Goal: Task Accomplishment & Management: Use online tool/utility

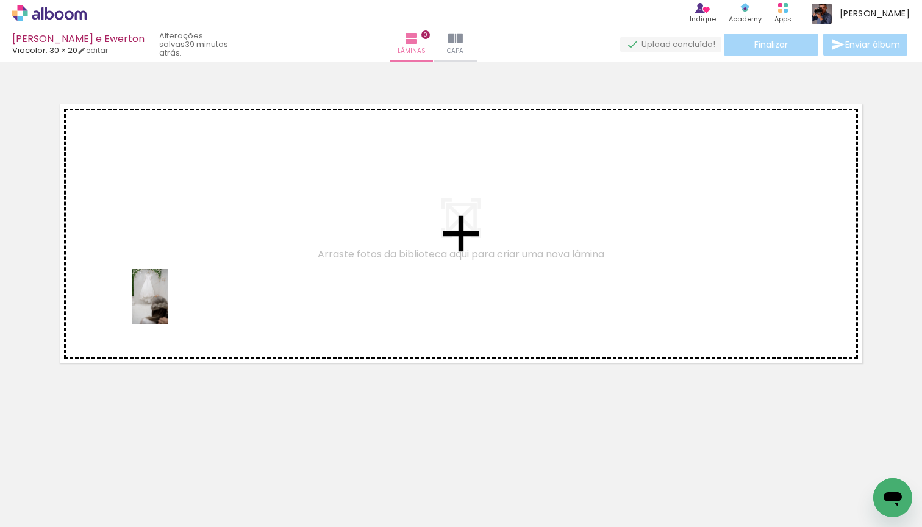
drag, startPoint x: 138, startPoint y: 446, endPoint x: 168, endPoint y: 306, distance: 143.4
click at [168, 306] on quentale-workspace at bounding box center [461, 263] width 922 height 527
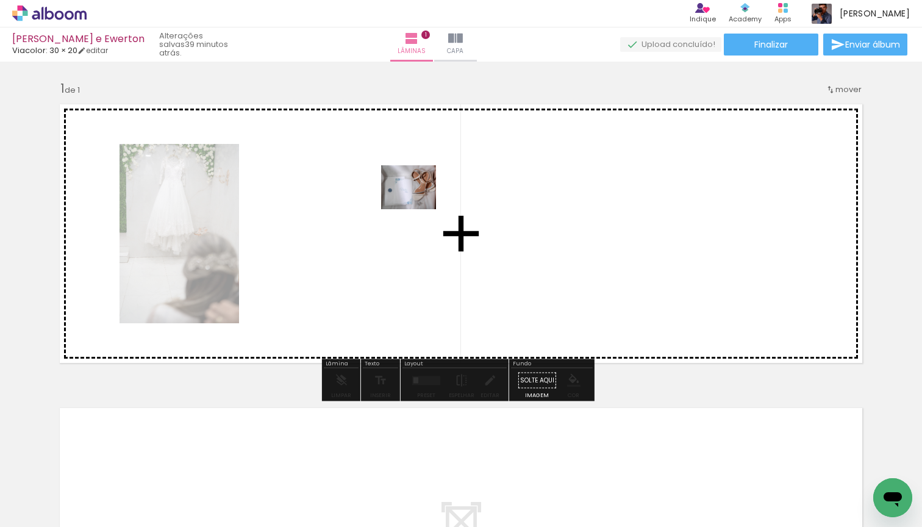
drag, startPoint x: 189, startPoint y: 480, endPoint x: 418, endPoint y: 202, distance: 360.0
click at [418, 202] on quentale-workspace at bounding box center [461, 263] width 922 height 527
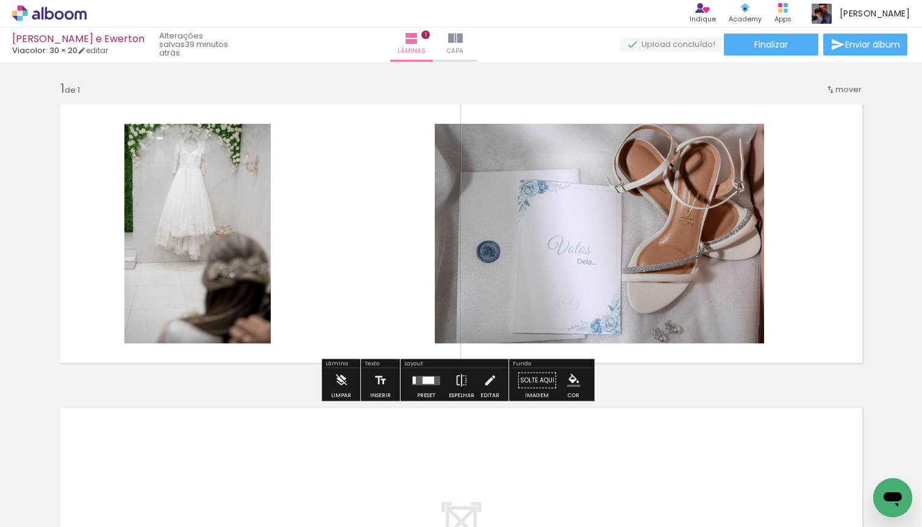
click at [50, 489] on input "Todas as fotos" at bounding box center [34, 490] width 46 height 10
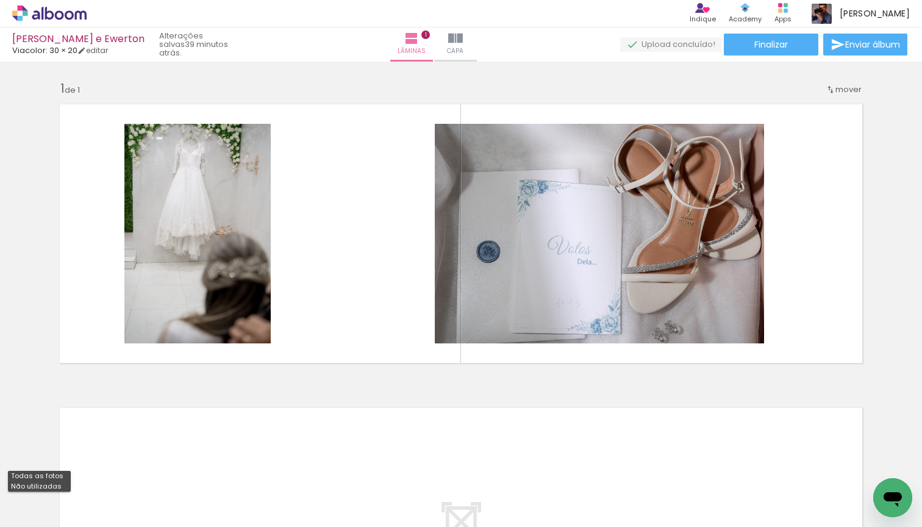
click at [0, 0] on slot "Todas as fotos" at bounding box center [0, 0] width 0 height 0
click at [48, 486] on input "Todas as fotos" at bounding box center [34, 490] width 46 height 10
click at [0, 0] on slot "Não utilizadas" at bounding box center [0, 0] width 0 height 0
type input "Não utilizadas"
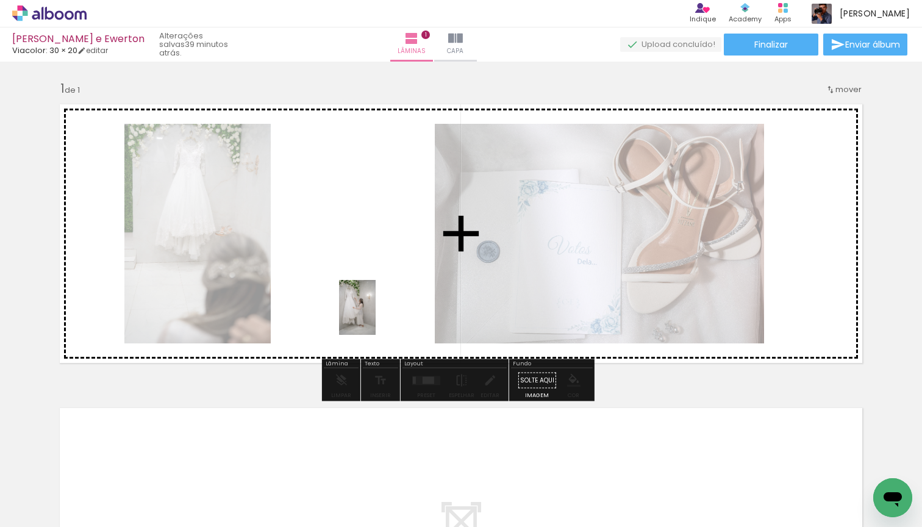
drag, startPoint x: 122, startPoint y: 482, endPoint x: 376, endPoint y: 317, distance: 303.1
click at [376, 317] on quentale-workspace at bounding box center [461, 263] width 922 height 527
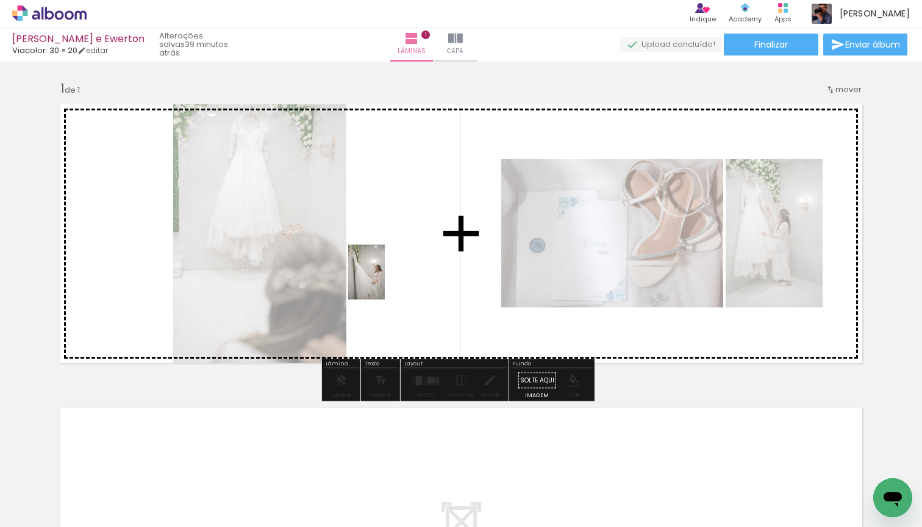
drag, startPoint x: 121, startPoint y: 476, endPoint x: 385, endPoint y: 281, distance: 328.3
click at [385, 281] on quentale-workspace at bounding box center [461, 263] width 922 height 527
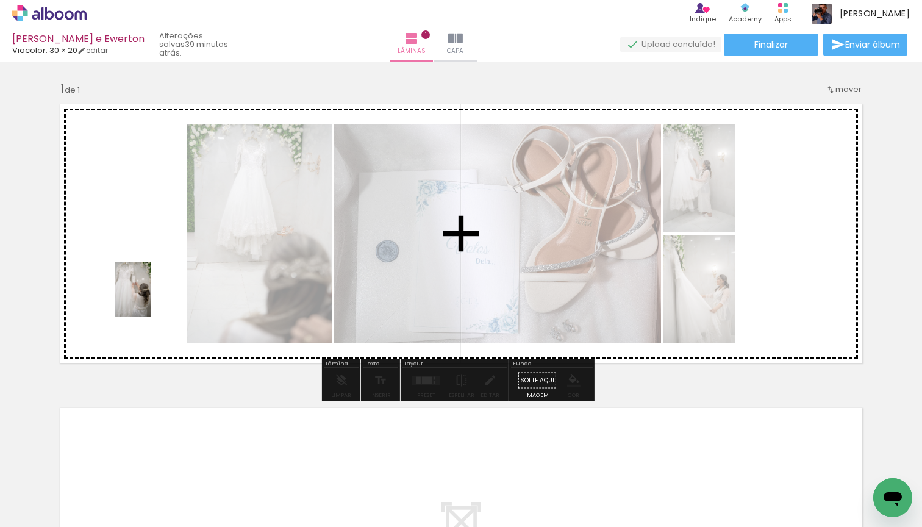
drag, startPoint x: 127, startPoint y: 488, endPoint x: 151, endPoint y: 298, distance: 191.8
click at [151, 298] on quentale-workspace at bounding box center [461, 263] width 922 height 527
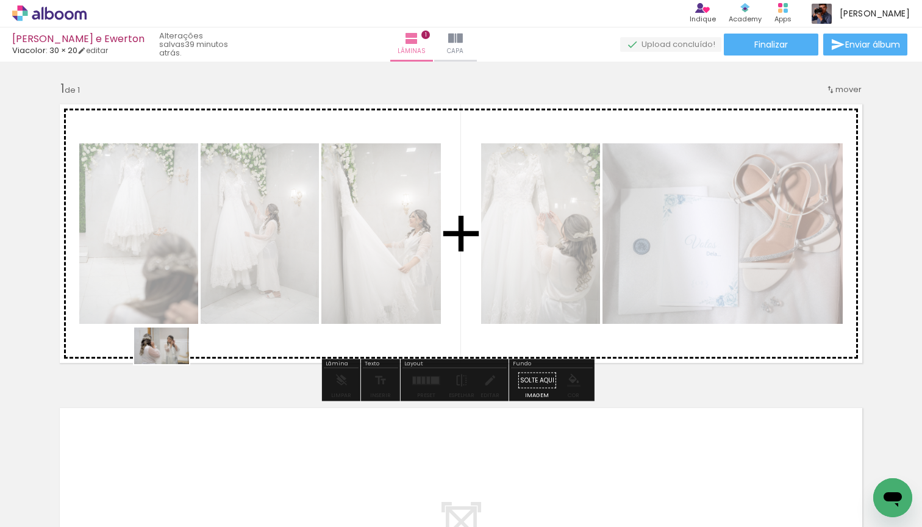
drag, startPoint x: 131, startPoint y: 488, endPoint x: 171, endPoint y: 364, distance: 130.2
click at [171, 364] on quentale-workspace at bounding box center [461, 263] width 922 height 527
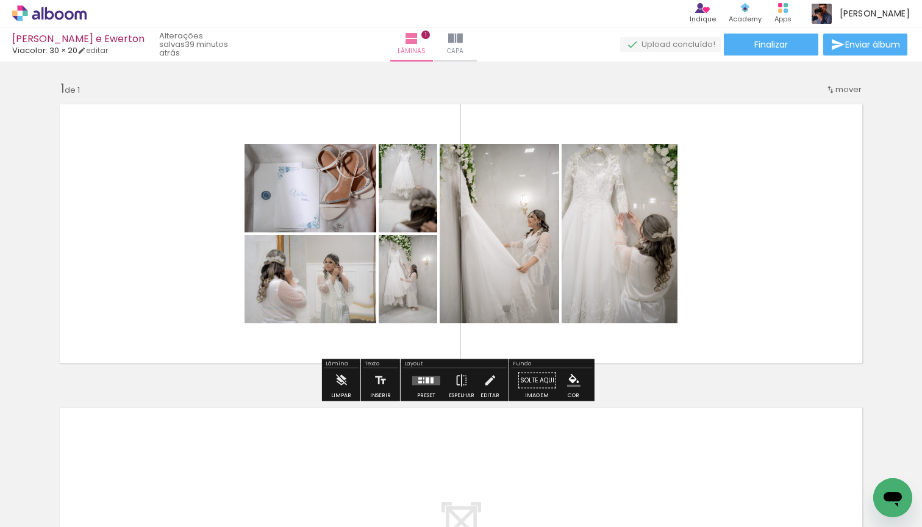
click at [419, 375] on div at bounding box center [426, 380] width 33 height 24
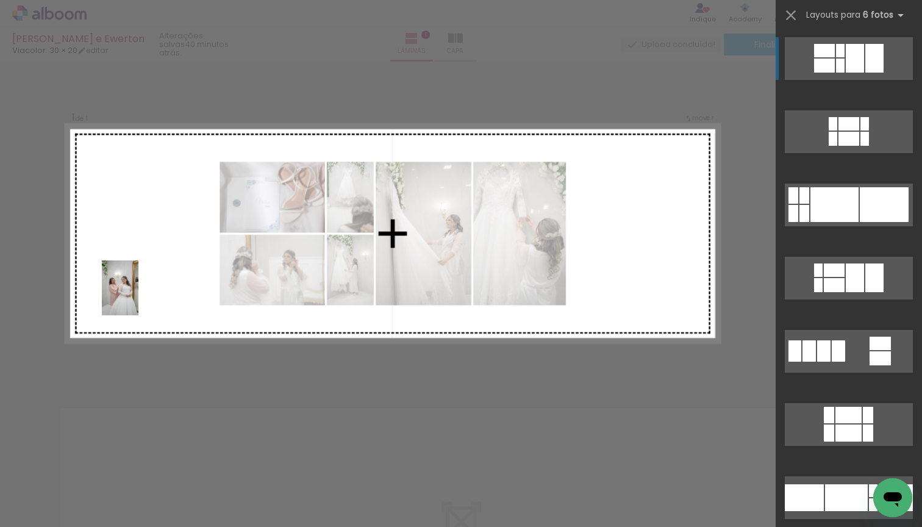
drag, startPoint x: 131, startPoint y: 437, endPoint x: 138, endPoint y: 297, distance: 139.8
click at [138, 297] on quentale-workspace at bounding box center [461, 263] width 922 height 527
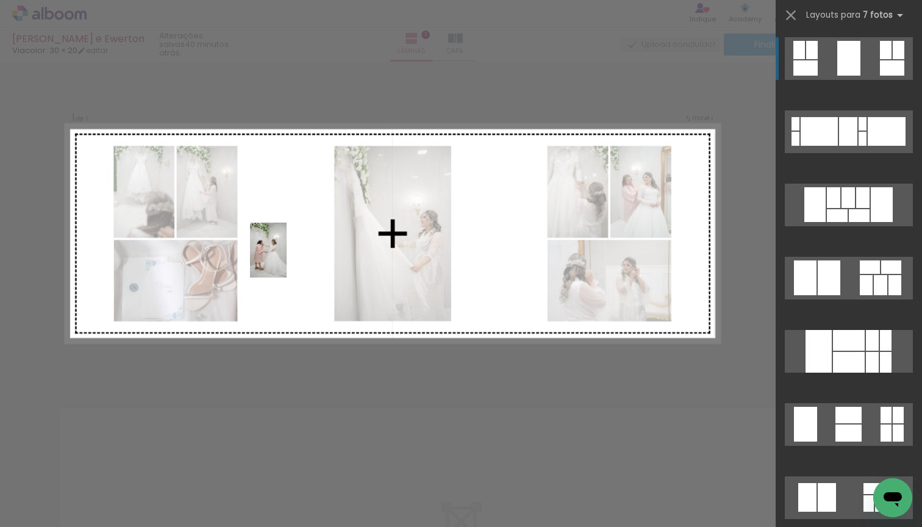
drag, startPoint x: 115, startPoint y: 505, endPoint x: 287, endPoint y: 259, distance: 299.6
click at [287, 259] on quentale-workspace at bounding box center [461, 263] width 922 height 527
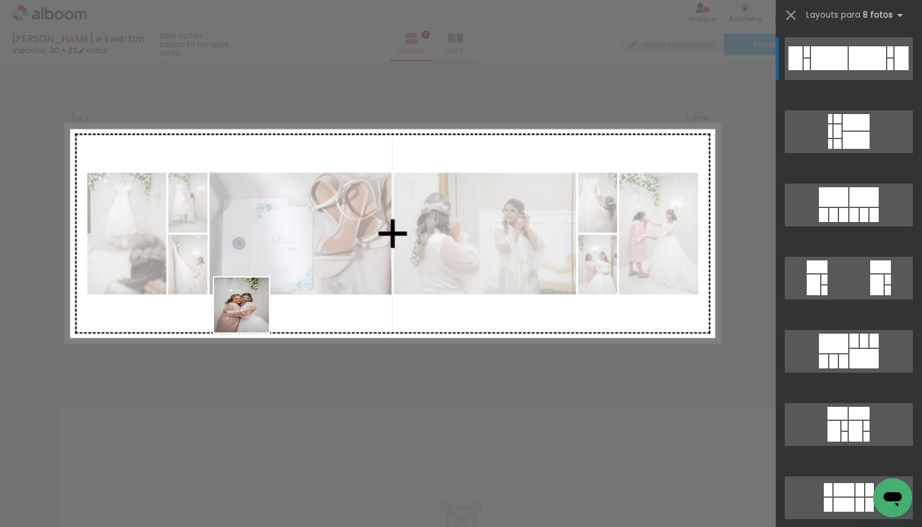
drag, startPoint x: 129, startPoint y: 487, endPoint x: 252, endPoint y: 312, distance: 214.9
click at [252, 312] on quentale-workspace at bounding box center [461, 263] width 922 height 527
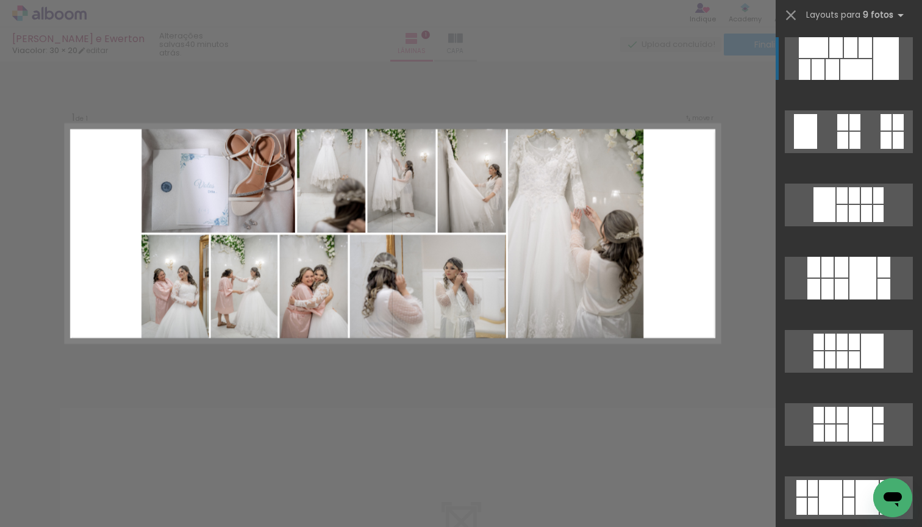
click at [501, 96] on div "Confirmar Cancelar" at bounding box center [461, 380] width 922 height 637
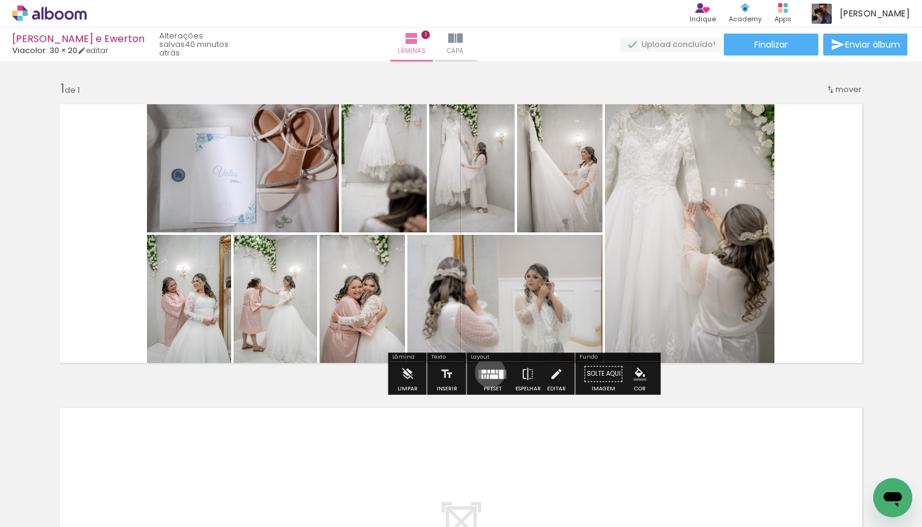
click at [488, 372] on div at bounding box center [489, 372] width 2 height 4
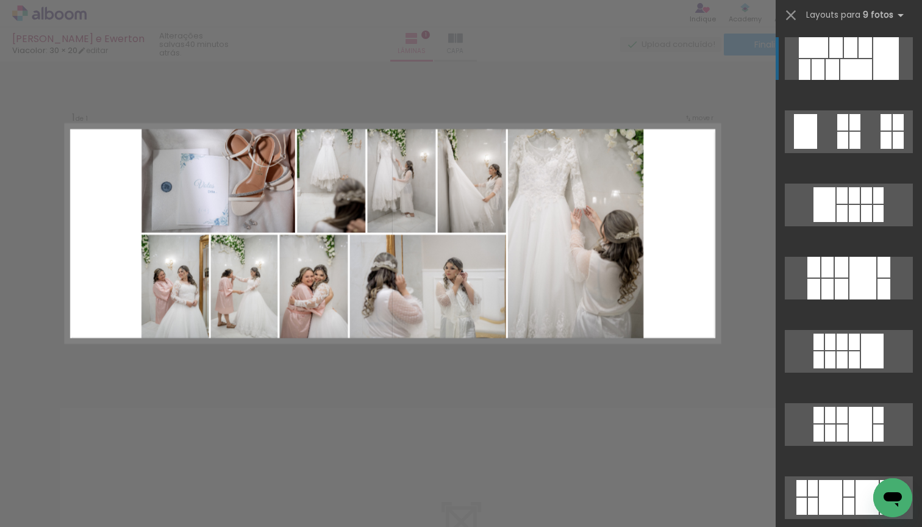
click at [820, 279] on div at bounding box center [813, 289] width 13 height 21
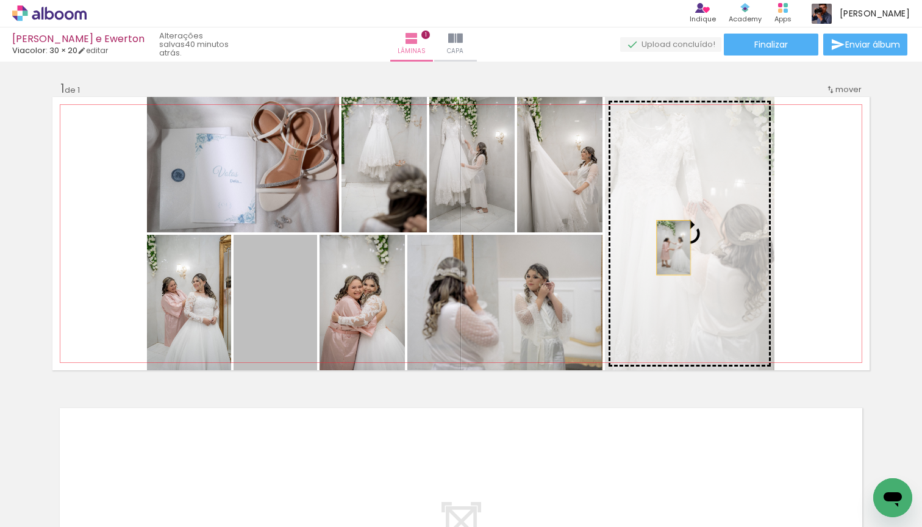
drag, startPoint x: 249, startPoint y: 317, endPoint x: 669, endPoint y: 248, distance: 425.2
click at [0, 0] on slot at bounding box center [0, 0] width 0 height 0
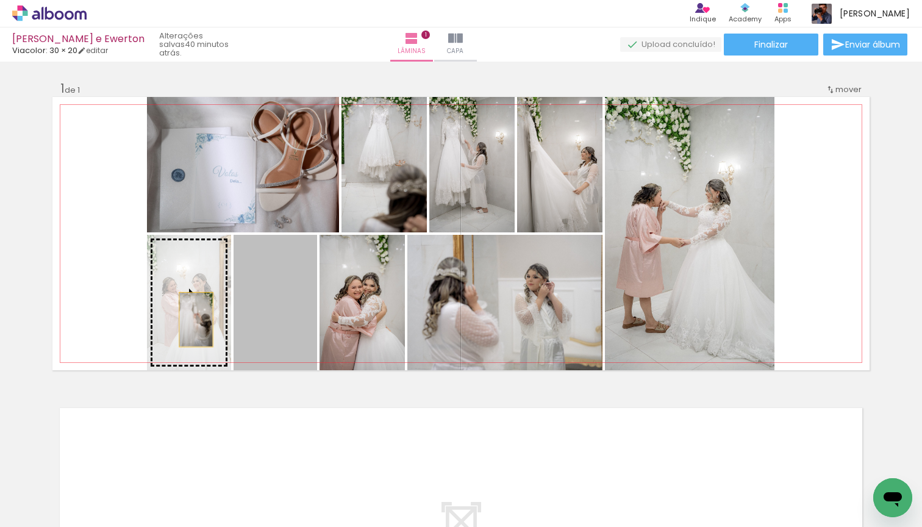
drag, startPoint x: 277, startPoint y: 321, endPoint x: 191, endPoint y: 320, distance: 85.4
click at [0, 0] on slot at bounding box center [0, 0] width 0 height 0
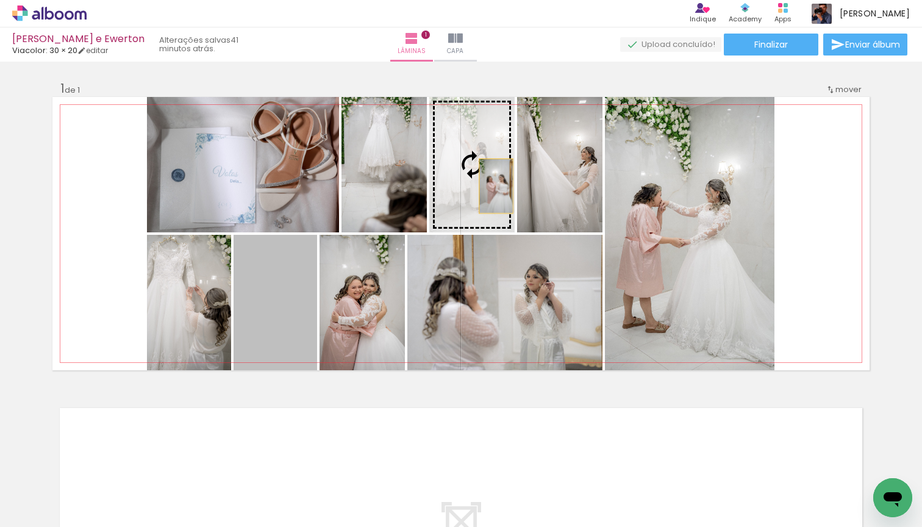
drag, startPoint x: 262, startPoint y: 318, endPoint x: 492, endPoint y: 186, distance: 265.0
click at [0, 0] on slot at bounding box center [0, 0] width 0 height 0
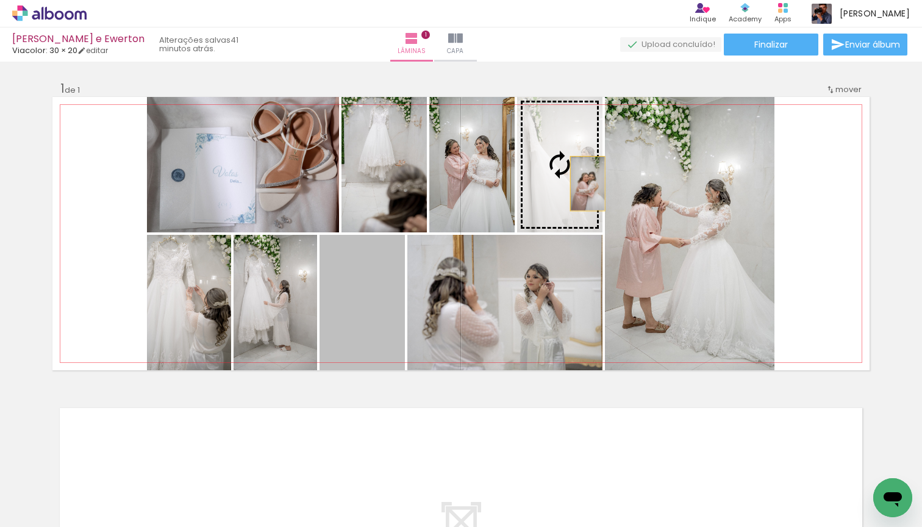
drag, startPoint x: 360, startPoint y: 315, endPoint x: 583, endPoint y: 184, distance: 258.6
click at [0, 0] on slot at bounding box center [0, 0] width 0 height 0
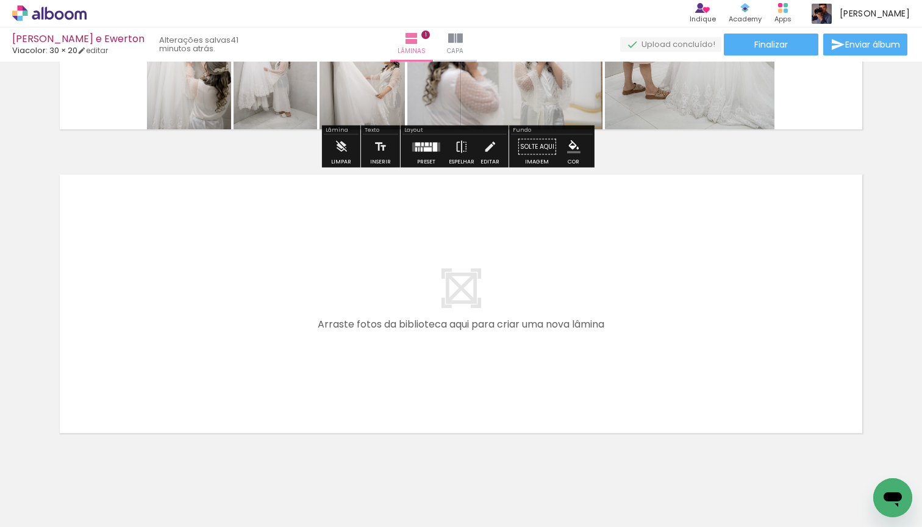
scroll to position [266, 0]
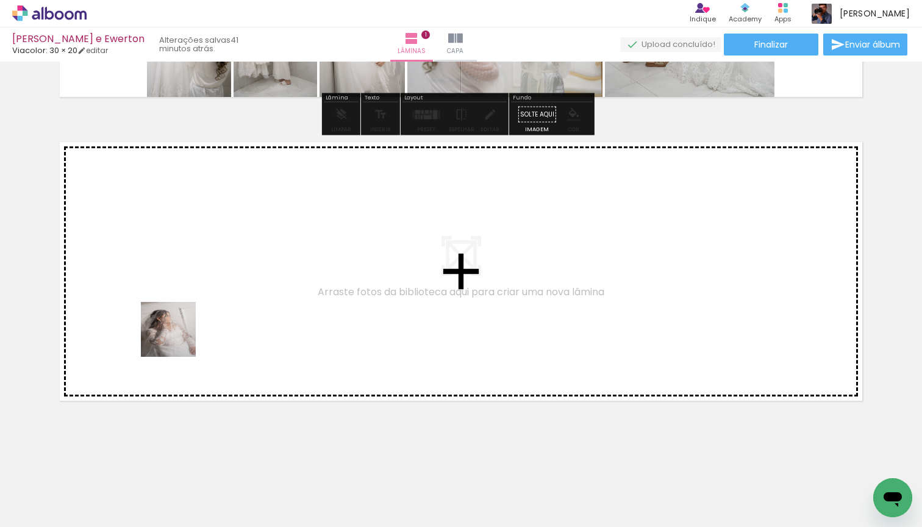
drag, startPoint x: 166, startPoint y: 381, endPoint x: 181, endPoint y: 325, distance: 57.2
click at [181, 325] on quentale-workspace at bounding box center [461, 263] width 922 height 527
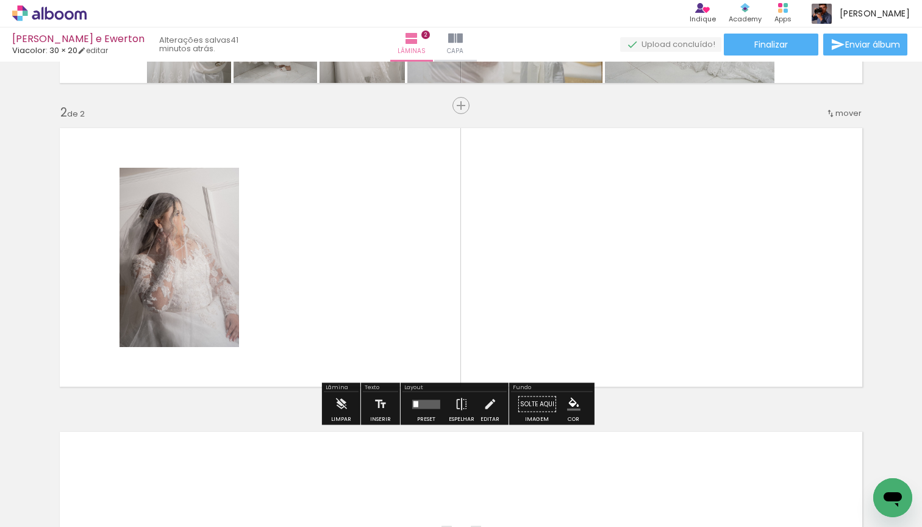
scroll to position [281, 0]
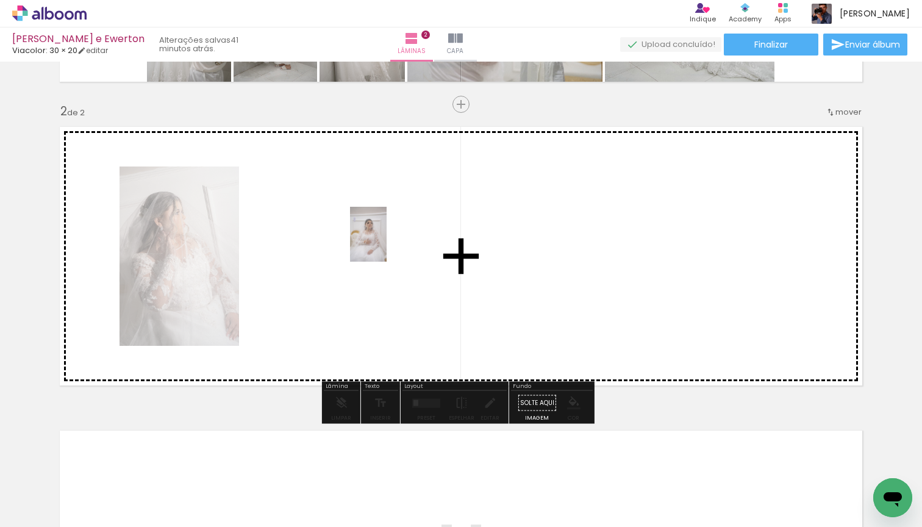
drag, startPoint x: 144, startPoint y: 476, endPoint x: 387, endPoint y: 243, distance: 336.4
click at [387, 243] on quentale-workspace at bounding box center [461, 263] width 922 height 527
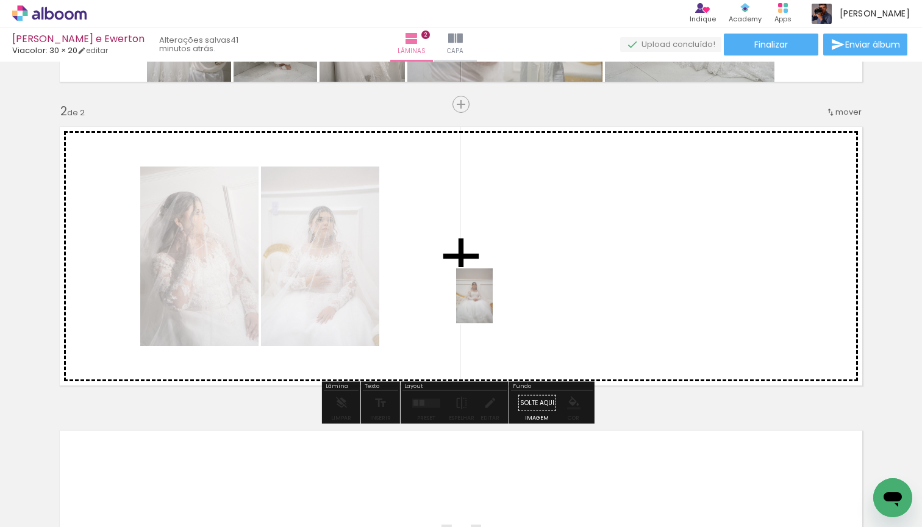
drag, startPoint x: 123, startPoint y: 488, endPoint x: 493, endPoint y: 305, distance: 412.6
click at [493, 305] on quentale-workspace at bounding box center [461, 263] width 922 height 527
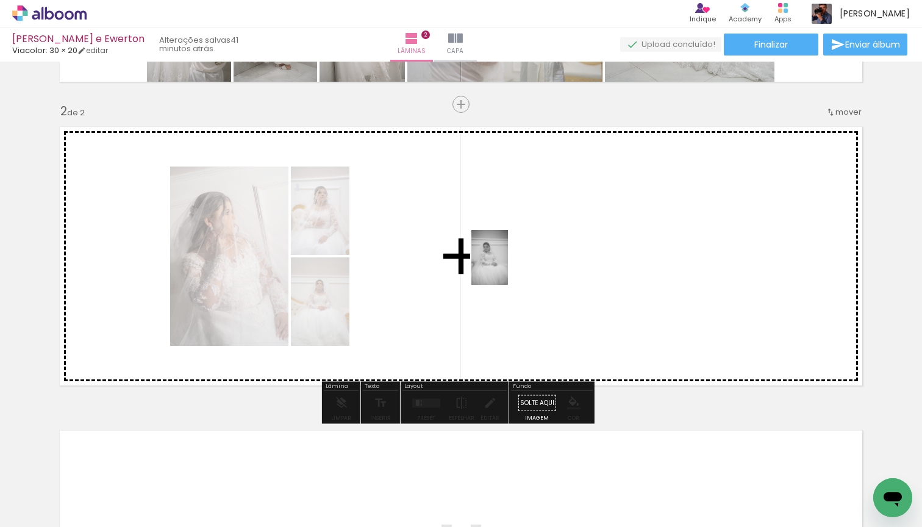
drag, startPoint x: 135, startPoint y: 495, endPoint x: 508, endPoint y: 266, distance: 436.9
click at [508, 266] on quentale-workspace at bounding box center [461, 263] width 922 height 527
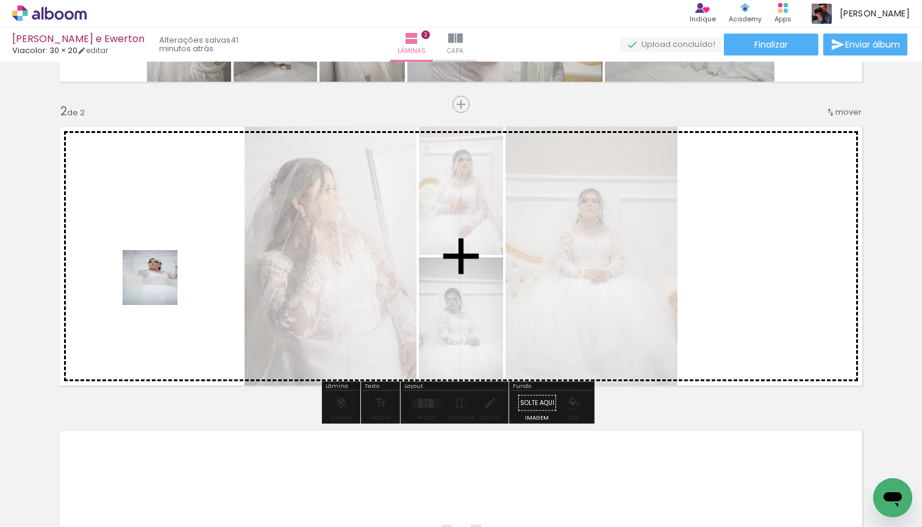
drag, startPoint x: 131, startPoint y: 496, endPoint x: 161, endPoint y: 272, distance: 226.5
click at [161, 272] on quentale-workspace at bounding box center [461, 263] width 922 height 527
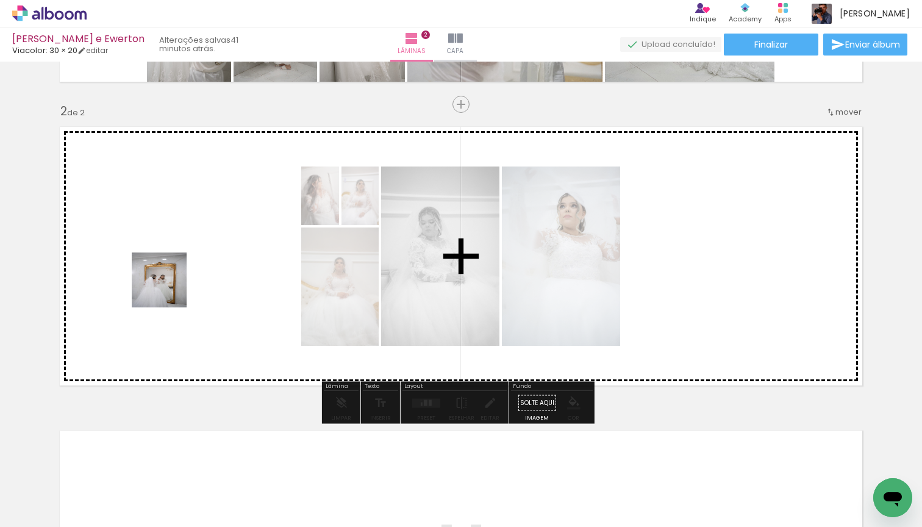
drag, startPoint x: 146, startPoint y: 436, endPoint x: 168, endPoint y: 284, distance: 154.1
click at [168, 284] on quentale-workspace at bounding box center [461, 263] width 922 height 527
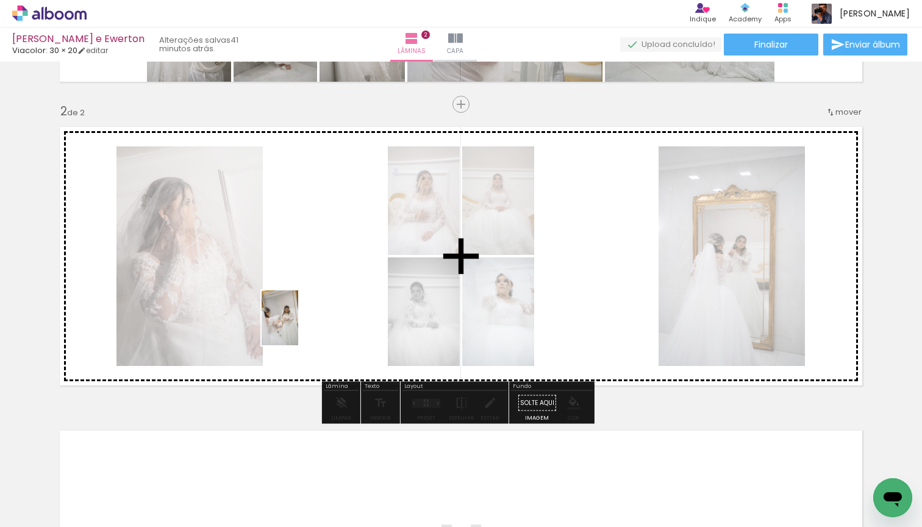
drag, startPoint x: 134, startPoint y: 492, endPoint x: 298, endPoint y: 327, distance: 232.4
click at [298, 327] on quentale-workspace at bounding box center [461, 263] width 922 height 527
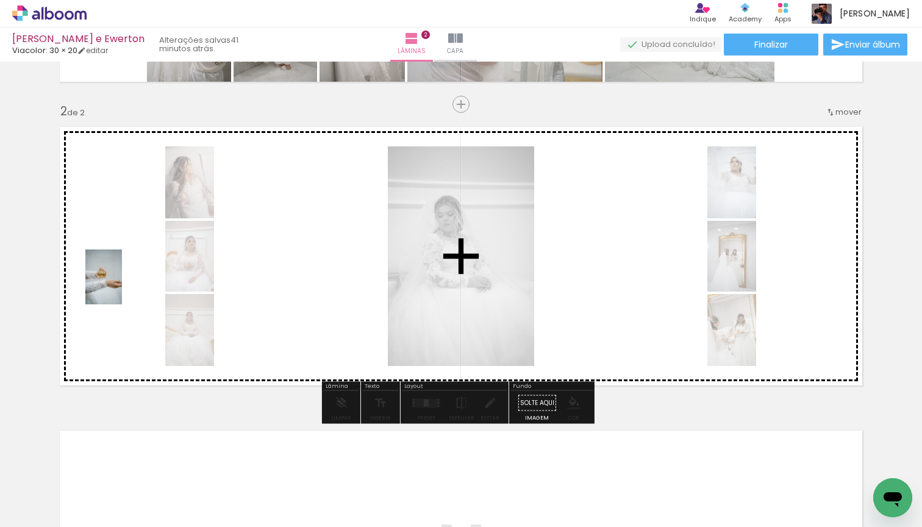
drag, startPoint x: 118, startPoint y: 485, endPoint x: 122, endPoint y: 286, distance: 198.9
click at [122, 286] on quentale-workspace at bounding box center [461, 263] width 922 height 527
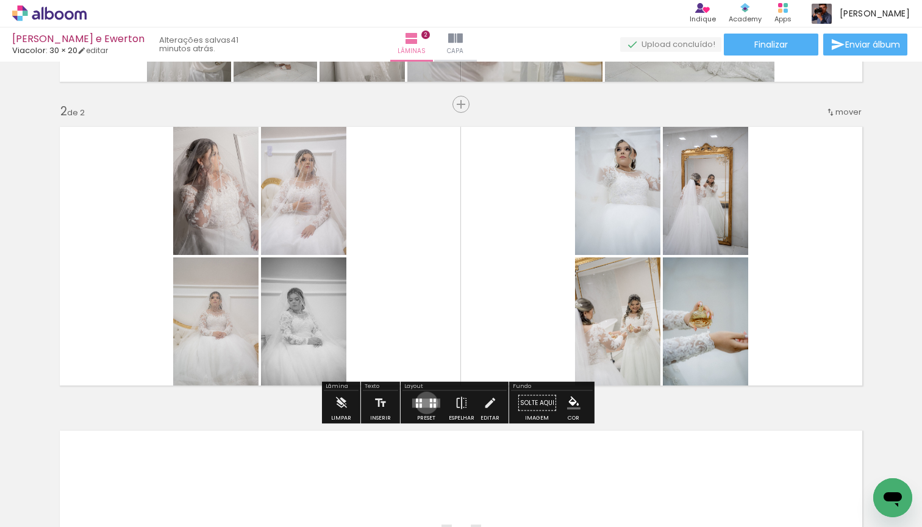
click at [424, 402] on quentale-layouter at bounding box center [426, 402] width 28 height 9
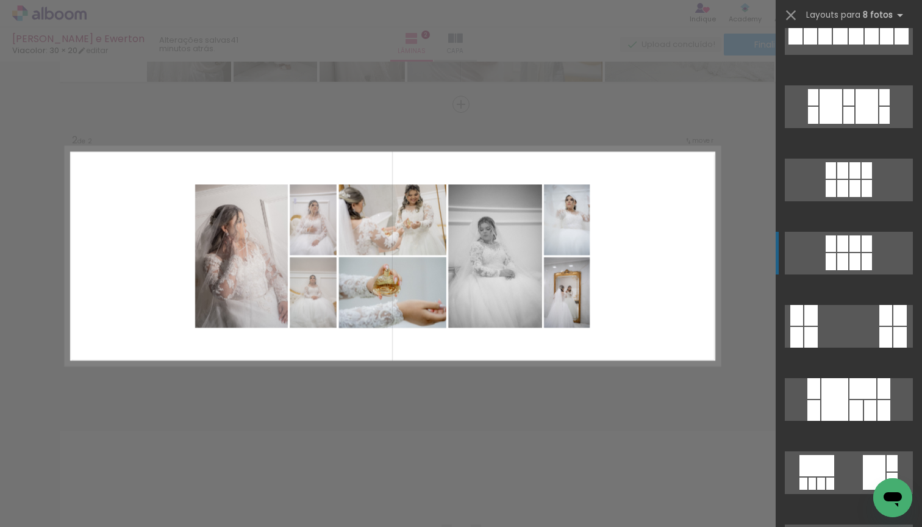
scroll to position [0, 0]
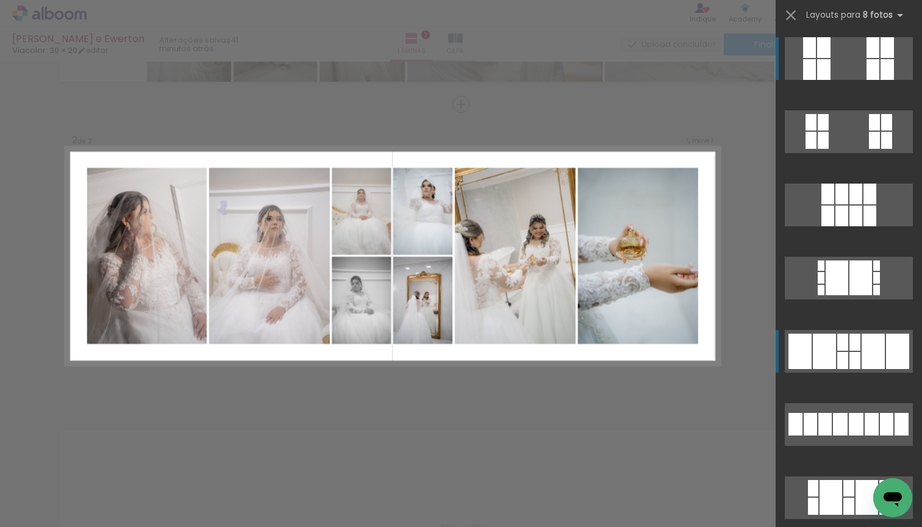
click at [829, 149] on div at bounding box center [823, 140] width 11 height 17
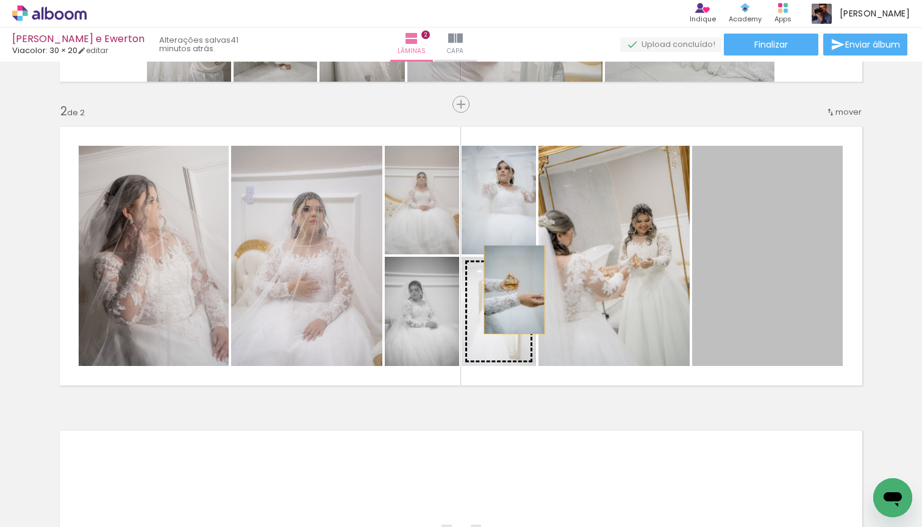
drag, startPoint x: 769, startPoint y: 294, endPoint x: 510, endPoint y: 290, distance: 259.2
click at [0, 0] on slot at bounding box center [0, 0] width 0 height 0
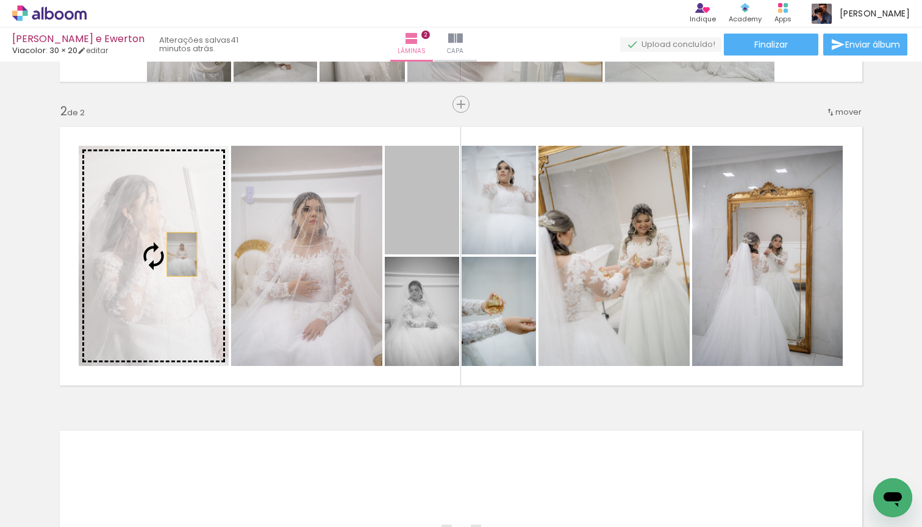
drag, startPoint x: 429, startPoint y: 227, endPoint x: 177, endPoint y: 254, distance: 252.7
click at [0, 0] on slot at bounding box center [0, 0] width 0 height 0
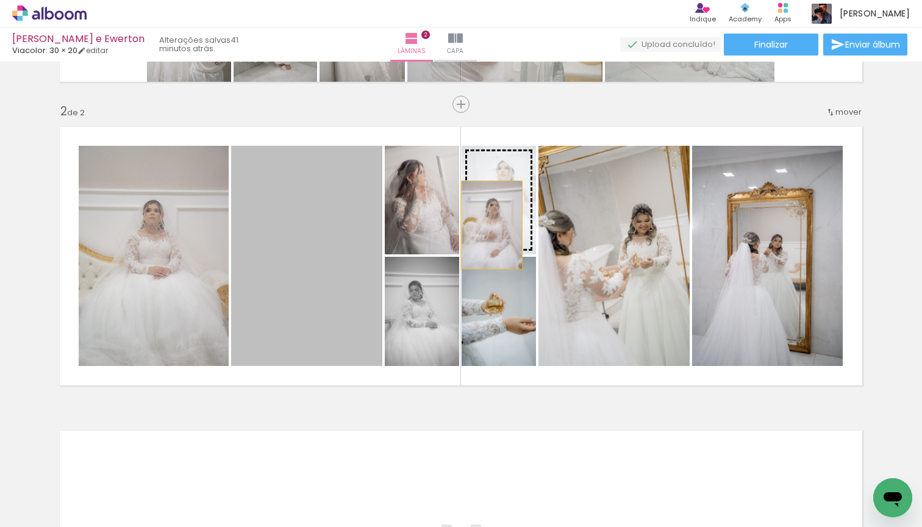
drag, startPoint x: 309, startPoint y: 304, endPoint x: 487, endPoint y: 225, distance: 195.2
click at [0, 0] on slot at bounding box center [0, 0] width 0 height 0
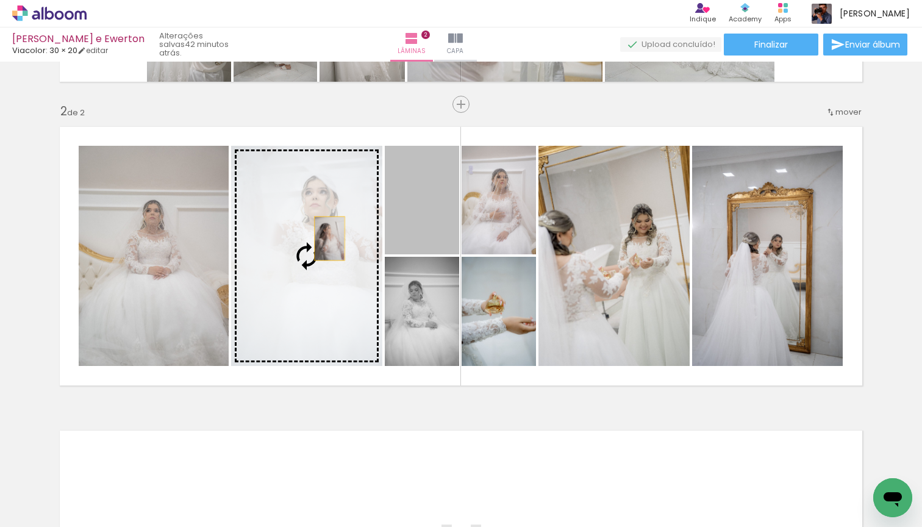
drag, startPoint x: 429, startPoint y: 223, endPoint x: 325, endPoint y: 238, distance: 104.8
click at [0, 0] on slot at bounding box center [0, 0] width 0 height 0
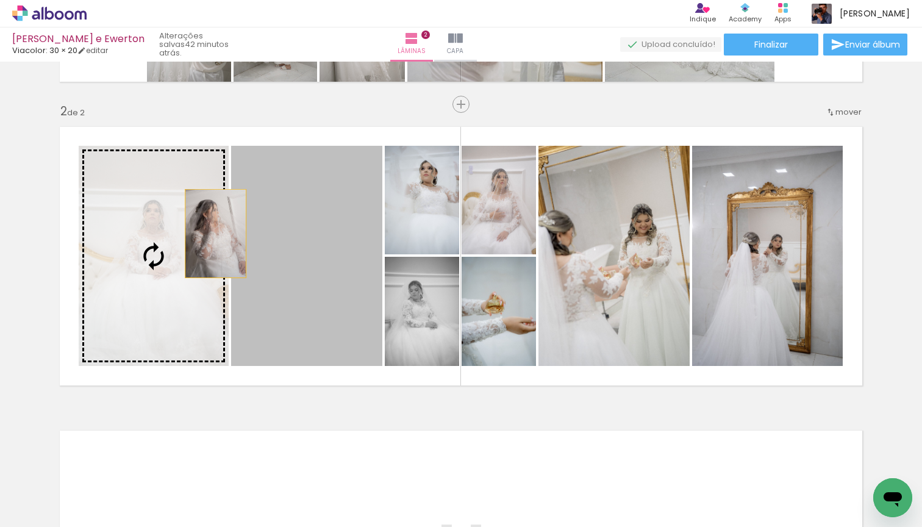
drag, startPoint x: 316, startPoint y: 245, endPoint x: 211, endPoint y: 234, distance: 105.5
click at [0, 0] on slot at bounding box center [0, 0] width 0 height 0
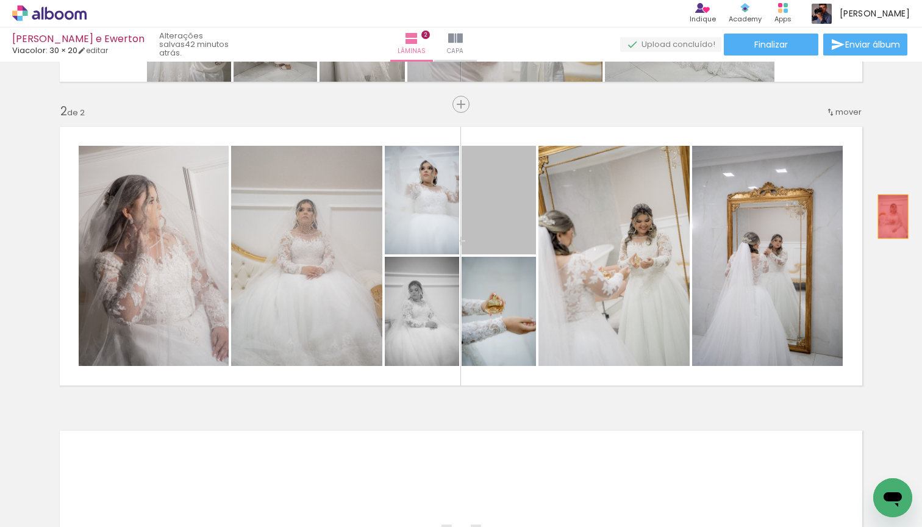
drag, startPoint x: 510, startPoint y: 218, endPoint x: 889, endPoint y: 216, distance: 378.1
click at [889, 216] on div "Inserir lâmina 1 de 2 Inserir lâmina 2 de 2" at bounding box center [461, 241] width 922 height 912
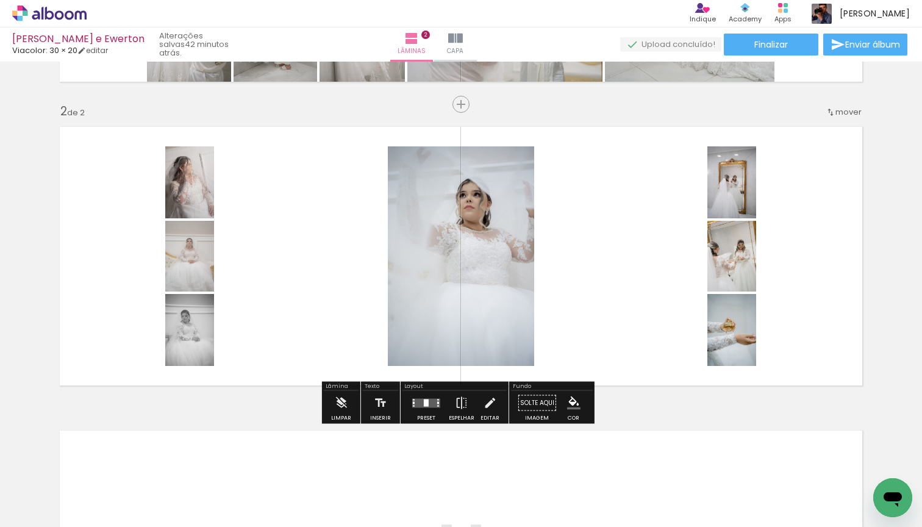
click at [102, 460] on iron-icon at bounding box center [95, 461] width 13 height 13
click at [421, 410] on div at bounding box center [426, 403] width 33 height 24
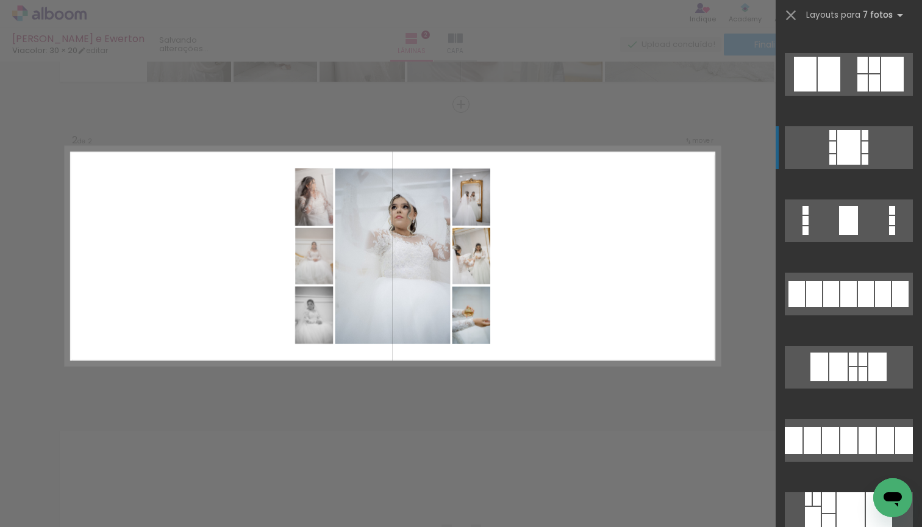
scroll to position [872, 0]
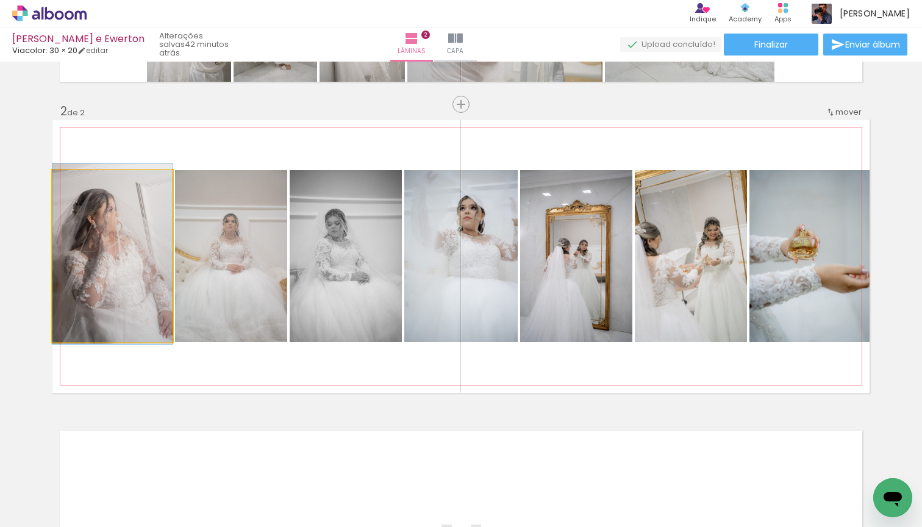
drag, startPoint x: 139, startPoint y: 282, endPoint x: 145, endPoint y: 280, distance: 6.6
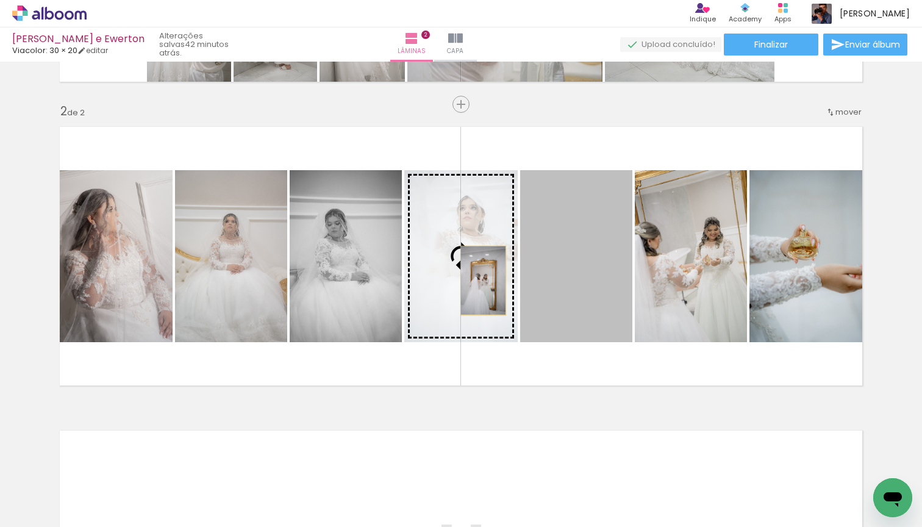
drag, startPoint x: 524, startPoint y: 285, endPoint x: 473, endPoint y: 280, distance: 50.9
click at [0, 0] on slot at bounding box center [0, 0] width 0 height 0
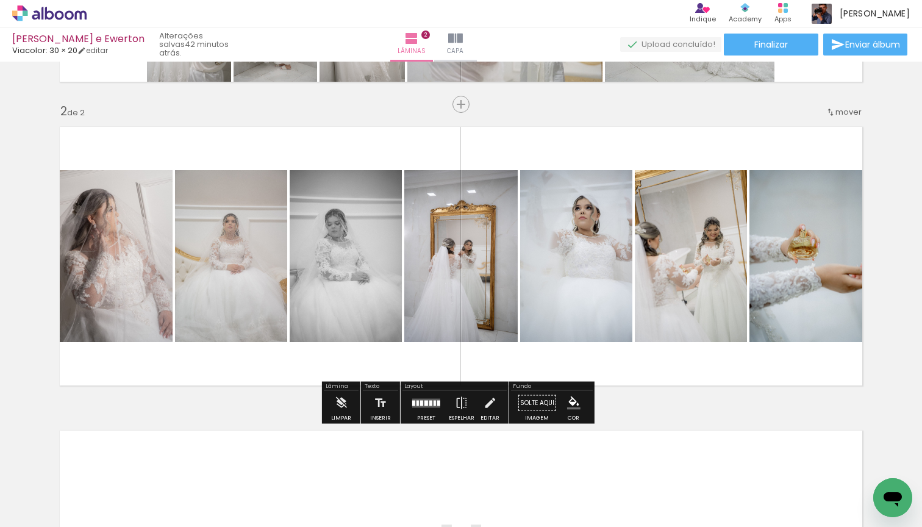
scroll to position [470, 0]
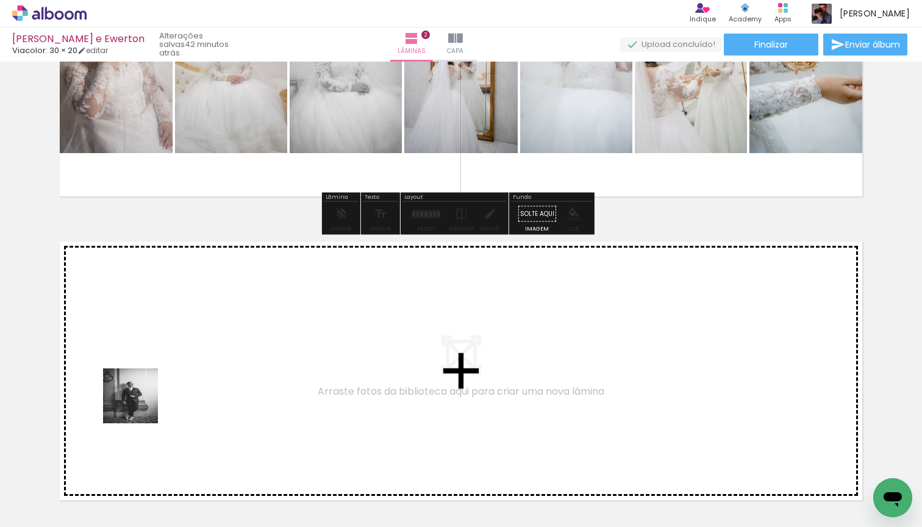
drag, startPoint x: 110, startPoint y: 499, endPoint x: 140, endPoint y: 401, distance: 102.2
click at [140, 401] on quentale-workspace at bounding box center [461, 263] width 922 height 527
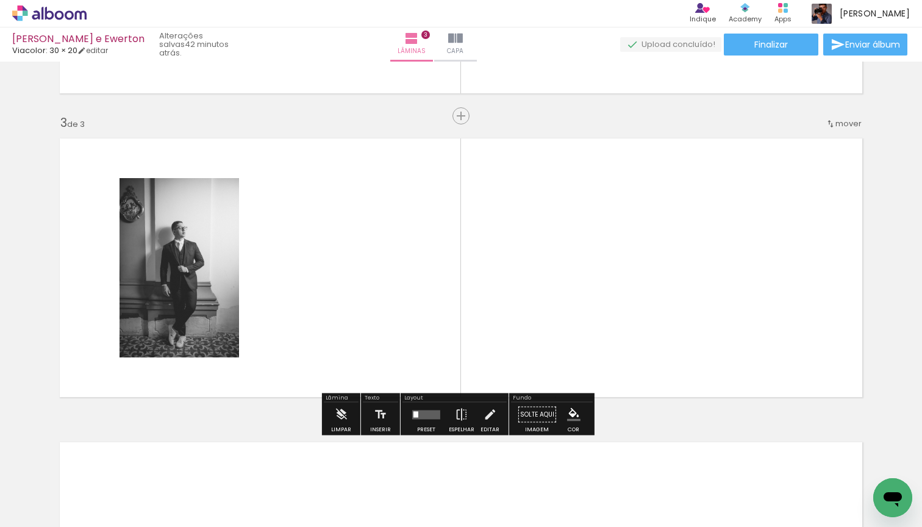
scroll to position [585, 0]
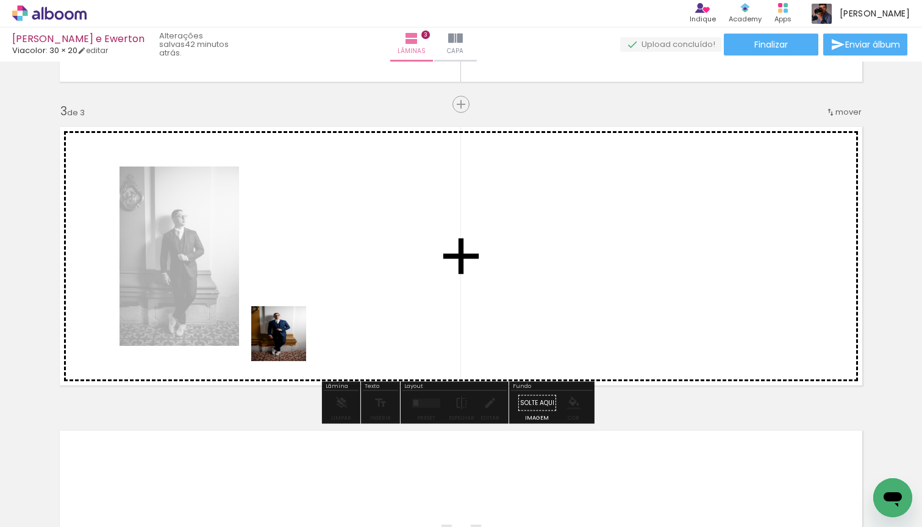
drag, startPoint x: 288, startPoint y: 343, endPoint x: 341, endPoint y: 290, distance: 75.0
click at [341, 290] on quentale-workspace at bounding box center [461, 263] width 922 height 527
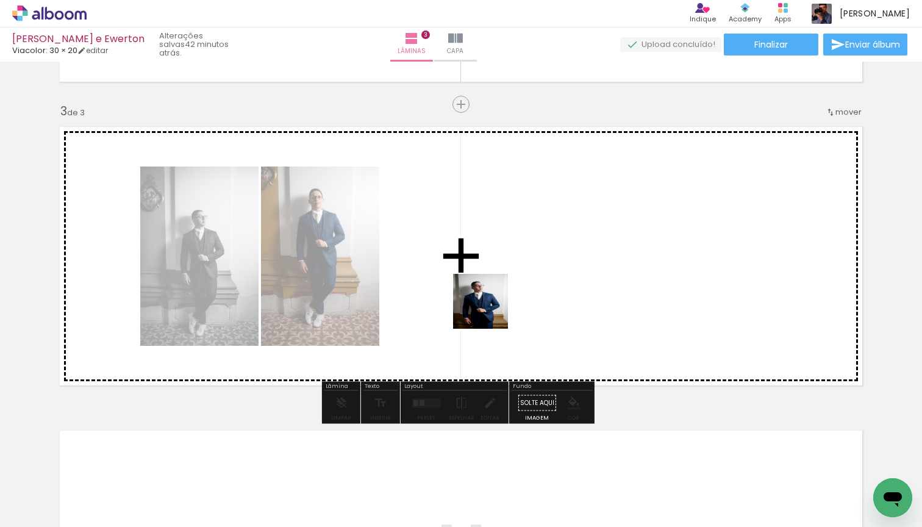
drag, startPoint x: 122, startPoint y: 481, endPoint x: 540, endPoint y: 279, distance: 464.2
click at [540, 279] on quentale-workspace at bounding box center [461, 263] width 922 height 527
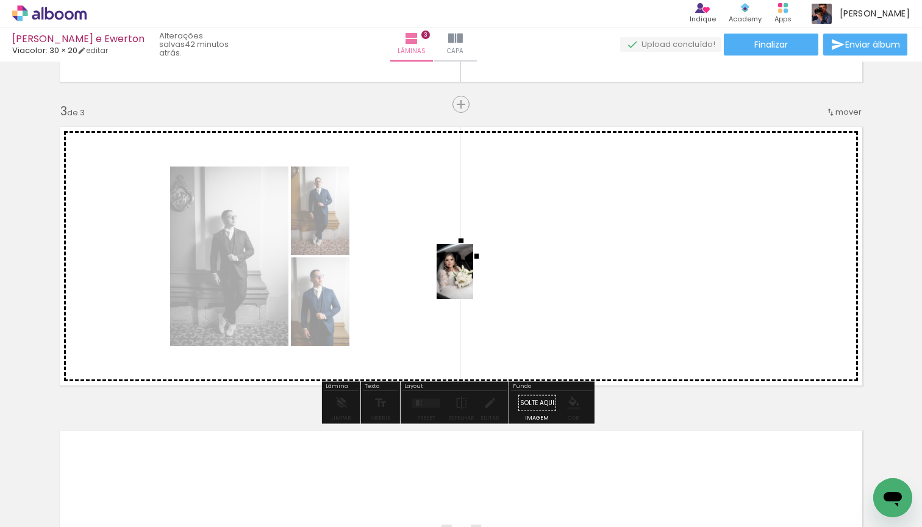
drag, startPoint x: 150, startPoint y: 490, endPoint x: 485, endPoint y: 274, distance: 398.4
click at [485, 274] on quentale-workspace at bounding box center [461, 263] width 922 height 527
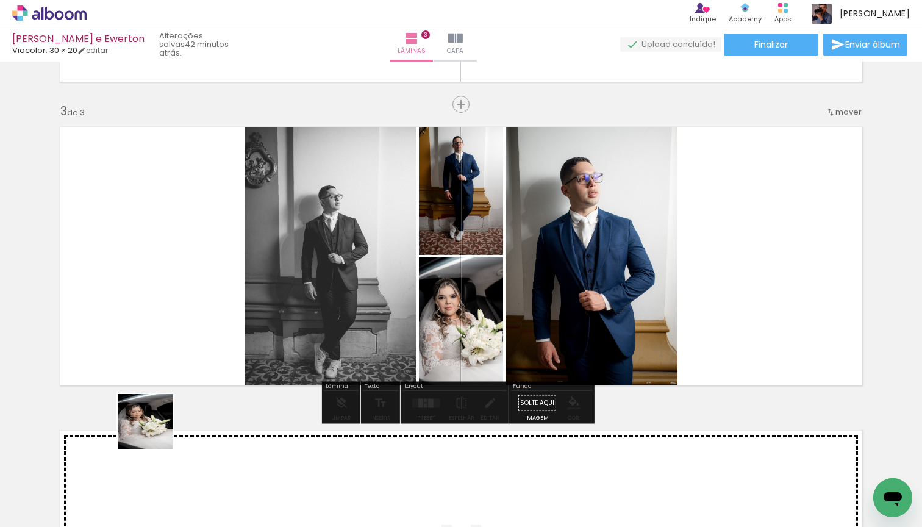
drag, startPoint x: 154, startPoint y: 431, endPoint x: 178, endPoint y: 307, distance: 126.1
click at [178, 307] on quentale-workspace at bounding box center [461, 263] width 922 height 527
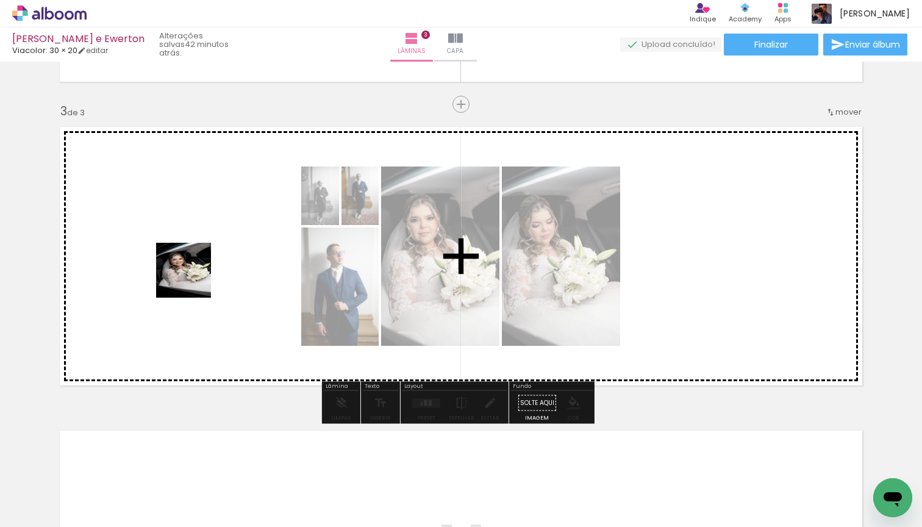
drag, startPoint x: 124, startPoint y: 492, endPoint x: 195, endPoint y: 260, distance: 241.7
click at [195, 260] on quentale-workspace at bounding box center [461, 263] width 922 height 527
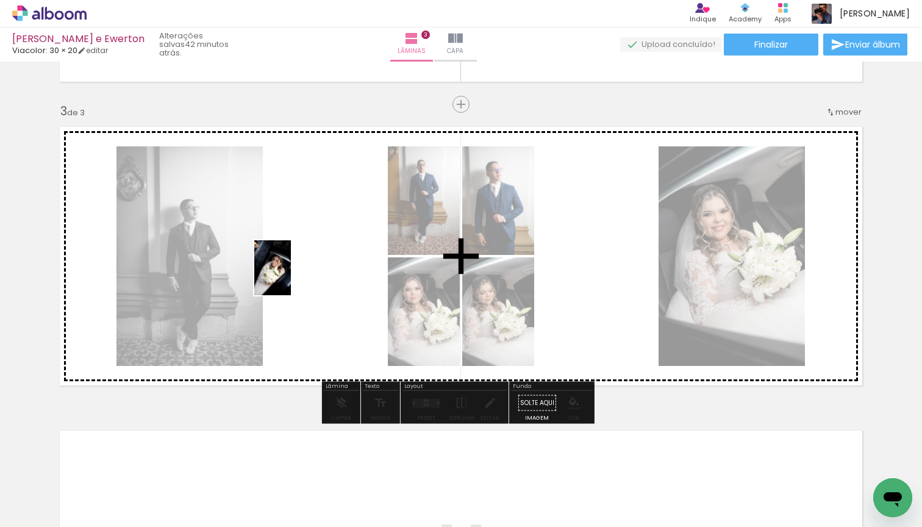
drag, startPoint x: 127, startPoint y: 489, endPoint x: 291, endPoint y: 277, distance: 268.2
click at [291, 277] on quentale-workspace at bounding box center [461, 263] width 922 height 527
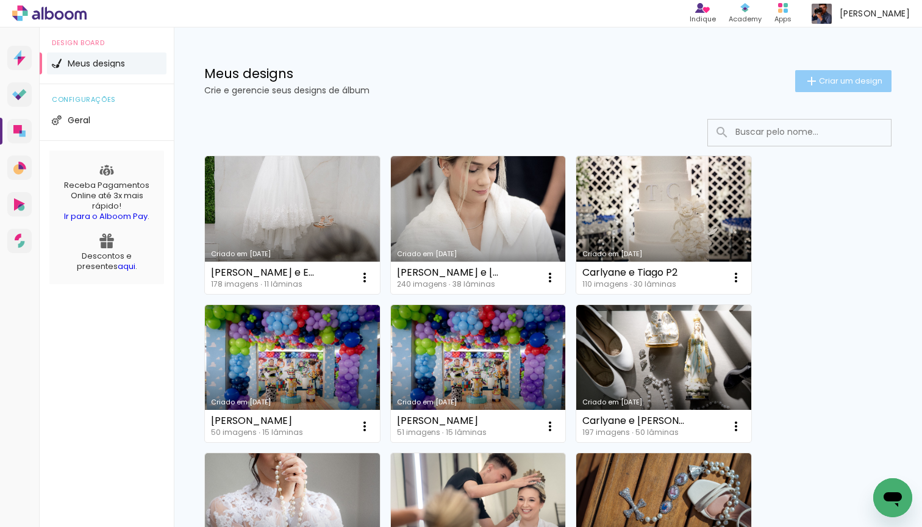
click at [828, 79] on span "Criar um design" at bounding box center [850, 81] width 63 height 8
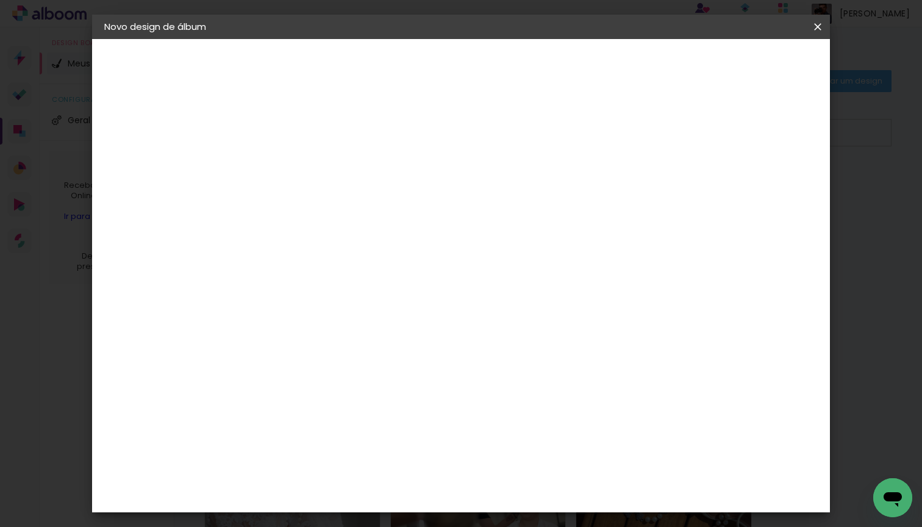
click at [304, 166] on input at bounding box center [304, 163] width 0 height 19
type input "everton e Claudia"
type paper-input "everton e Claudia"
click at [0, 0] on slot "Avançar" at bounding box center [0, 0] width 0 height 0
click at [377, 234] on input at bounding box center [334, 231] width 123 height 15
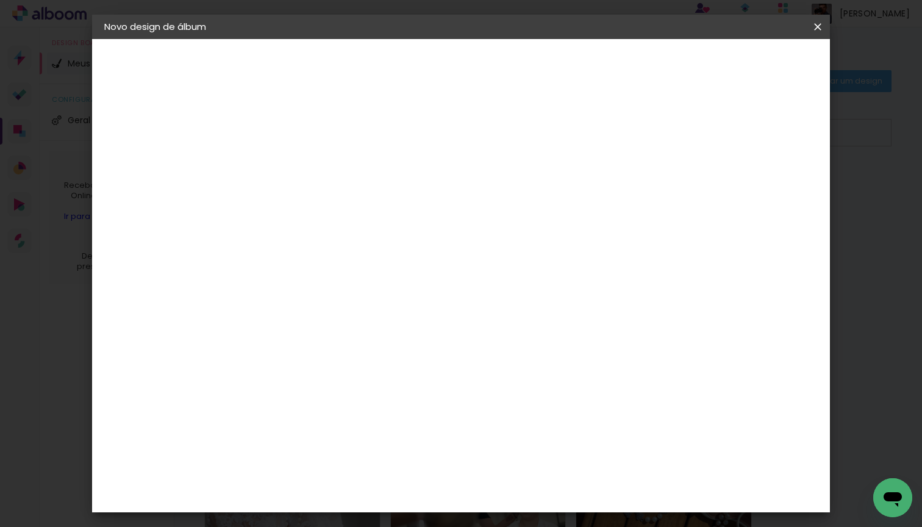
type input "via"
type paper-input "via"
click at [376, 281] on paper-item "Viacolor" at bounding box center [322, 275] width 107 height 27
click at [499, 177] on paper-item "Tamanho Livre" at bounding box center [445, 185] width 109 height 27
click at [0, 0] on slot "Avançar" at bounding box center [0, 0] width 0 height 0
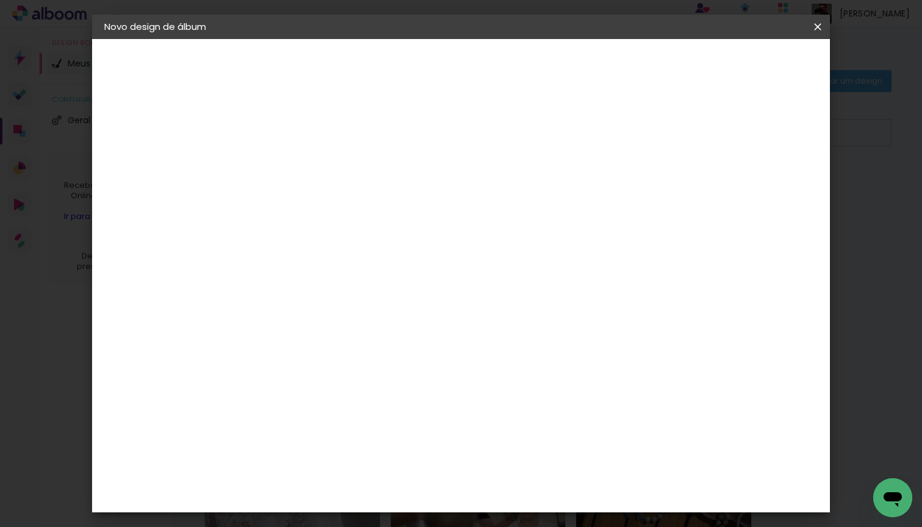
click at [741, 66] on span "Iniciar design" at bounding box center [712, 64] width 55 height 9
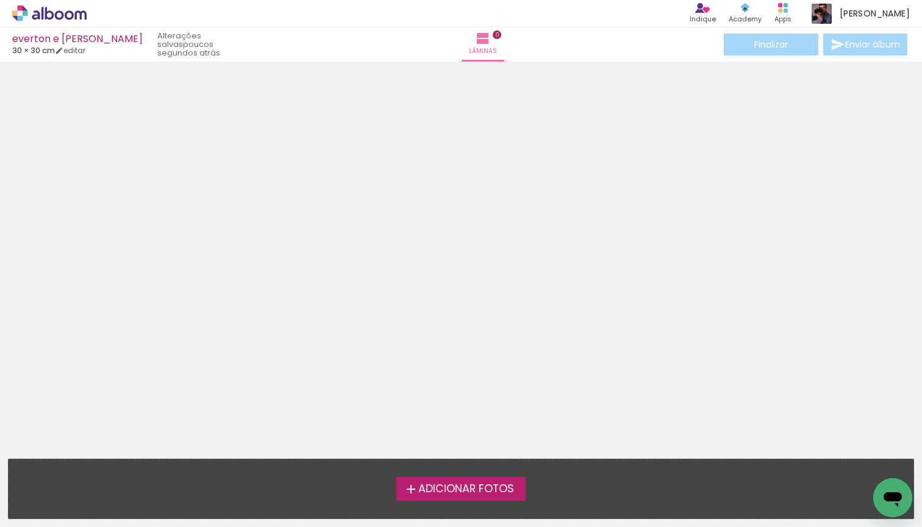
click at [493, 485] on span "Adicionar Fotos" at bounding box center [466, 489] width 96 height 11
click at [0, 0] on input "file" at bounding box center [0, 0] width 0 height 0
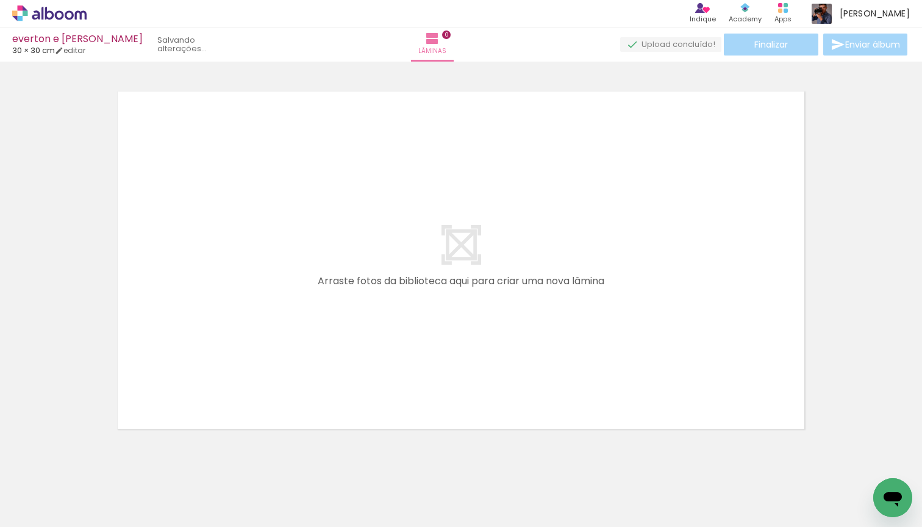
scroll to position [15, 0]
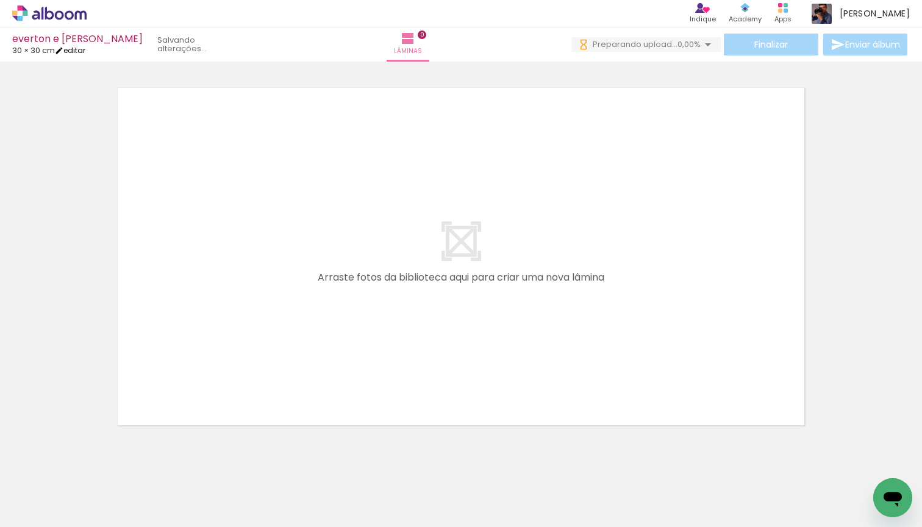
click at [77, 51] on link "editar" at bounding box center [70, 50] width 30 height 10
type input "30"
type input "60"
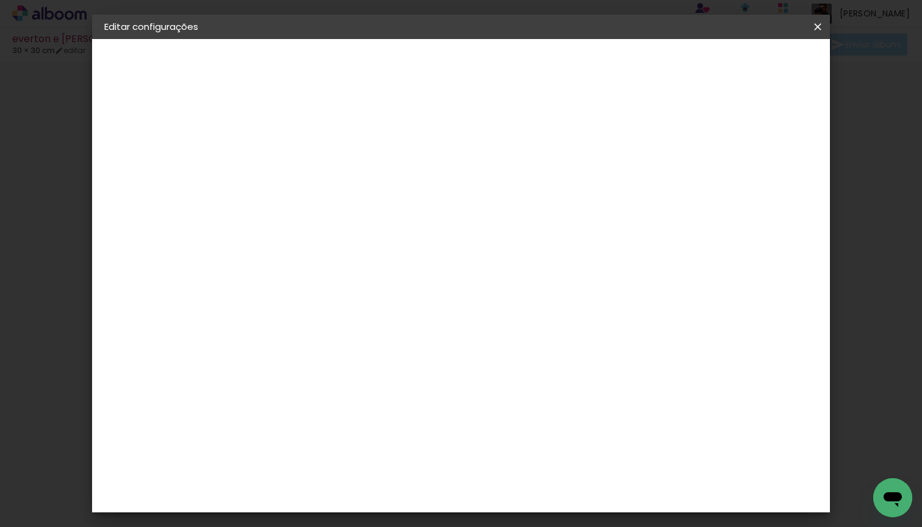
click at [156, 143] on paper-button "Tamanho livre" at bounding box center [171, 150] width 134 height 24
click at [396, 231] on input at bounding box center [334, 231] width 123 height 15
type input "via"
type paper-input "via"
click at [376, 266] on paper-item "Viacolor" at bounding box center [322, 275] width 107 height 27
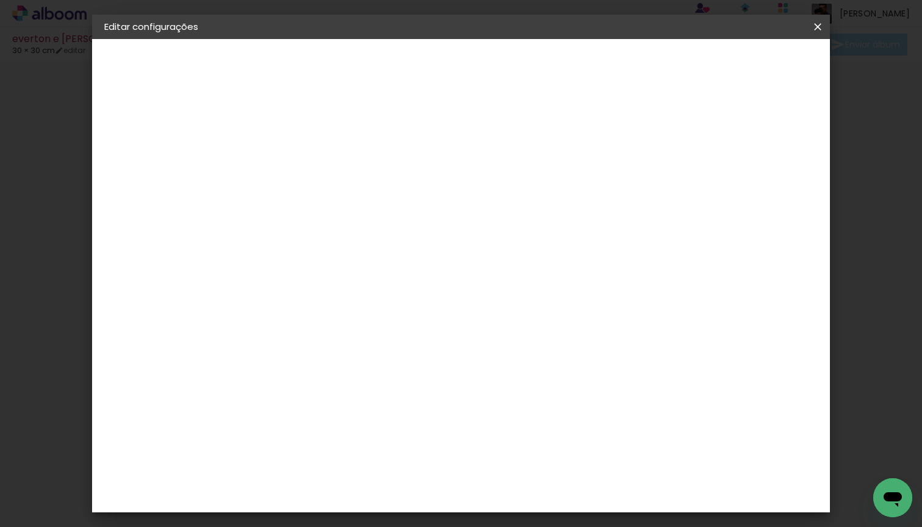
click at [0, 0] on slot "Avançar" at bounding box center [0, 0] width 0 height 0
click at [351, 203] on input "text" at bounding box center [328, 212] width 48 height 19
click at [541, 188] on div at bounding box center [540, 196] width 244 height 24
click at [541, 202] on paper-item "Padrão" at bounding box center [540, 202] width 244 height 24
type input "Padrão"
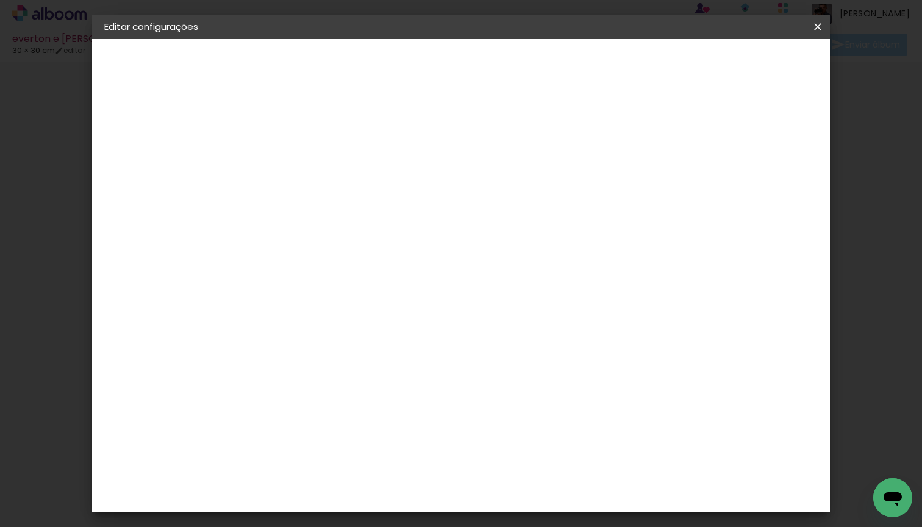
scroll to position [424, 0]
click at [0, 0] on slot "Avançar" at bounding box center [0, 0] width 0 height 0
click at [651, 66] on span "Salvar configurações" at bounding box center [606, 64] width 90 height 9
click at [651, 63] on span "Salvar configurações" at bounding box center [606, 64] width 90 height 9
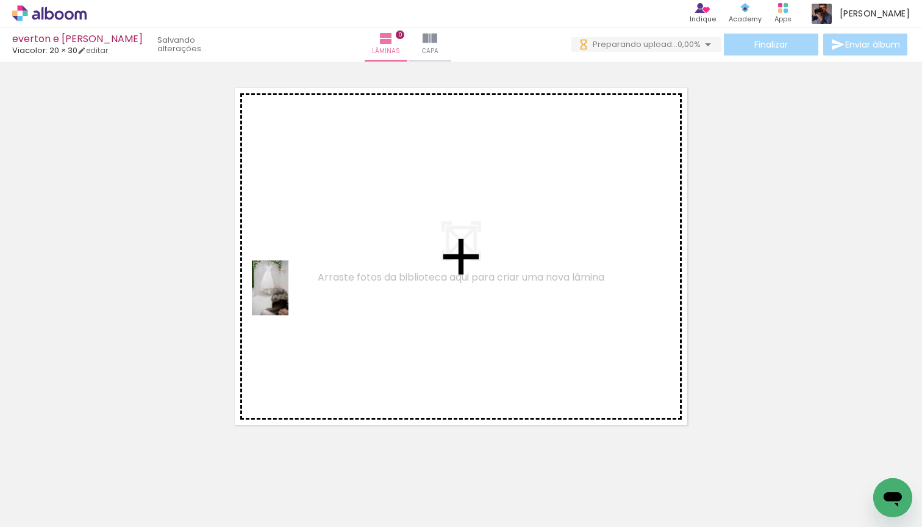
drag, startPoint x: 110, startPoint y: 485, endPoint x: 305, endPoint y: 275, distance: 286.6
click at [305, 275] on quentale-workspace at bounding box center [461, 263] width 922 height 527
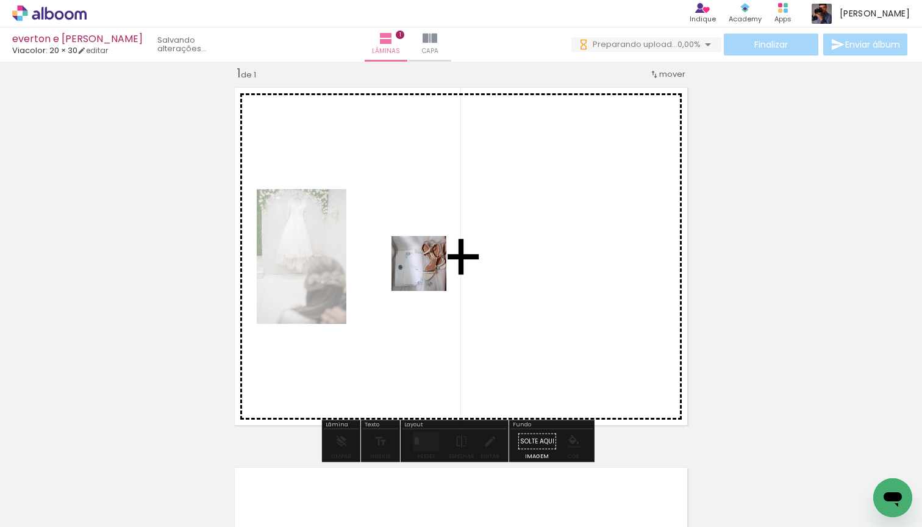
drag, startPoint x: 186, startPoint y: 484, endPoint x: 429, endPoint y: 271, distance: 322.9
click at [429, 271] on quentale-workspace at bounding box center [461, 263] width 922 height 527
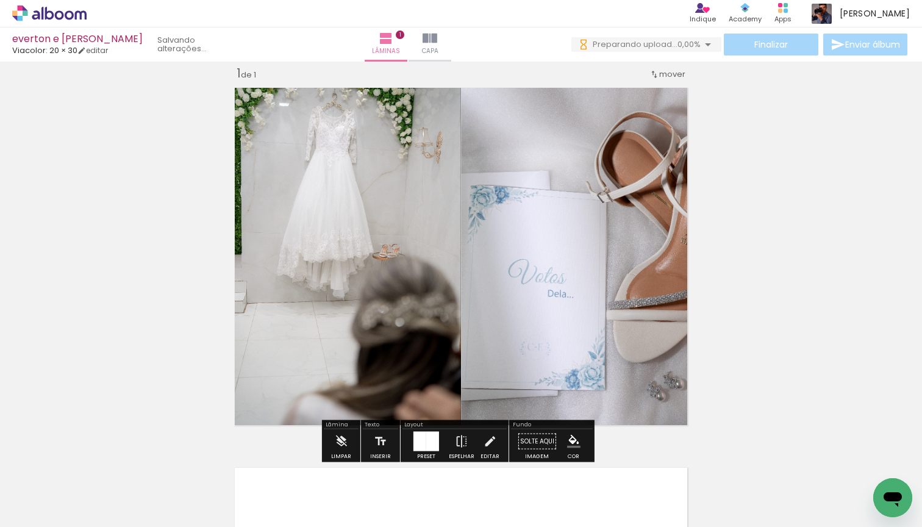
click at [42, 486] on input "Todas as fotos" at bounding box center [34, 490] width 46 height 10
click at [0, 0] on slot "Não utilizadas" at bounding box center [0, 0] width 0 height 0
type input "Não utilizadas"
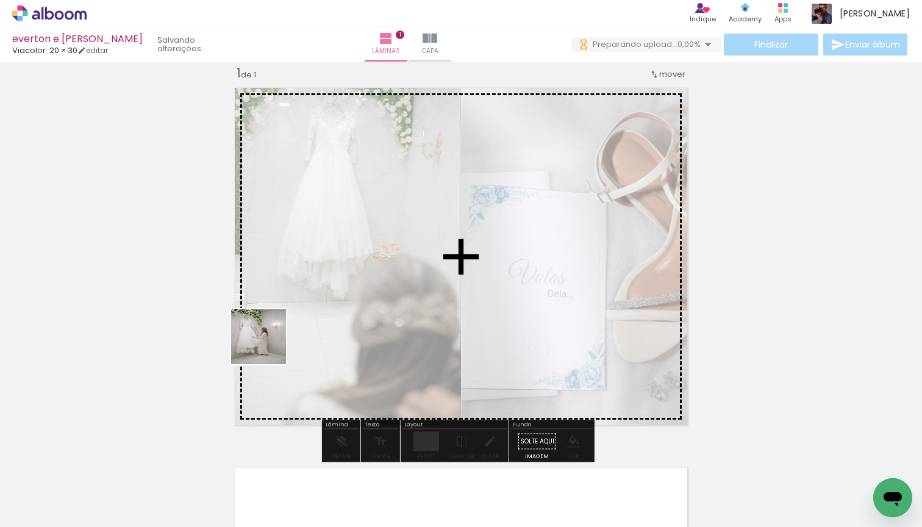
drag, startPoint x: 121, startPoint y: 487, endPoint x: 293, endPoint y: 318, distance: 241.1
click at [293, 318] on quentale-workspace at bounding box center [461, 263] width 922 height 527
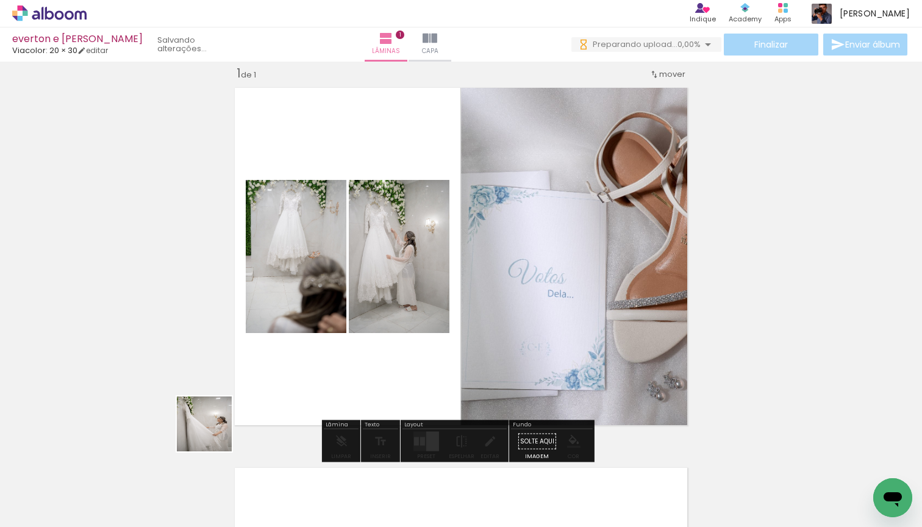
drag, startPoint x: 133, startPoint y: 474, endPoint x: 354, endPoint y: 343, distance: 256.5
click at [354, 343] on quentale-workspace at bounding box center [461, 263] width 922 height 527
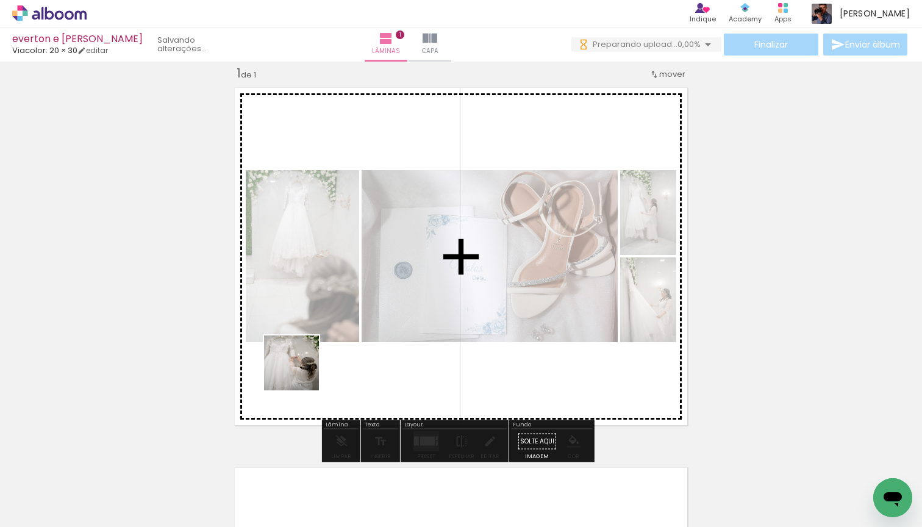
drag, startPoint x: 202, startPoint y: 438, endPoint x: 302, endPoint y: 370, distance: 120.8
click at [302, 370] on quentale-workspace at bounding box center [461, 263] width 922 height 527
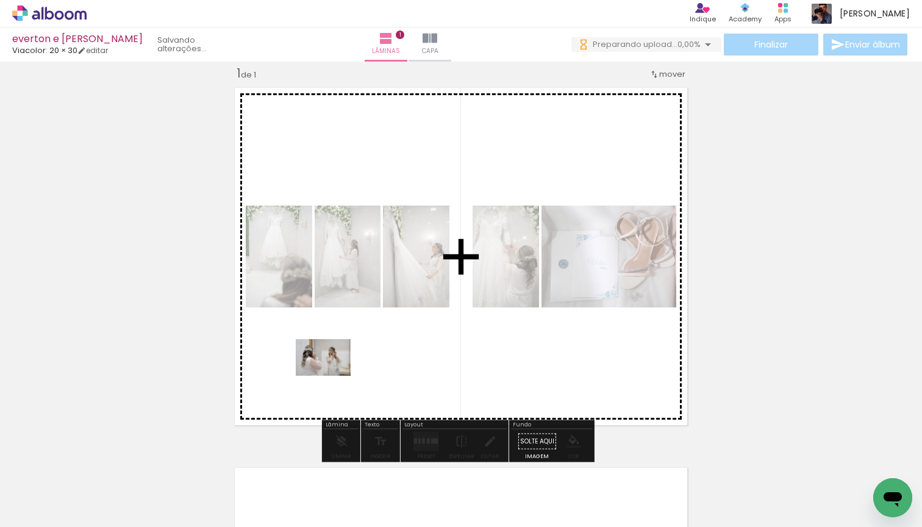
drag, startPoint x: 150, startPoint y: 463, endPoint x: 332, endPoint y: 376, distance: 202.4
click at [332, 376] on quentale-workspace at bounding box center [461, 263] width 922 height 527
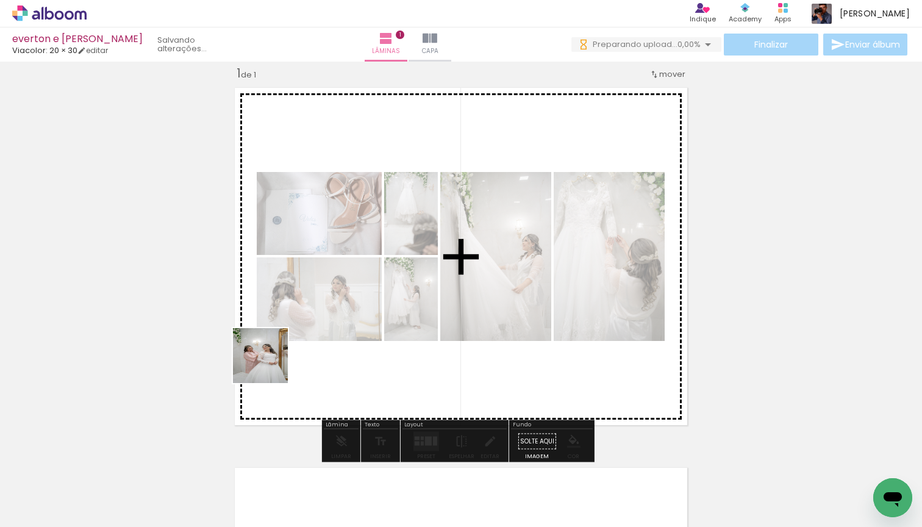
drag, startPoint x: 198, startPoint y: 426, endPoint x: 271, endPoint y: 363, distance: 96.0
click at [271, 363] on quentale-workspace at bounding box center [461, 263] width 922 height 527
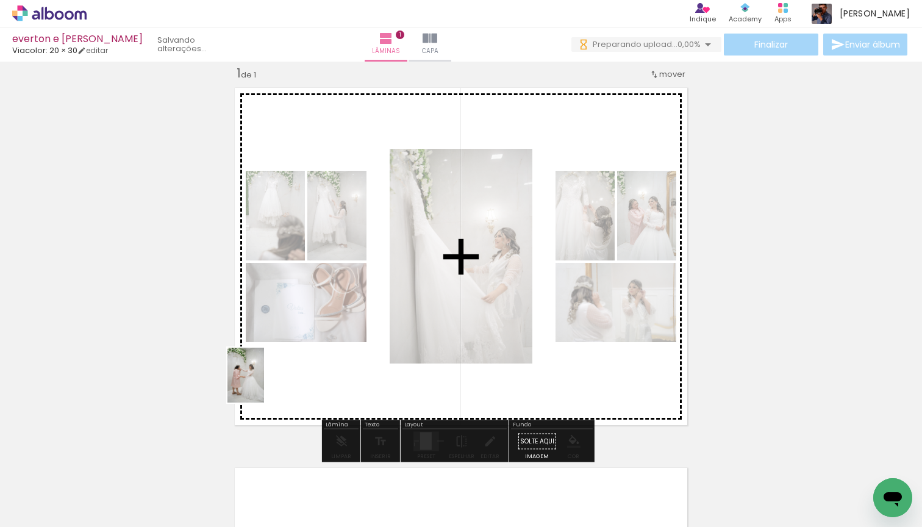
drag, startPoint x: 125, startPoint y: 481, endPoint x: 264, endPoint y: 384, distance: 169.2
click at [264, 384] on quentale-workspace at bounding box center [461, 263] width 922 height 527
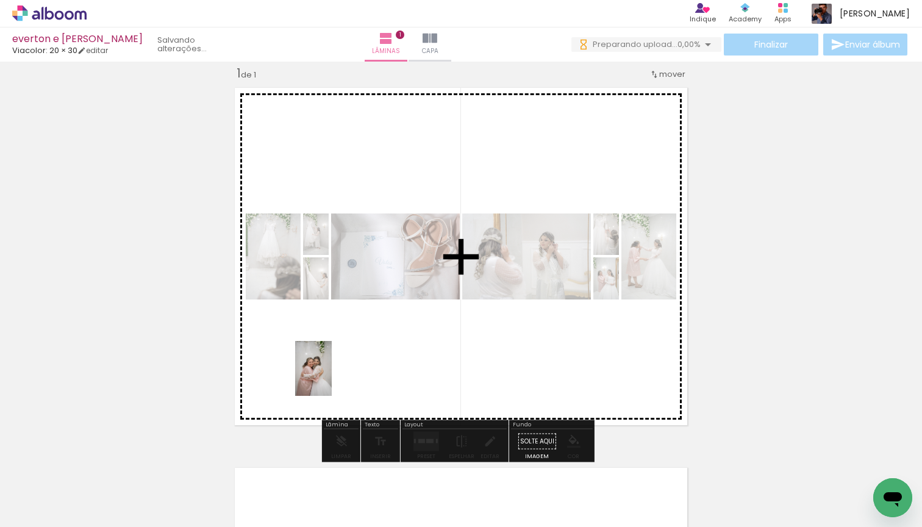
drag, startPoint x: 148, startPoint y: 478, endPoint x: 332, endPoint y: 377, distance: 209.6
click at [332, 377] on quentale-workspace at bounding box center [461, 263] width 922 height 527
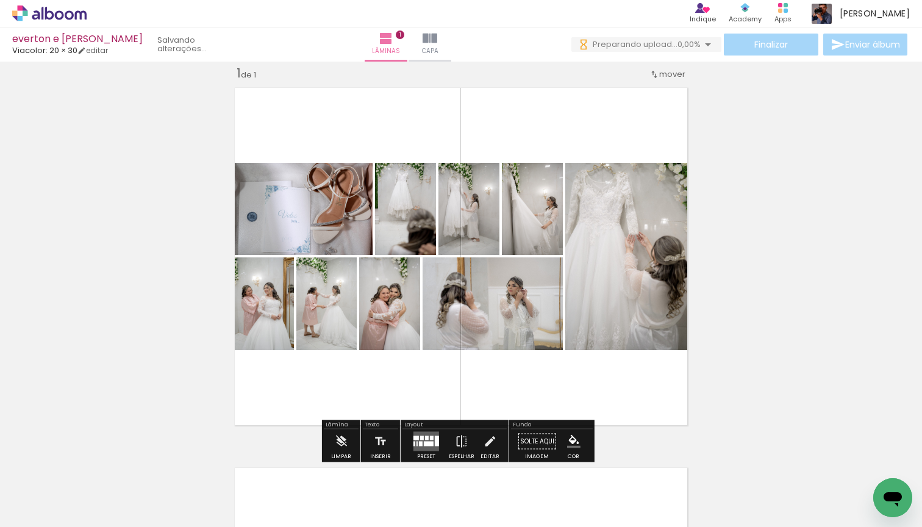
click at [425, 439] on div at bounding box center [427, 438] width 4 height 4
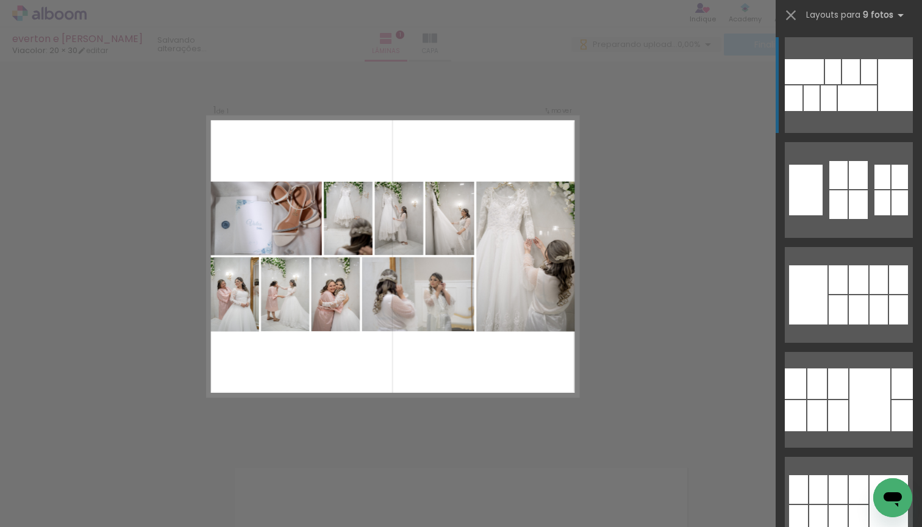
click at [868, 80] on div at bounding box center [869, 71] width 16 height 25
click at [851, 101] on div at bounding box center [857, 98] width 39 height 26
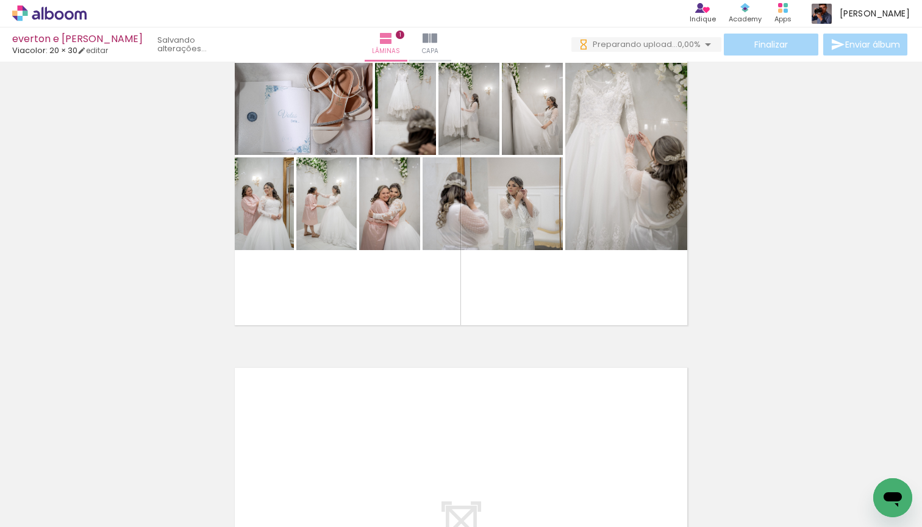
scroll to position [196, 0]
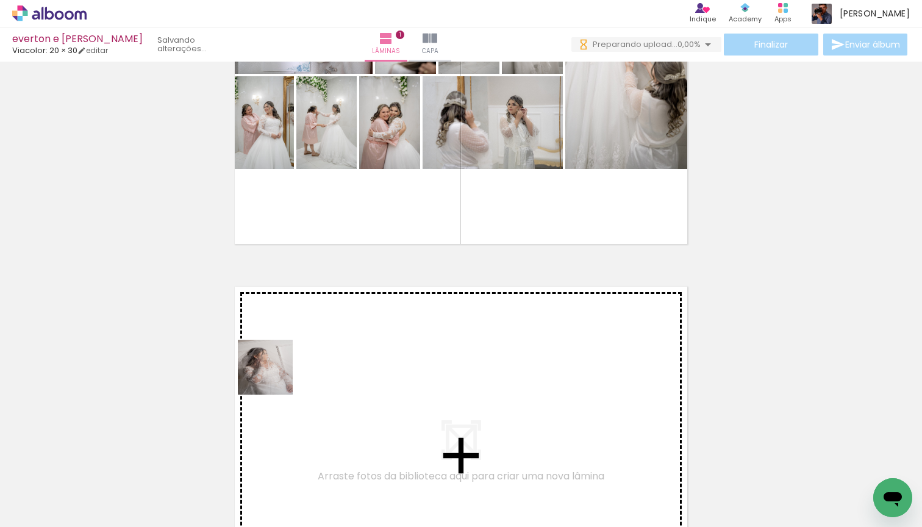
drag, startPoint x: 206, startPoint y: 420, endPoint x: 274, endPoint y: 376, distance: 80.9
click at [274, 376] on quentale-workspace at bounding box center [461, 263] width 922 height 527
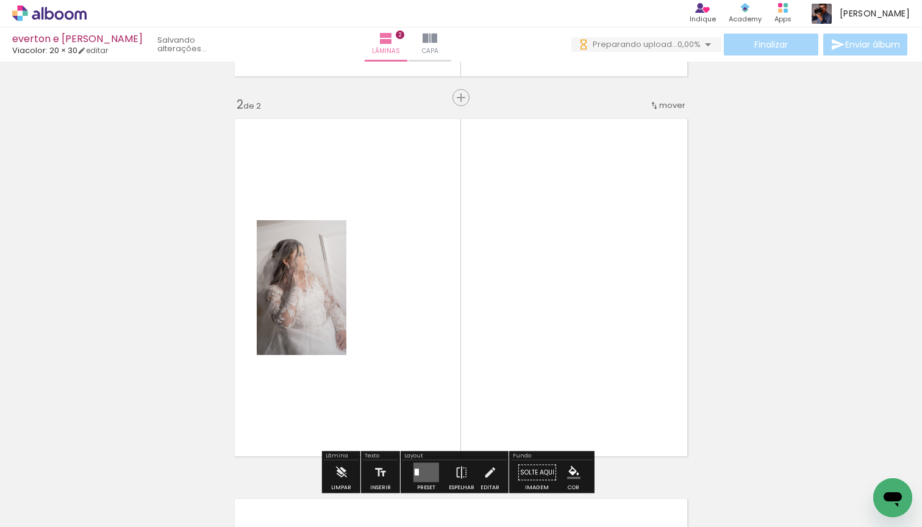
scroll to position [395, 0]
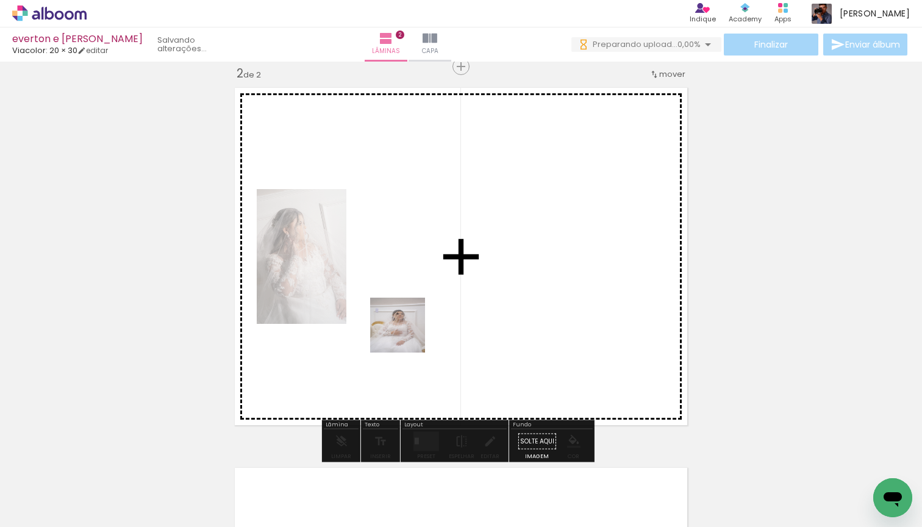
drag, startPoint x: 125, startPoint y: 482, endPoint x: 402, endPoint y: 335, distance: 313.7
click at [417, 327] on quentale-workspace at bounding box center [461, 263] width 922 height 527
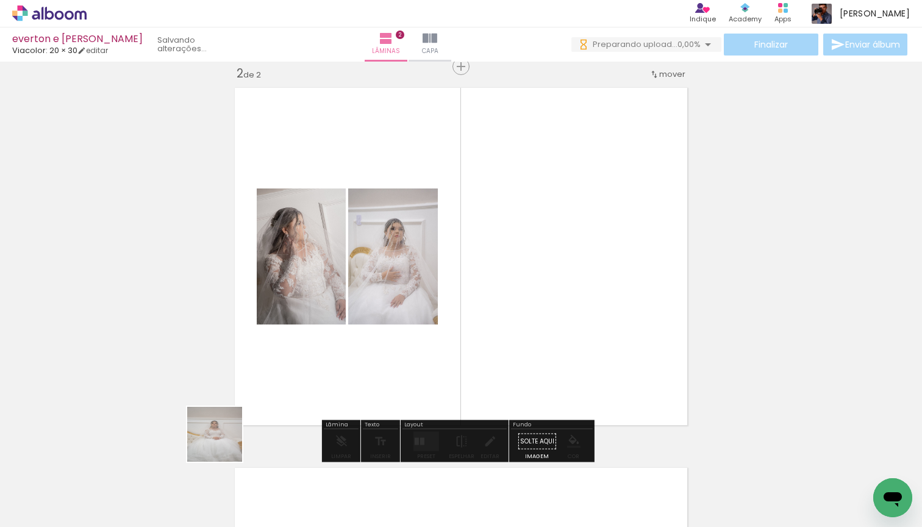
drag, startPoint x: 224, startPoint y: 443, endPoint x: 320, endPoint y: 412, distance: 101.2
click at [320, 412] on quentale-workspace at bounding box center [461, 263] width 922 height 527
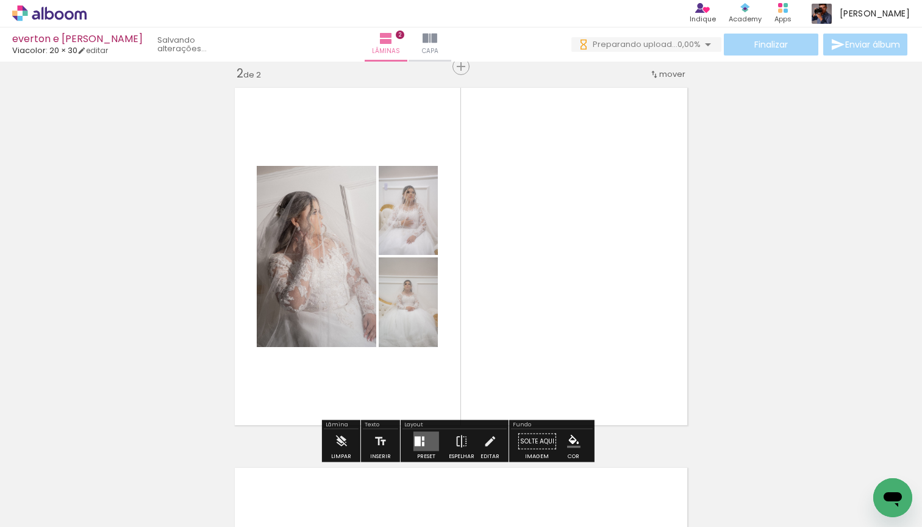
drag, startPoint x: 124, startPoint y: 491, endPoint x: 319, endPoint y: 380, distance: 224.0
click at [319, 380] on quentale-workspace at bounding box center [461, 263] width 922 height 527
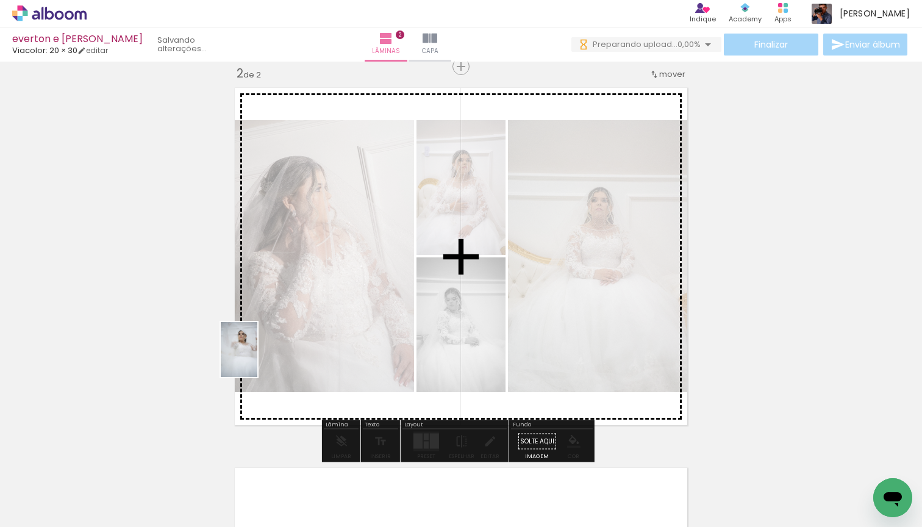
drag, startPoint x: 142, startPoint y: 475, endPoint x: 257, endPoint y: 359, distance: 163.9
click at [257, 359] on quentale-workspace at bounding box center [461, 263] width 922 height 527
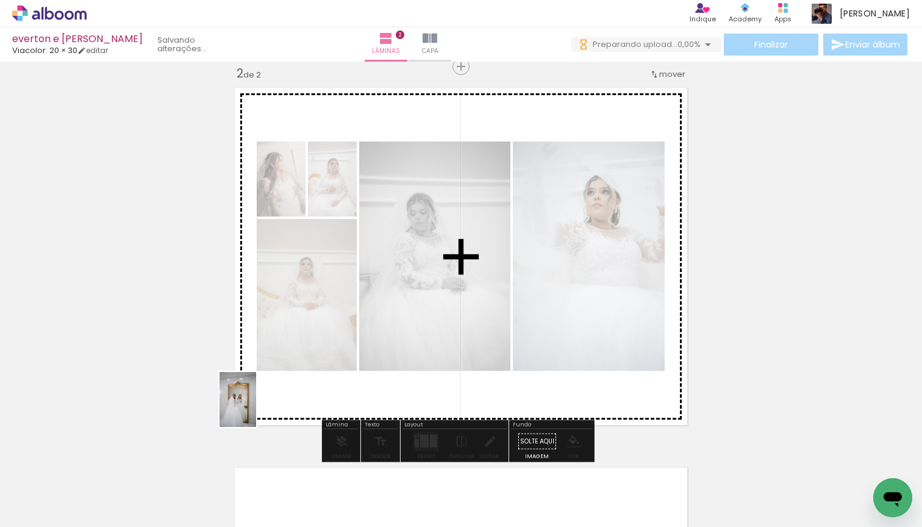
drag, startPoint x: 107, startPoint y: 490, endPoint x: 256, endPoint y: 409, distance: 169.5
click at [256, 409] on quentale-workspace at bounding box center [461, 263] width 922 height 527
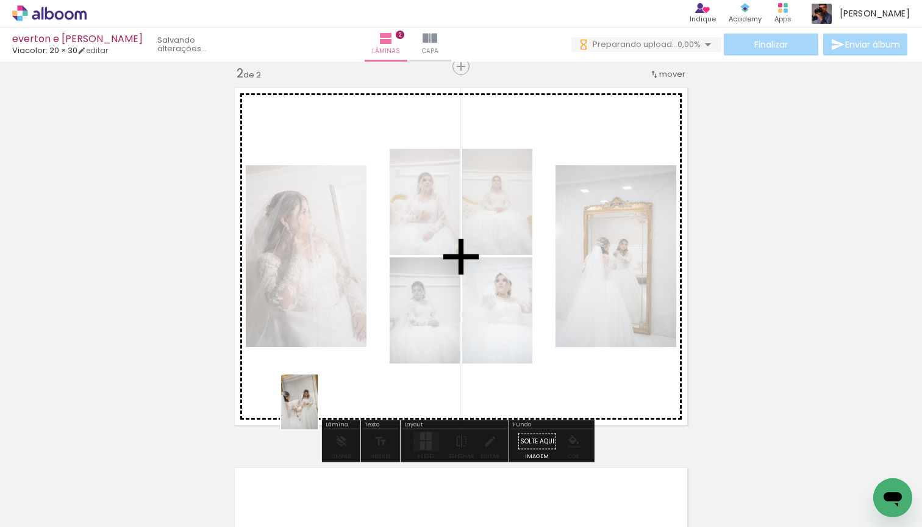
drag, startPoint x: 287, startPoint y: 424, endPoint x: 318, endPoint y: 411, distance: 33.1
click at [318, 411] on quentale-workspace at bounding box center [461, 263] width 922 height 527
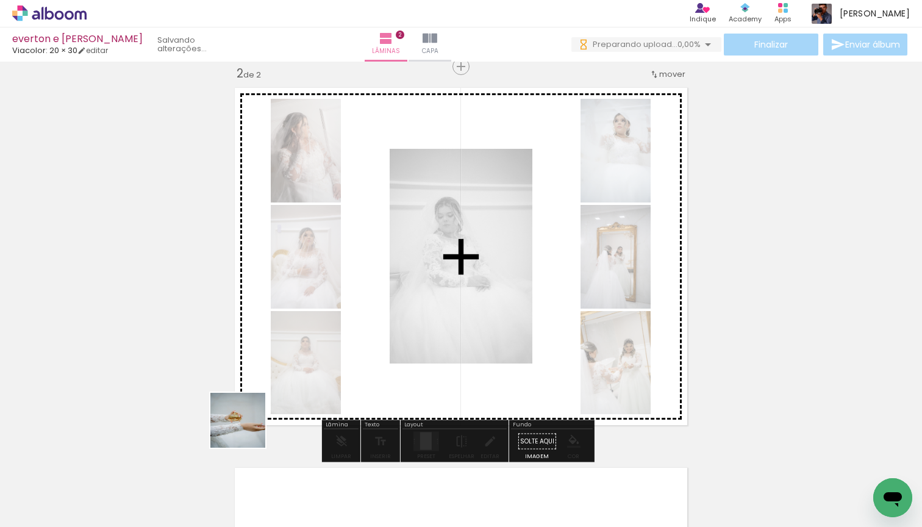
drag, startPoint x: 138, startPoint y: 478, endPoint x: 266, endPoint y: 418, distance: 141.3
click at [266, 418] on quentale-workspace at bounding box center [461, 263] width 922 height 527
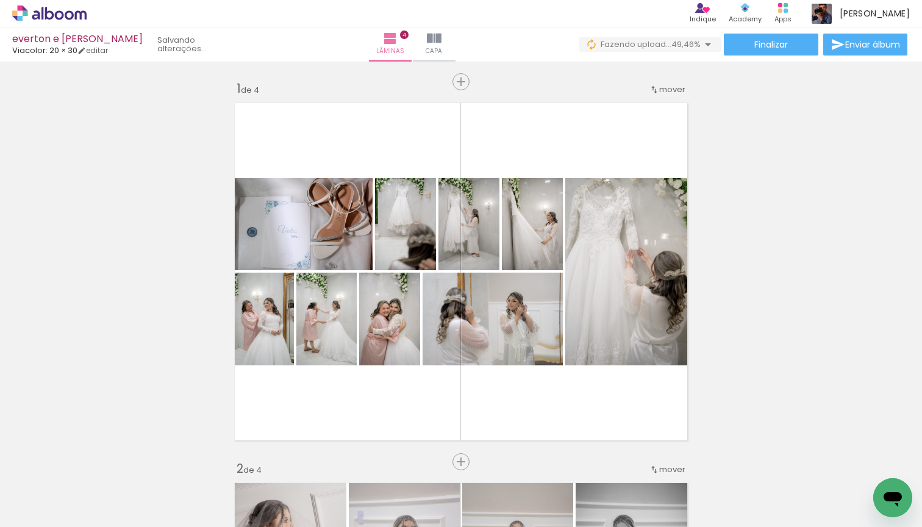
scroll to position [1155, 0]
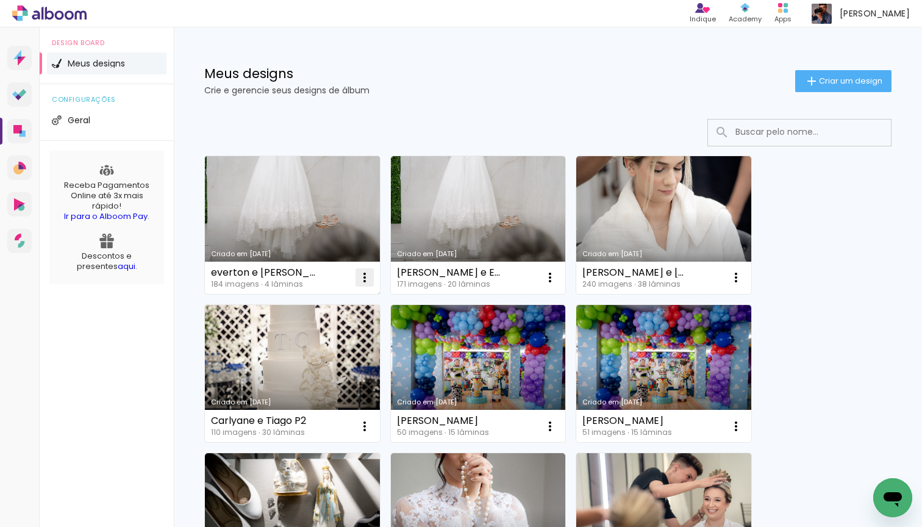
click at [368, 278] on iron-icon at bounding box center [364, 277] width 15 height 15
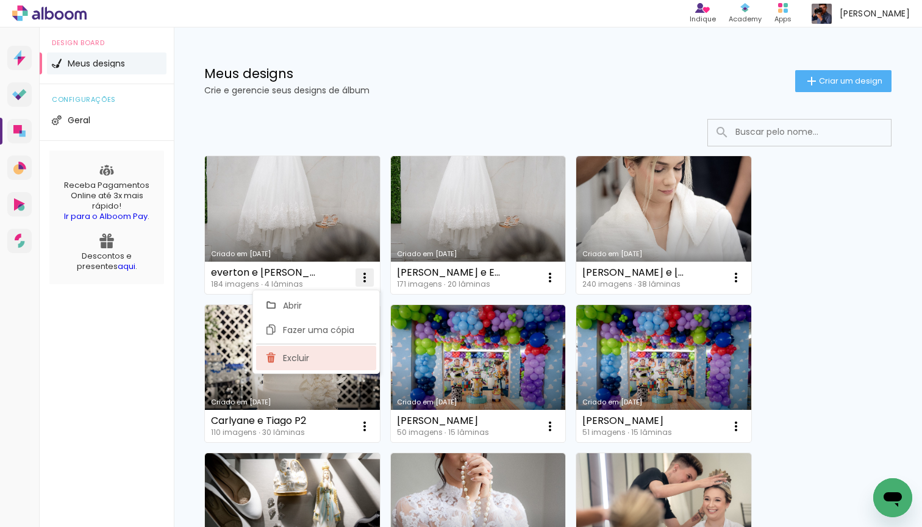
click at [328, 354] on paper-item "Excluir" at bounding box center [316, 358] width 120 height 24
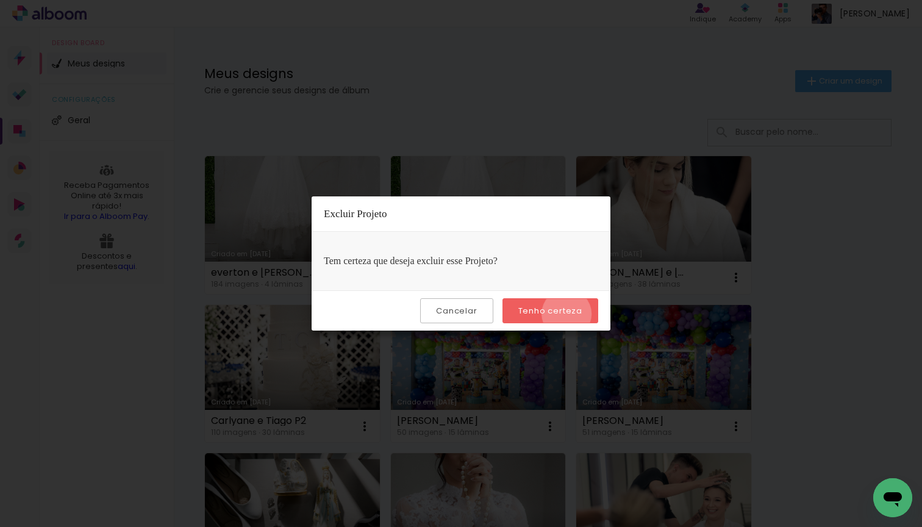
click at [0, 0] on slot "Tenho certeza" at bounding box center [0, 0] width 0 height 0
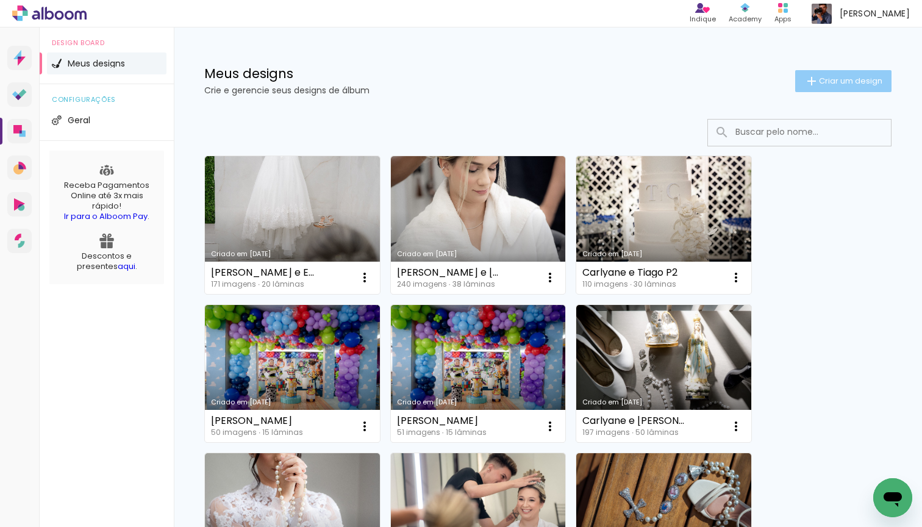
click at [835, 85] on span "Criar um design" at bounding box center [850, 81] width 63 height 8
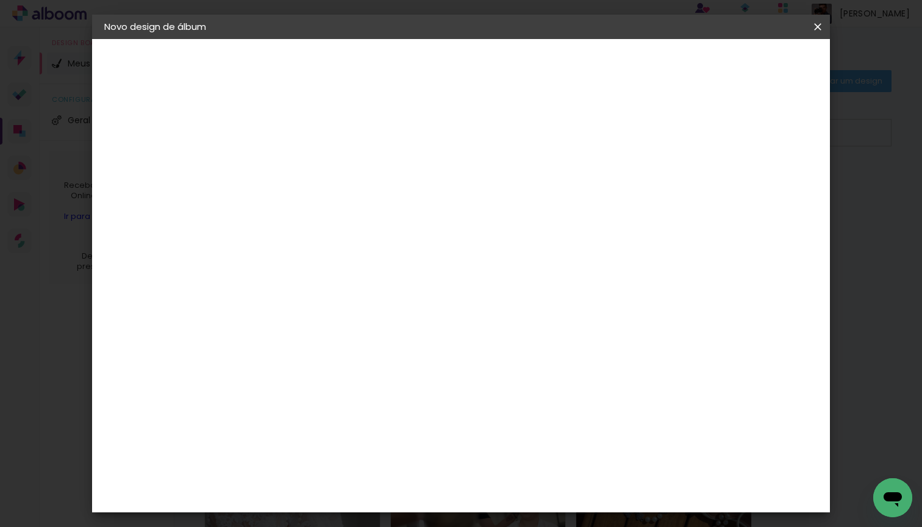
click at [304, 156] on input at bounding box center [304, 163] width 0 height 19
click at [0, 0] on iron-icon at bounding box center [0, 0] width 0 height 0
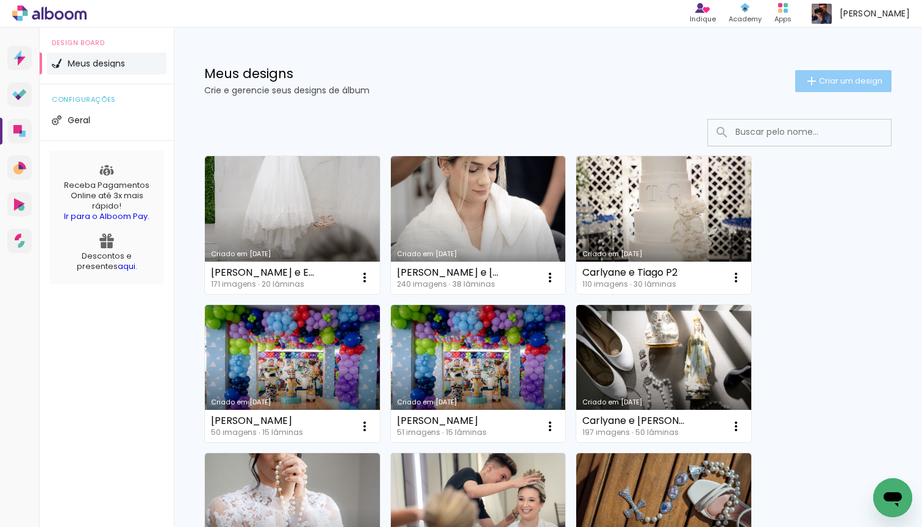
click at [836, 72] on paper-button "Criar um design" at bounding box center [843, 81] width 96 height 22
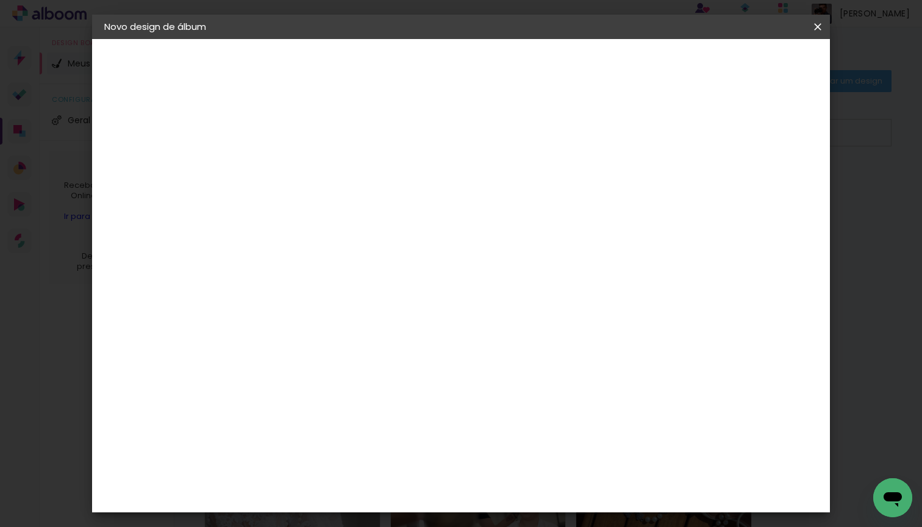
click at [304, 166] on input at bounding box center [304, 163] width 0 height 19
type input "[PERSON_NAME] e [PERSON_NAME]"
type paper-input "[PERSON_NAME] e [PERSON_NAME]"
click at [0, 0] on slot "Avançar" at bounding box center [0, 0] width 0 height 0
click at [396, 234] on input at bounding box center [334, 231] width 123 height 15
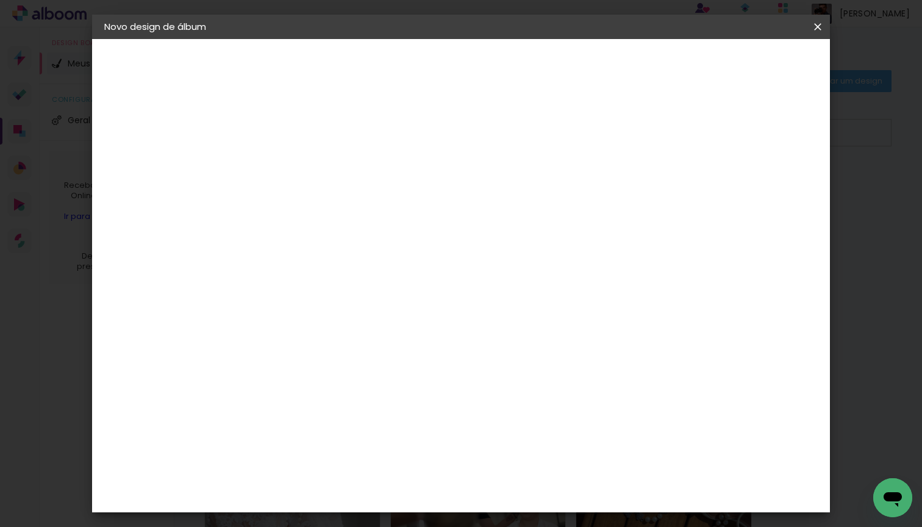
type input "proal"
type paper-input "proal"
click at [344, 271] on div "Proalbuns" at bounding box center [320, 276] width 48 height 10
click at [0, 0] on slot "Avançar" at bounding box center [0, 0] width 0 height 0
click at [386, 476] on span "30 × 30" at bounding box center [357, 488] width 57 height 25
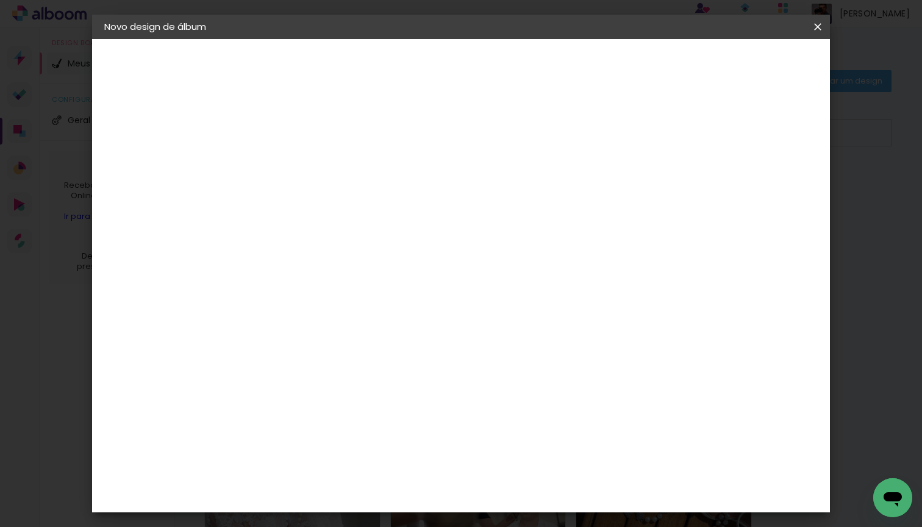
click at [0, 0] on slot "Avançar" at bounding box center [0, 0] width 0 height 0
click at [741, 66] on span "Iniciar design" at bounding box center [712, 64] width 55 height 9
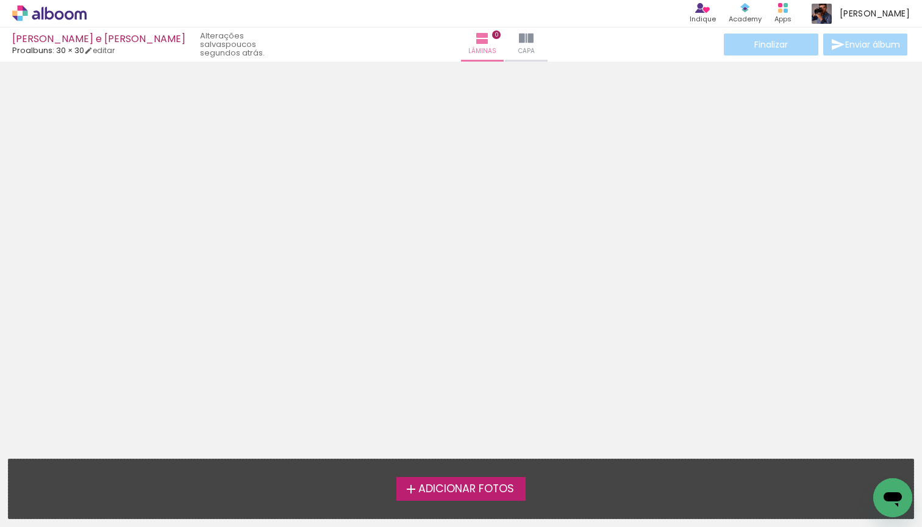
click at [478, 497] on label "Adicionar Fotos" at bounding box center [461, 488] width 130 height 23
click at [0, 0] on input "file" at bounding box center [0, 0] width 0 height 0
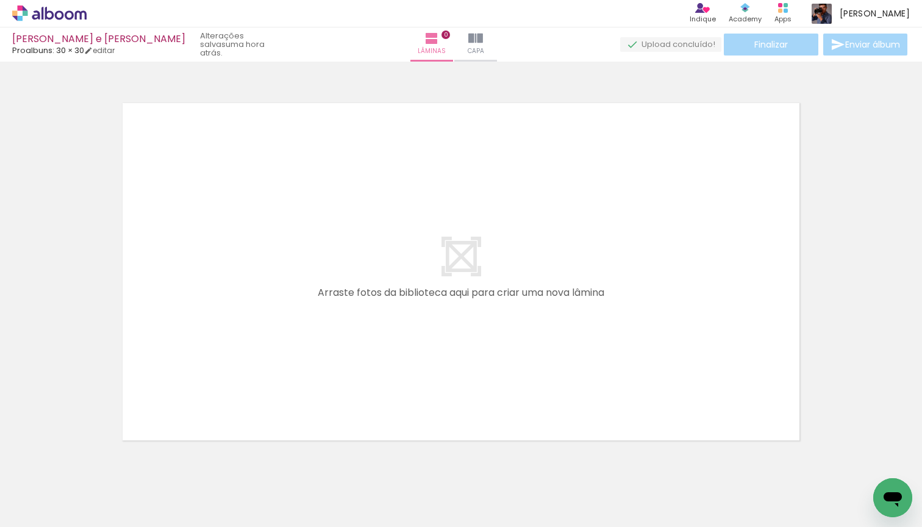
scroll to position [15, 0]
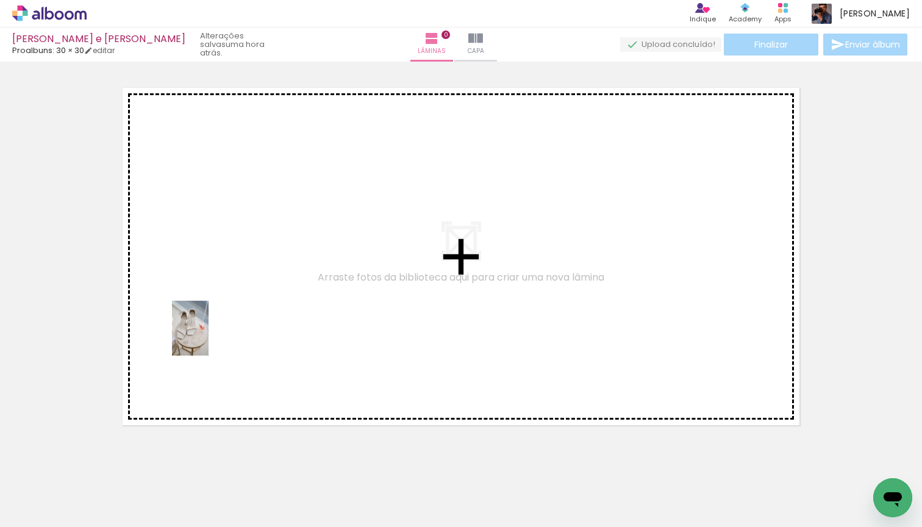
drag, startPoint x: 128, startPoint y: 478, endPoint x: 209, endPoint y: 337, distance: 162.3
click at [209, 337] on quentale-workspace at bounding box center [461, 263] width 922 height 527
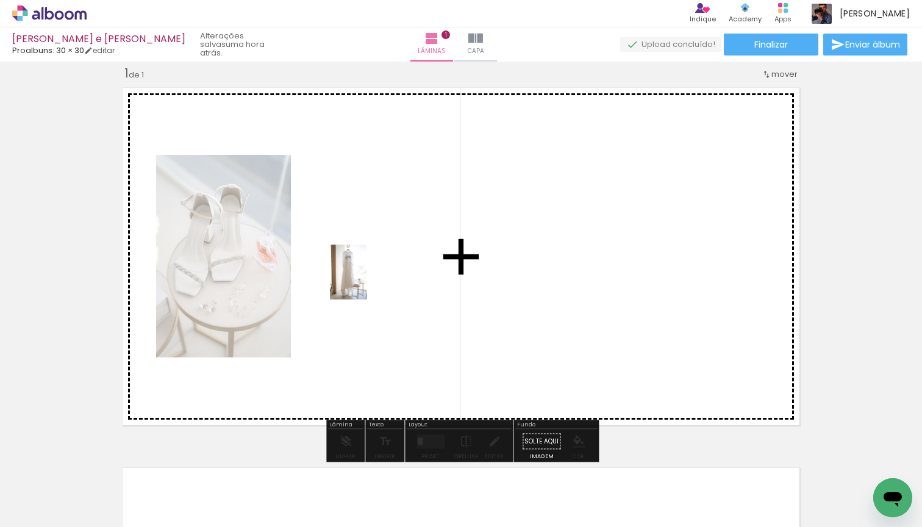
drag, startPoint x: 196, startPoint y: 490, endPoint x: 367, endPoint y: 281, distance: 269.5
click at [367, 281] on quentale-workspace at bounding box center [461, 263] width 922 height 527
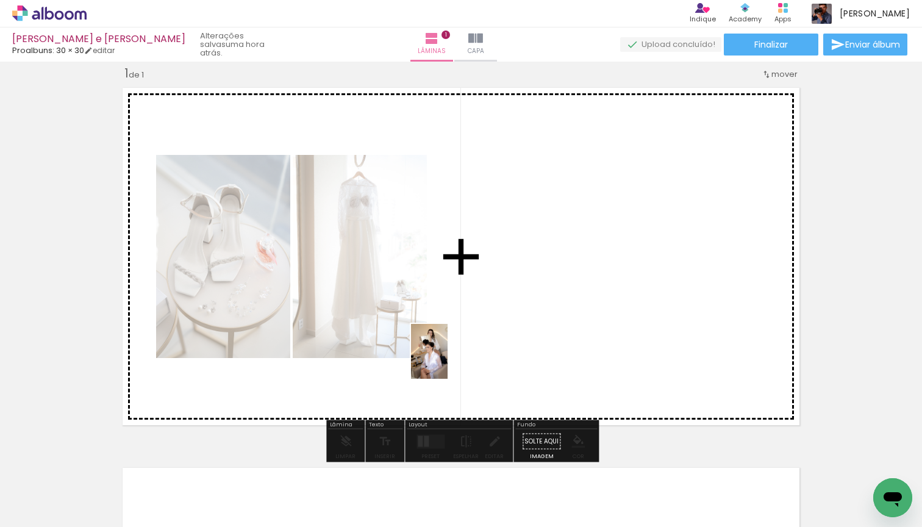
drag, startPoint x: 252, startPoint y: 492, endPoint x: 448, endPoint y: 360, distance: 235.4
click at [448, 360] on quentale-workspace at bounding box center [461, 263] width 922 height 527
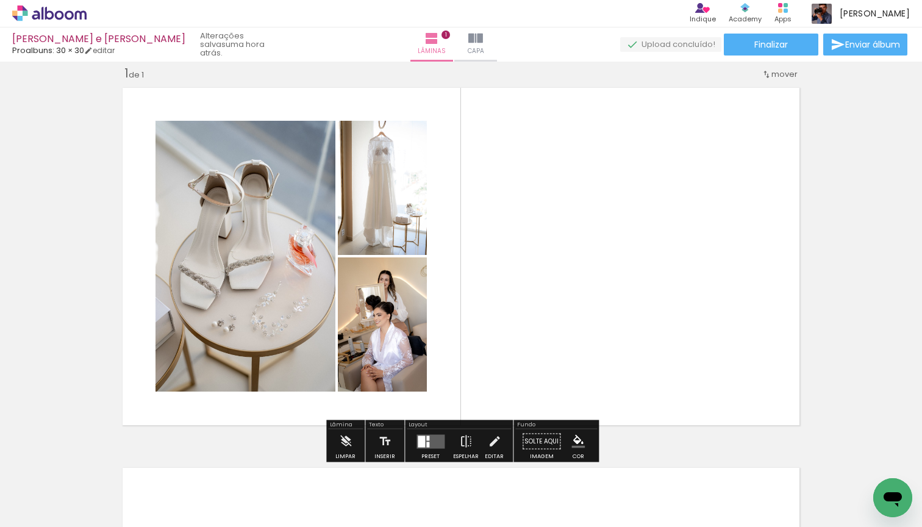
click at [52, 489] on input "Todas as fotos" at bounding box center [34, 490] width 46 height 10
click at [63, 488] on paper-item "Não utilizadas" at bounding box center [39, 486] width 63 height 10
type input "Não utilizadas"
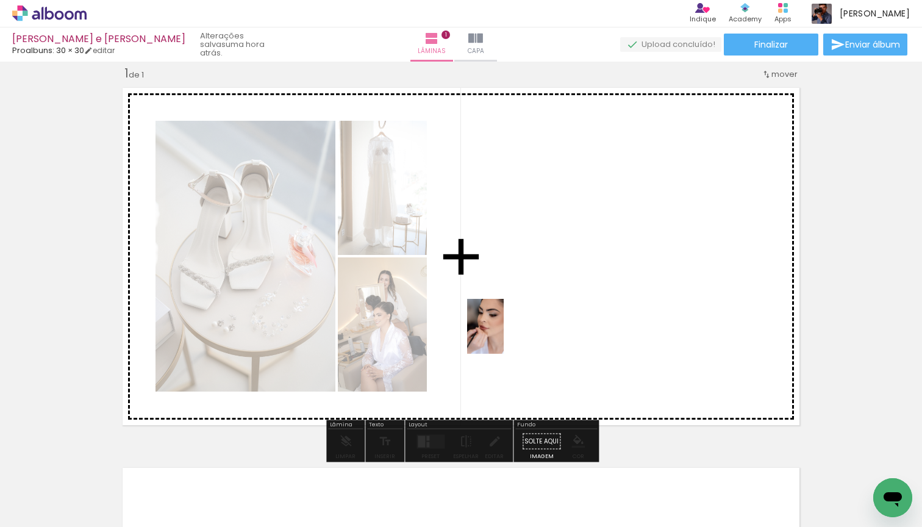
drag, startPoint x: 131, startPoint y: 494, endPoint x: 504, endPoint y: 335, distance: 404.9
click at [504, 335] on quentale-workspace at bounding box center [461, 263] width 922 height 527
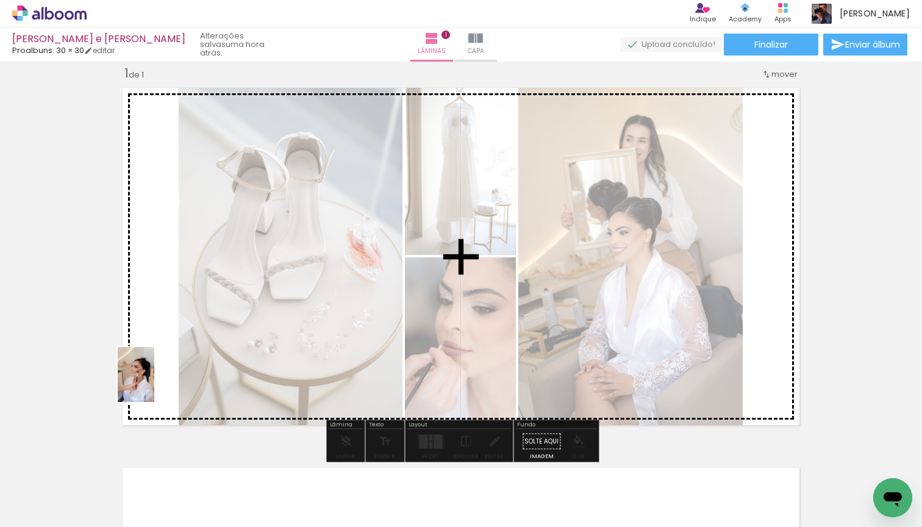
drag, startPoint x: 120, startPoint y: 492, endPoint x: 154, endPoint y: 384, distance: 113.2
click at [154, 384] on quentale-workspace at bounding box center [461, 263] width 922 height 527
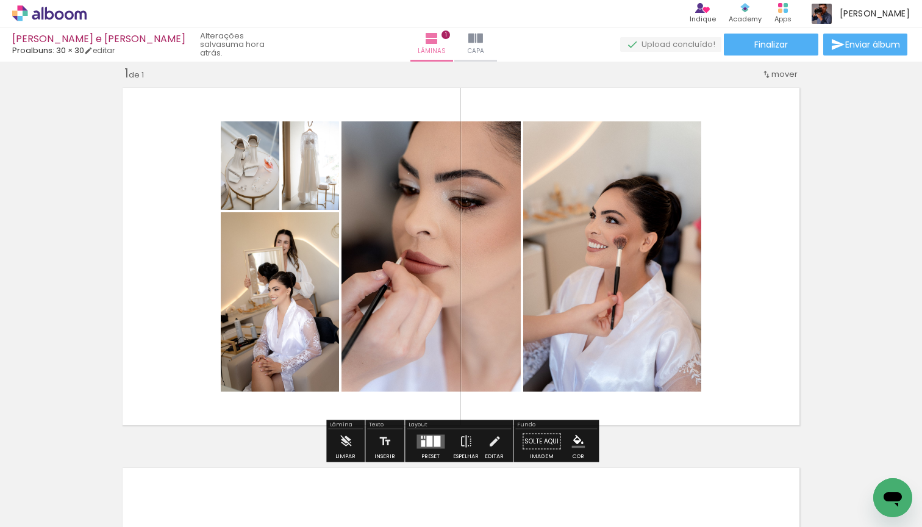
click at [434, 443] on div at bounding box center [437, 440] width 7 height 11
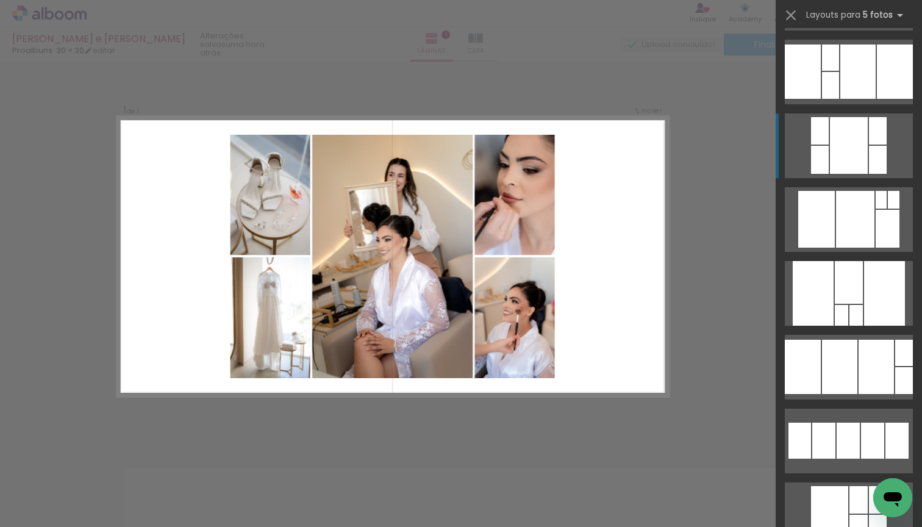
scroll to position [226, 0]
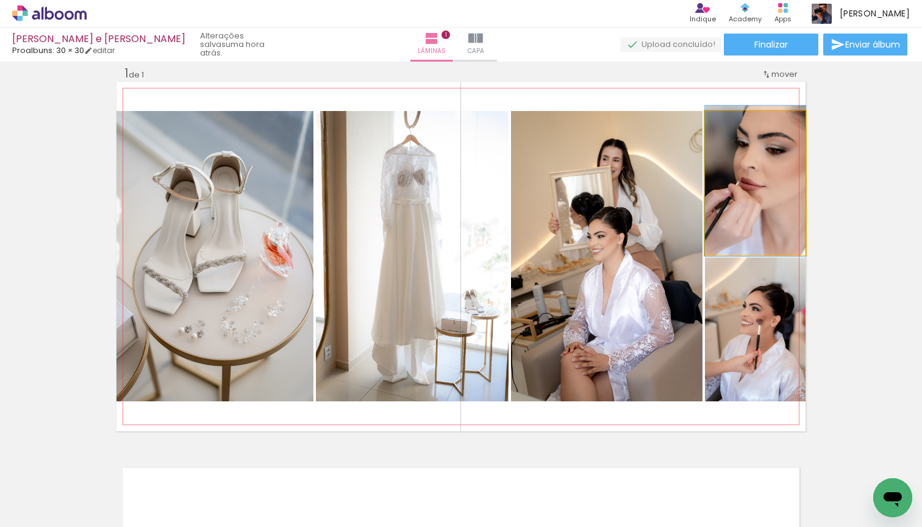
drag, startPoint x: 768, startPoint y: 182, endPoint x: 755, endPoint y: 180, distance: 13.5
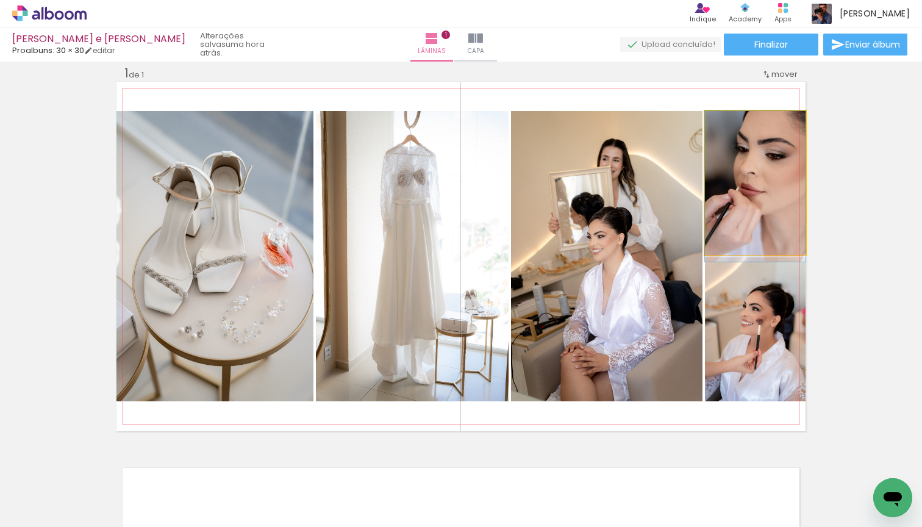
drag, startPoint x: 753, startPoint y: 177, endPoint x: 753, endPoint y: 195, distance: 17.7
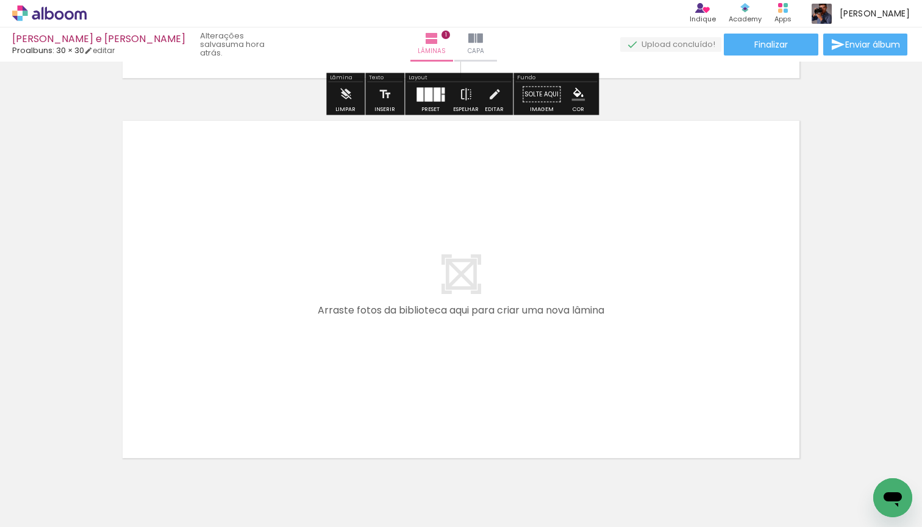
scroll to position [393, 0]
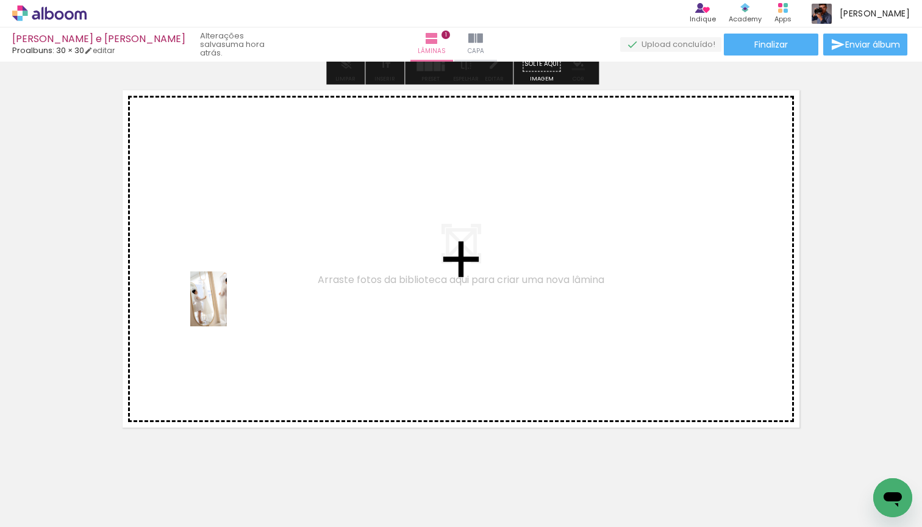
drag, startPoint x: 131, startPoint y: 479, endPoint x: 227, endPoint y: 308, distance: 195.8
click at [227, 308] on quentale-workspace at bounding box center [461, 263] width 922 height 527
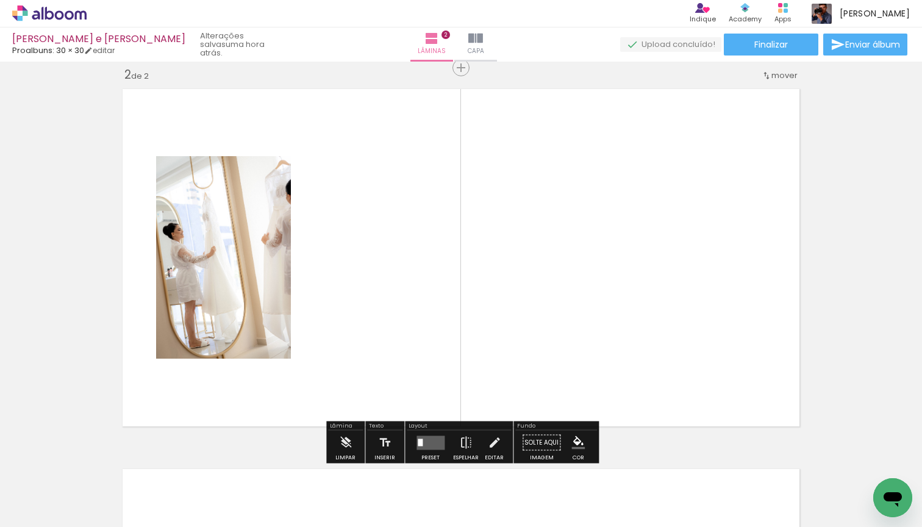
scroll to position [395, 0]
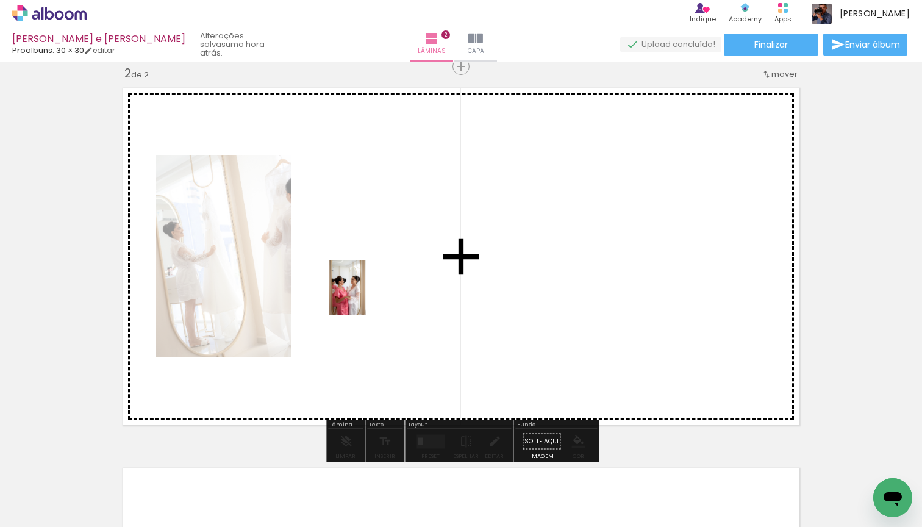
drag, startPoint x: 132, startPoint y: 482, endPoint x: 366, endPoint y: 296, distance: 298.2
click at [366, 296] on quentale-workspace at bounding box center [461, 263] width 922 height 527
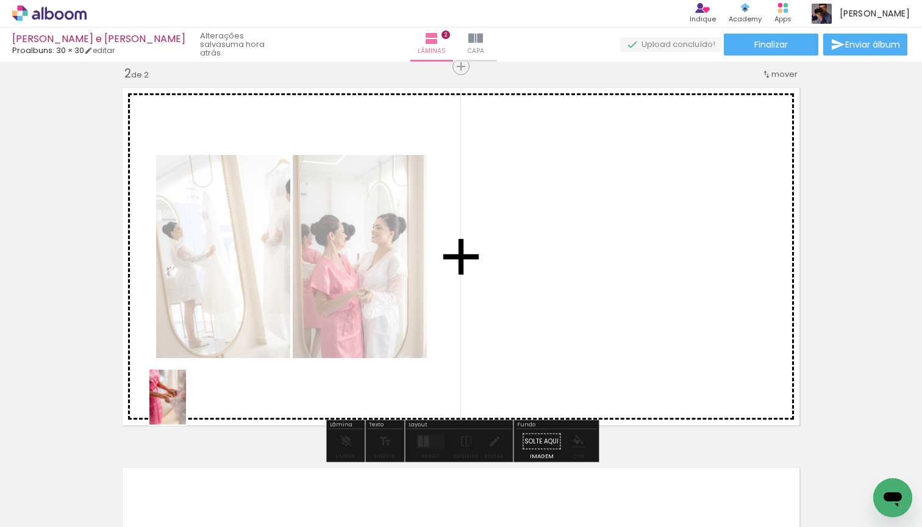
drag, startPoint x: 130, startPoint y: 473, endPoint x: 186, endPoint y: 406, distance: 87.0
click at [186, 406] on quentale-workspace at bounding box center [461, 263] width 922 height 527
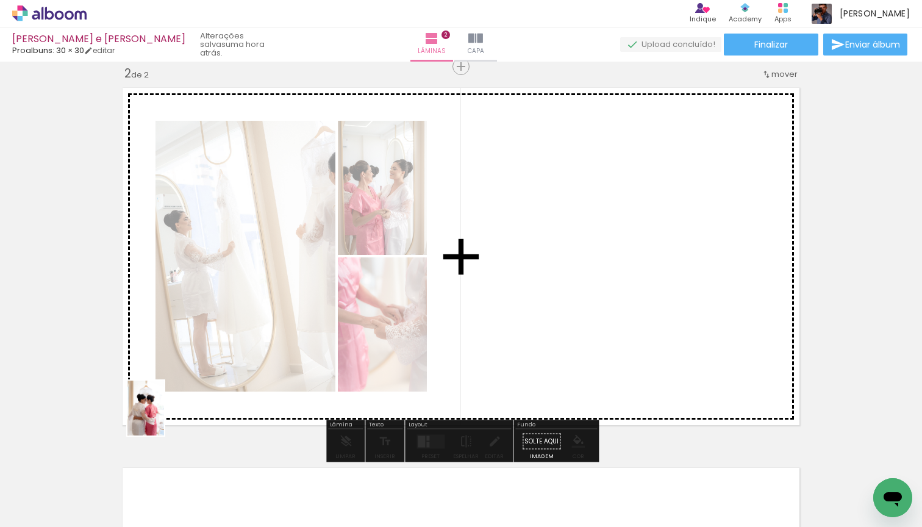
drag, startPoint x: 124, startPoint y: 485, endPoint x: 164, endPoint y: 417, distance: 78.4
click at [164, 417] on quentale-workspace at bounding box center [461, 263] width 922 height 527
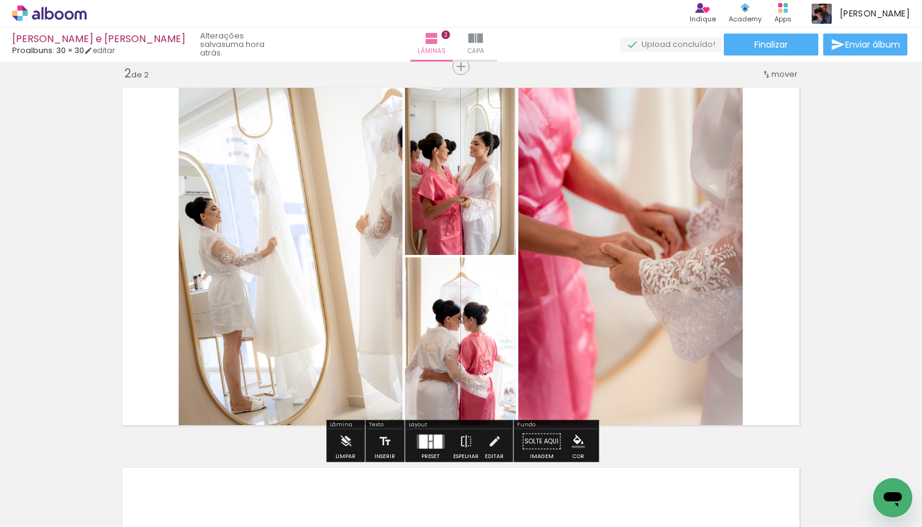
click at [420, 439] on div at bounding box center [423, 441] width 9 height 14
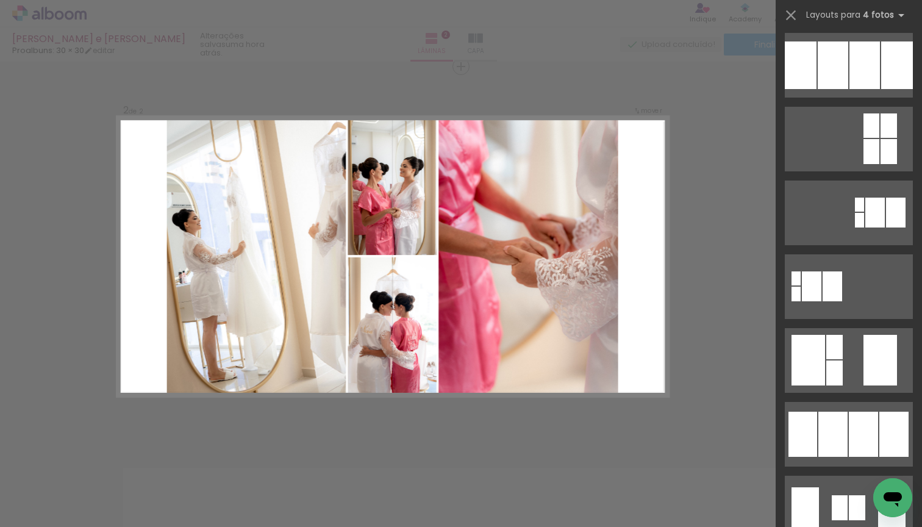
scroll to position [0, 0]
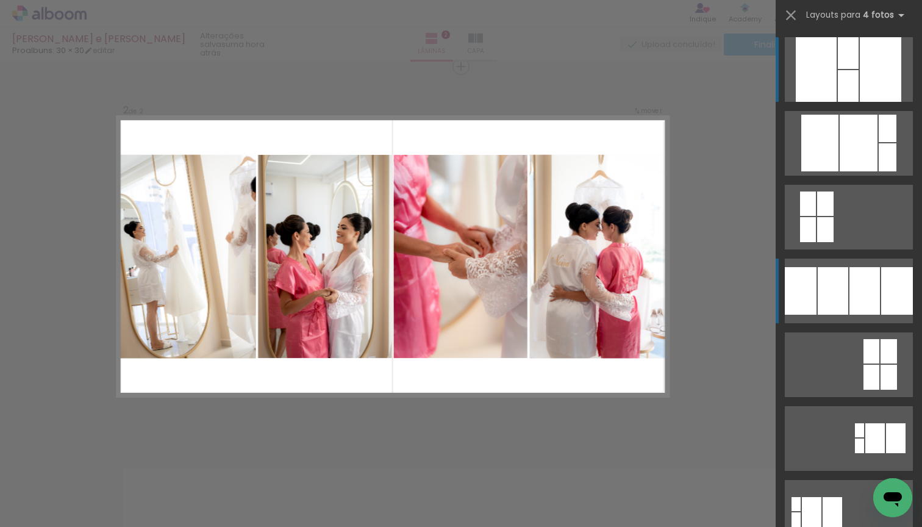
click at [838, 69] on div at bounding box center [848, 53] width 21 height 32
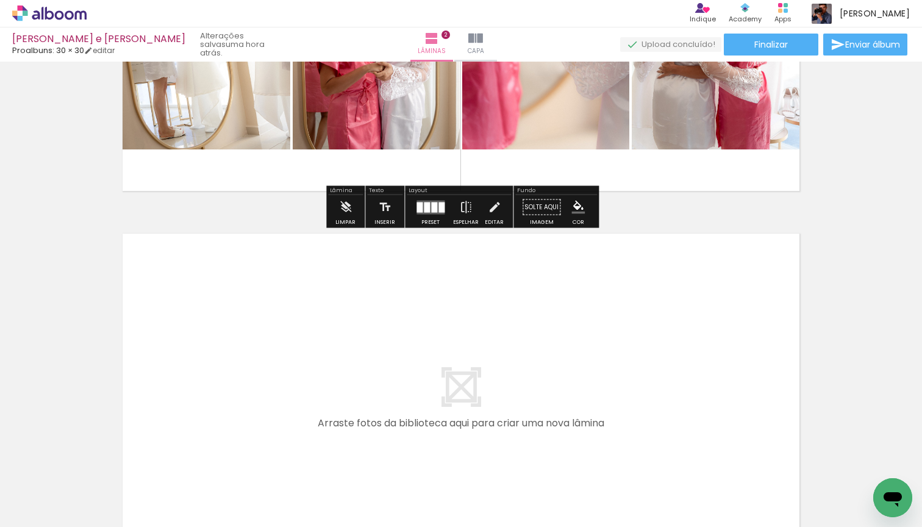
scroll to position [651, 0]
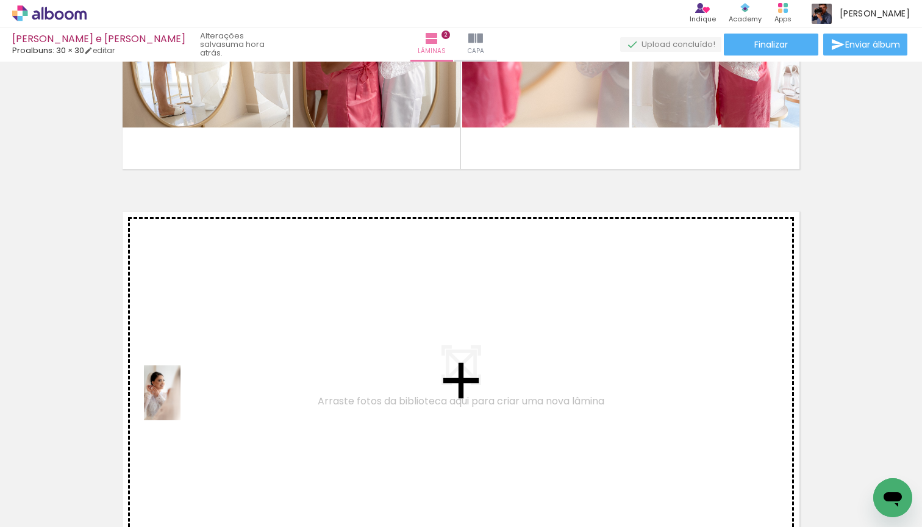
drag, startPoint x: 134, startPoint y: 479, endPoint x: 181, endPoint y: 402, distance: 90.1
click at [181, 402] on quentale-workspace at bounding box center [461, 263] width 922 height 527
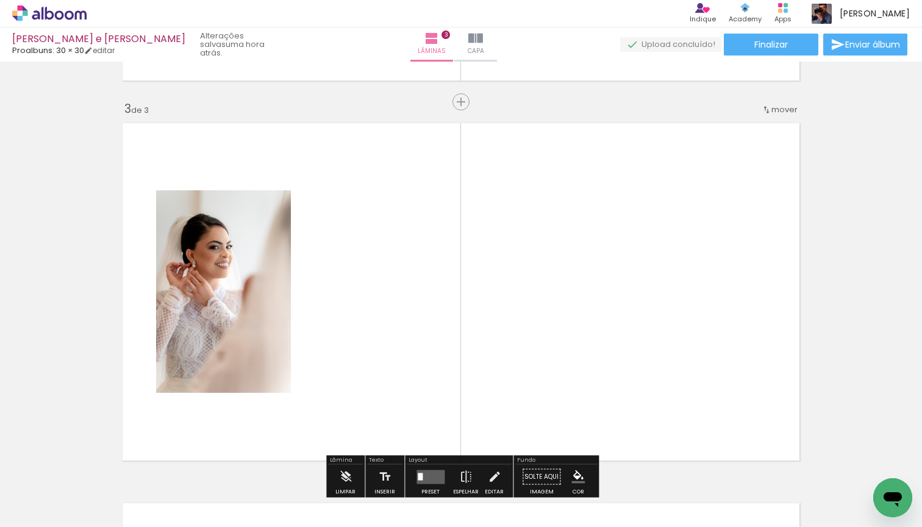
scroll to position [775, 0]
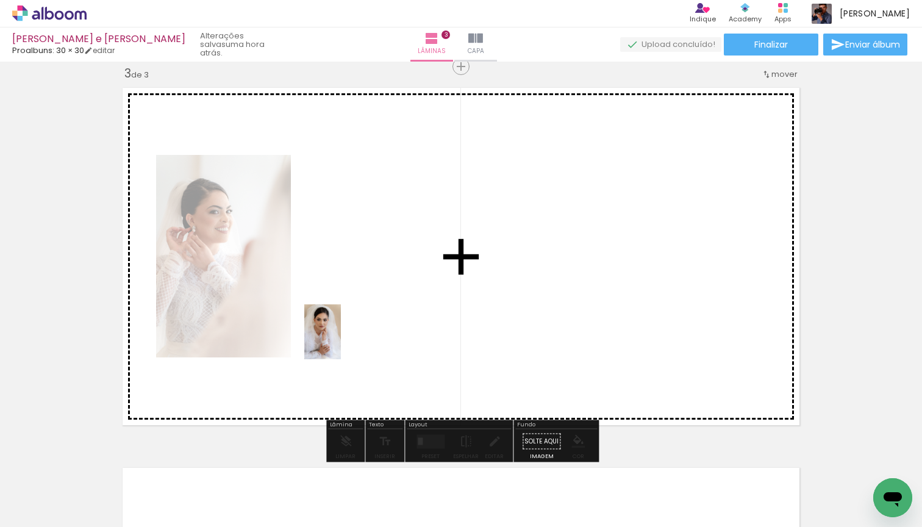
drag, startPoint x: 124, startPoint y: 492, endPoint x: 341, endPoint y: 341, distance: 263.7
click at [341, 341] on quentale-workspace at bounding box center [461, 263] width 922 height 527
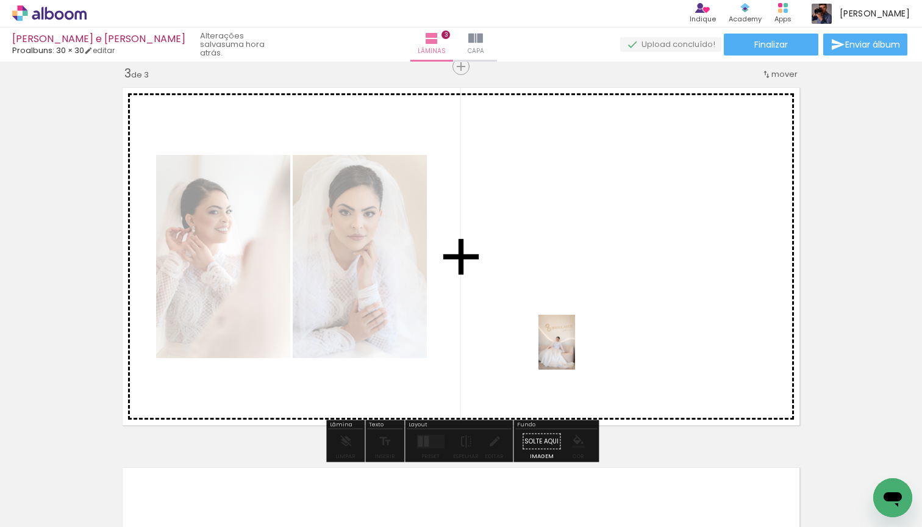
drag, startPoint x: 135, startPoint y: 482, endPoint x: 575, endPoint y: 351, distance: 458.8
click at [575, 351] on quentale-workspace at bounding box center [461, 263] width 922 height 527
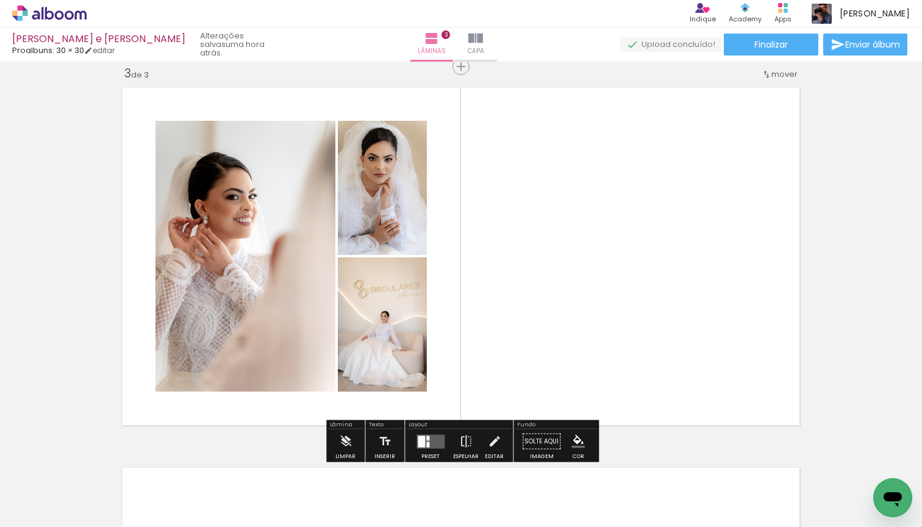
click at [426, 435] on div at bounding box center [427, 437] width 3 height 5
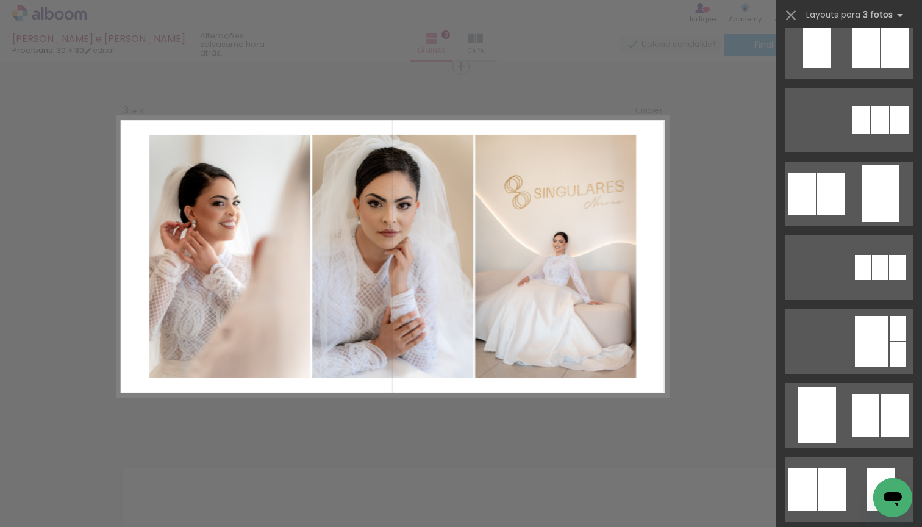
scroll to position [86, 0]
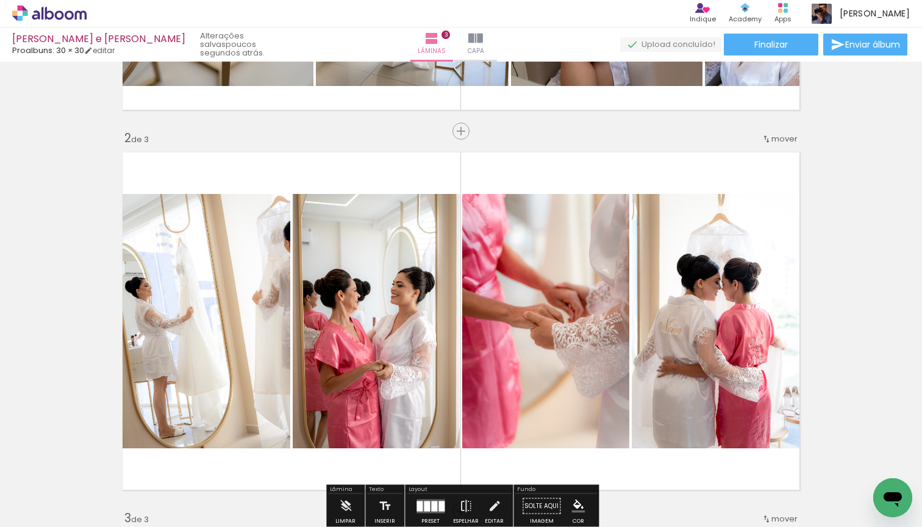
scroll to position [334, 0]
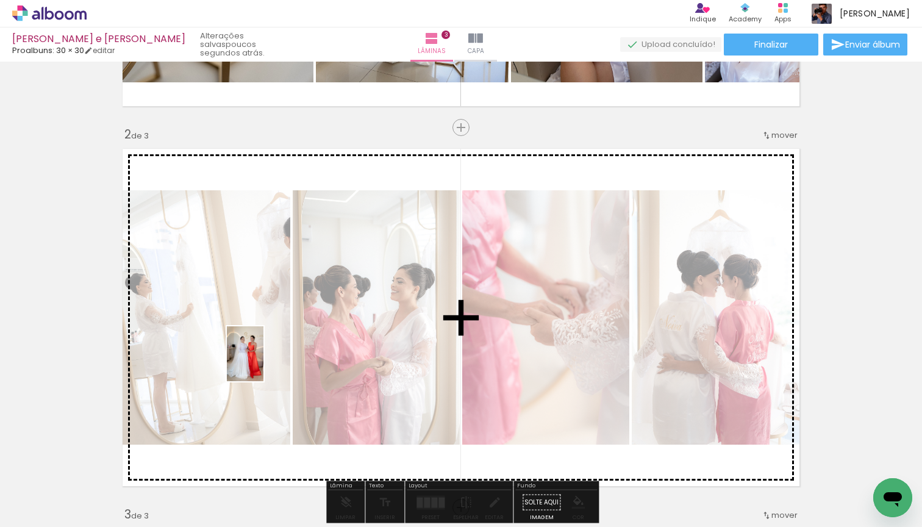
drag, startPoint x: 194, startPoint y: 481, endPoint x: 263, endPoint y: 363, distance: 137.2
click at [263, 363] on quentale-workspace at bounding box center [461, 263] width 922 height 527
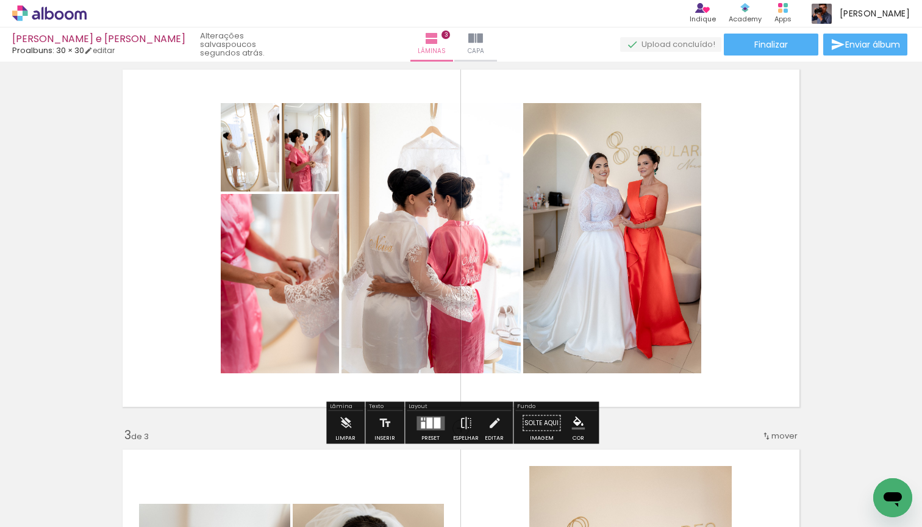
scroll to position [420, 0]
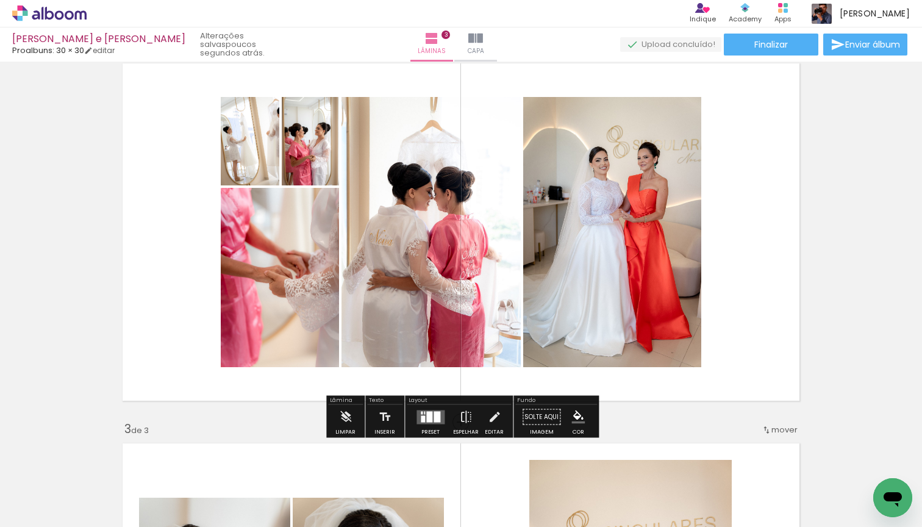
click at [426, 417] on div at bounding box center [429, 416] width 6 height 11
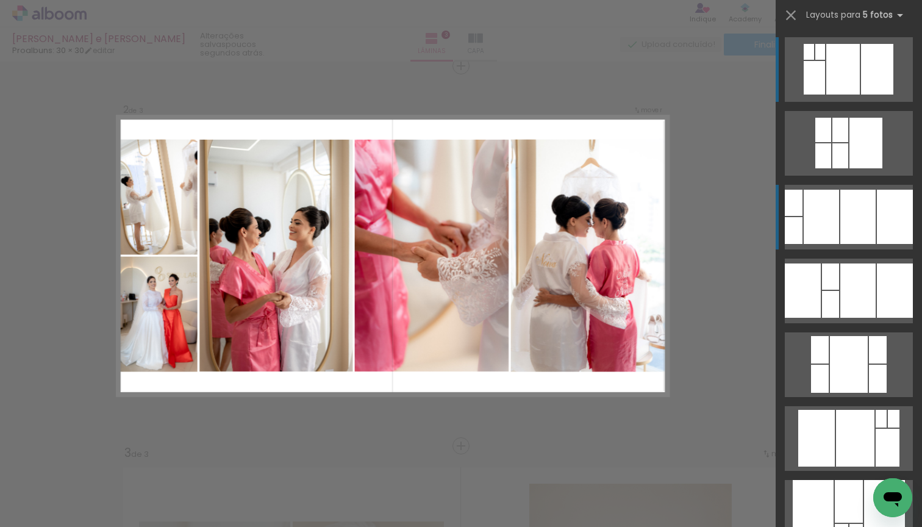
scroll to position [395, 0]
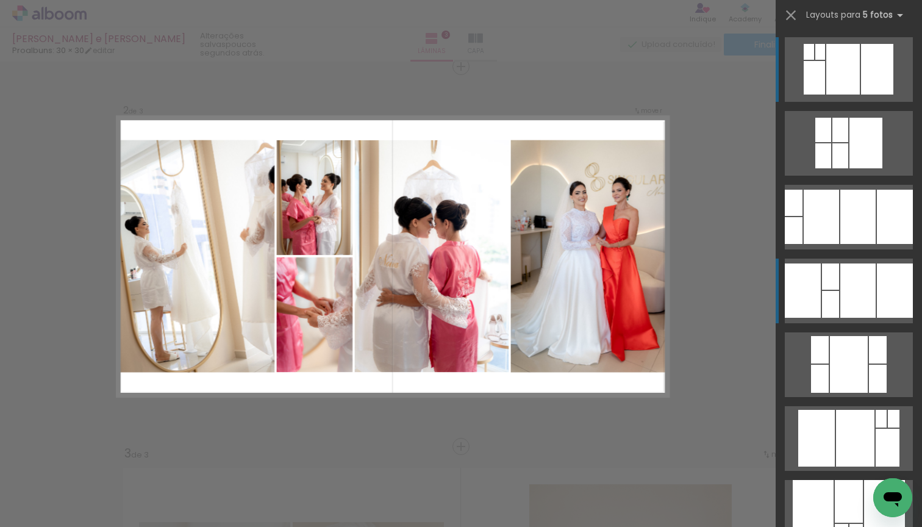
click at [856, 95] on div at bounding box center [843, 69] width 34 height 51
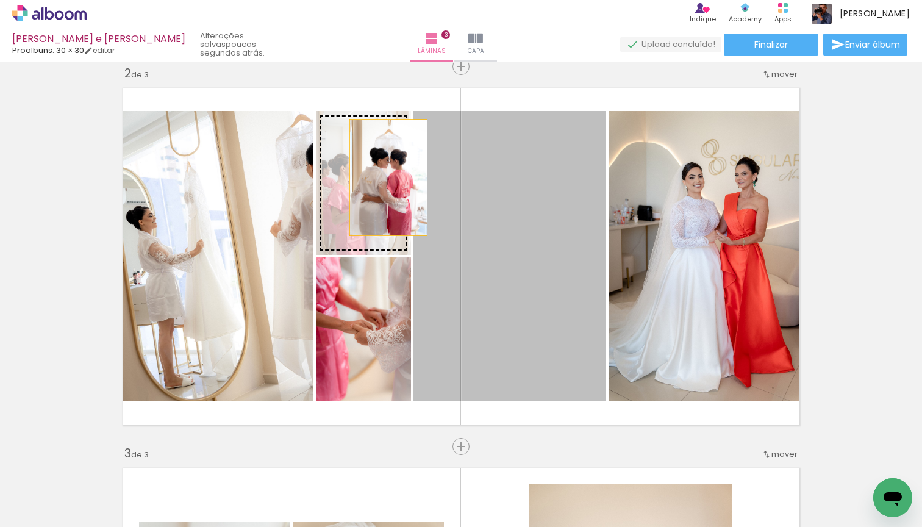
drag, startPoint x: 521, startPoint y: 224, endPoint x: 388, endPoint y: 177, distance: 141.0
click at [0, 0] on slot at bounding box center [0, 0] width 0 height 0
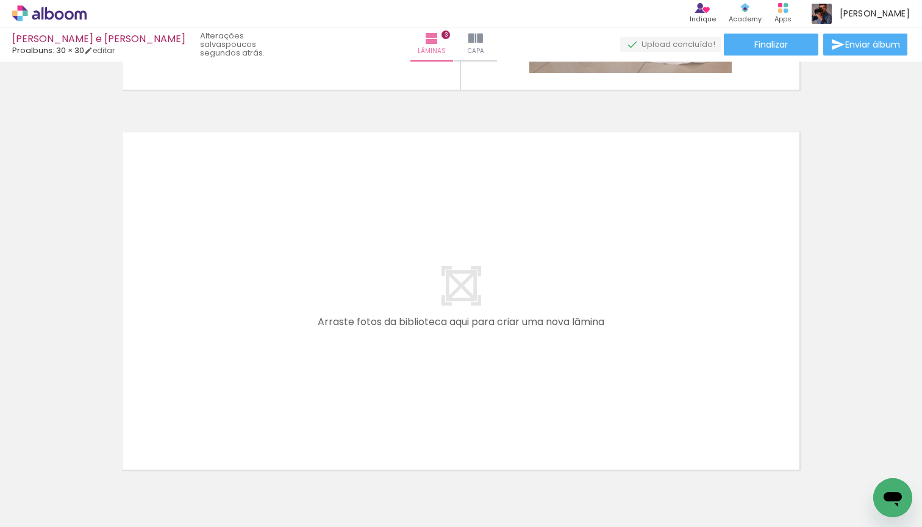
scroll to position [1112, 0]
click at [196, 486] on div at bounding box center [190, 486] width 40 height 60
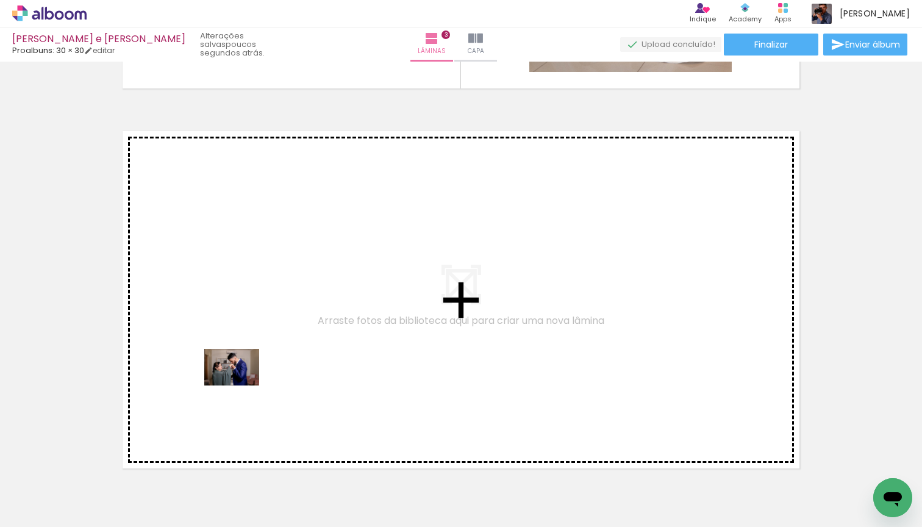
drag, startPoint x: 265, startPoint y: 488, endPoint x: 241, endPoint y: 385, distance: 105.2
click at [241, 385] on quentale-workspace at bounding box center [461, 263] width 922 height 527
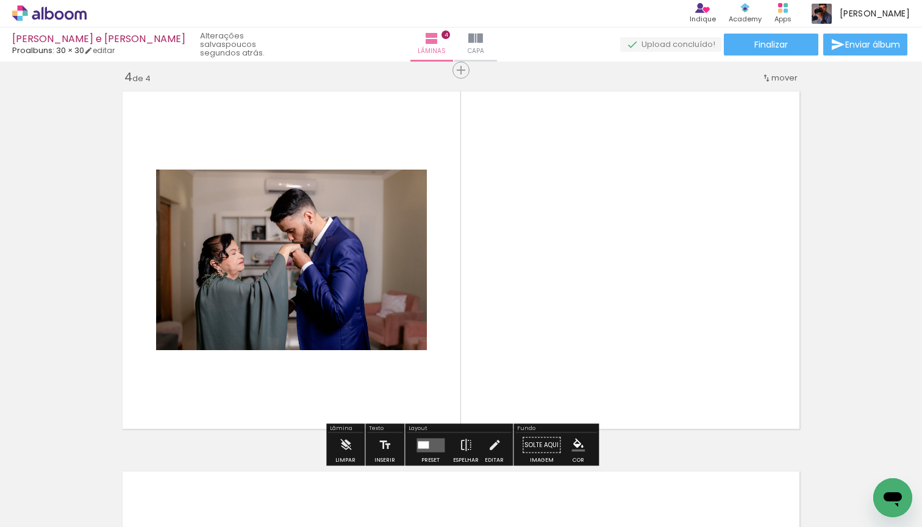
scroll to position [1155, 0]
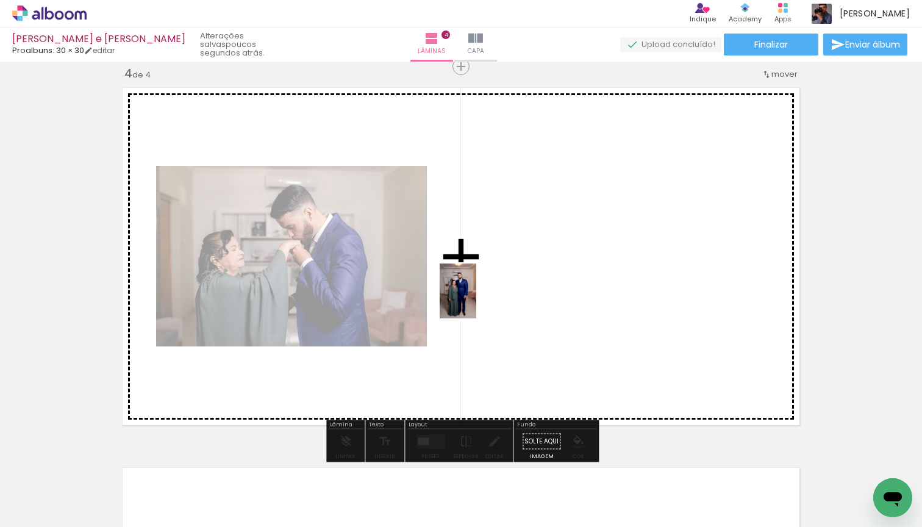
drag, startPoint x: 268, startPoint y: 483, endPoint x: 476, endPoint y: 300, distance: 277.4
click at [476, 300] on quentale-workspace at bounding box center [461, 263] width 922 height 527
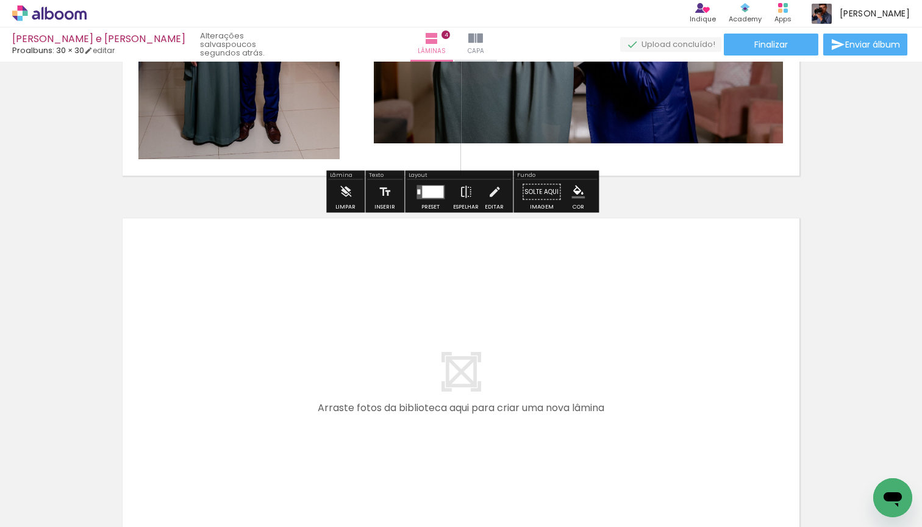
scroll to position [1411, 0]
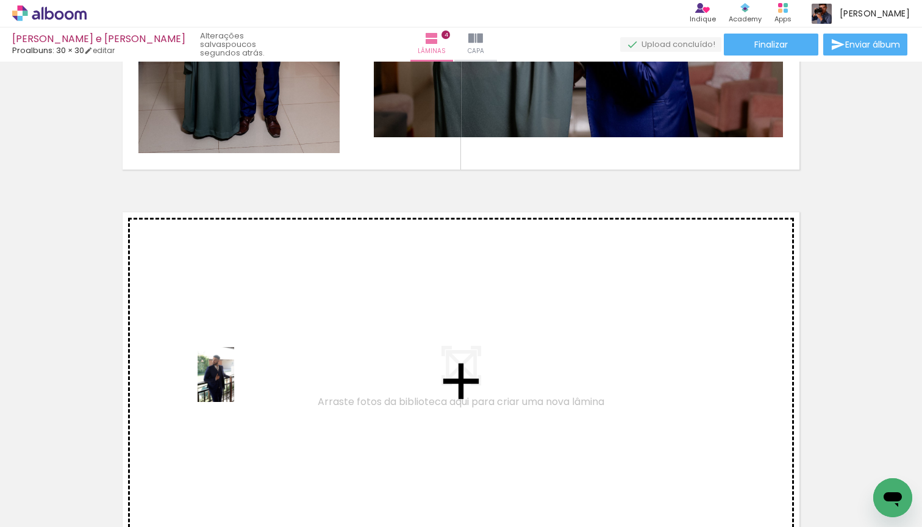
drag, startPoint x: 200, startPoint y: 476, endPoint x: 234, endPoint y: 384, distance: 98.2
click at [234, 384] on quentale-workspace at bounding box center [461, 263] width 922 height 527
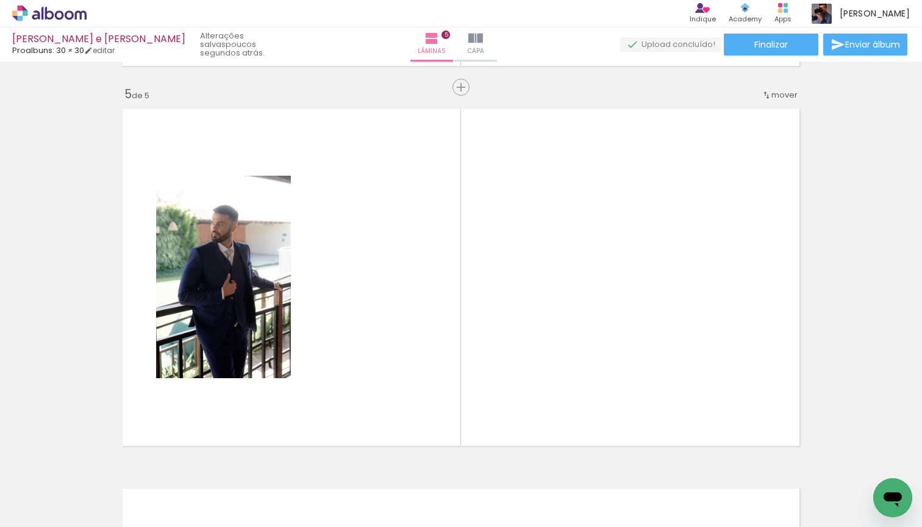
scroll to position [1535, 0]
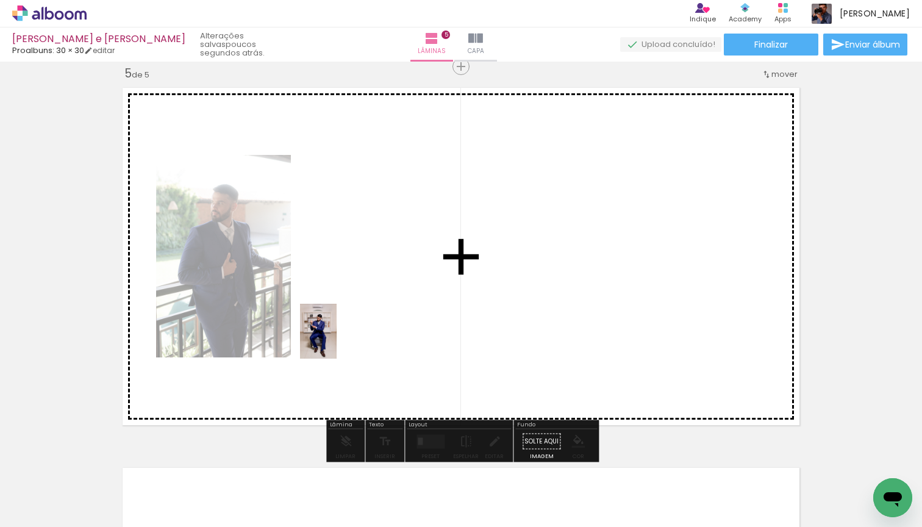
drag, startPoint x: 201, startPoint y: 489, endPoint x: 337, endPoint y: 340, distance: 201.2
click at [337, 340] on quentale-workspace at bounding box center [461, 263] width 922 height 527
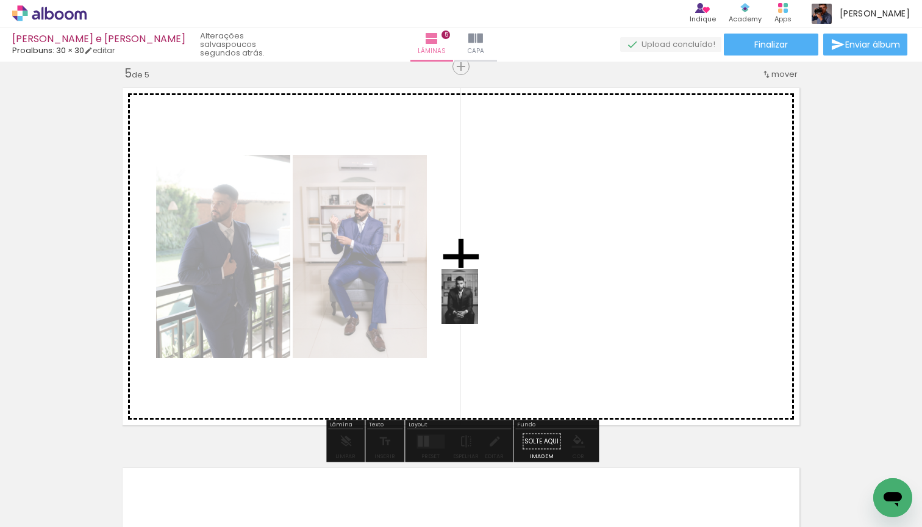
drag, startPoint x: 205, startPoint y: 481, endPoint x: 478, endPoint y: 306, distance: 324.8
click at [478, 306] on quentale-workspace at bounding box center [461, 263] width 922 height 527
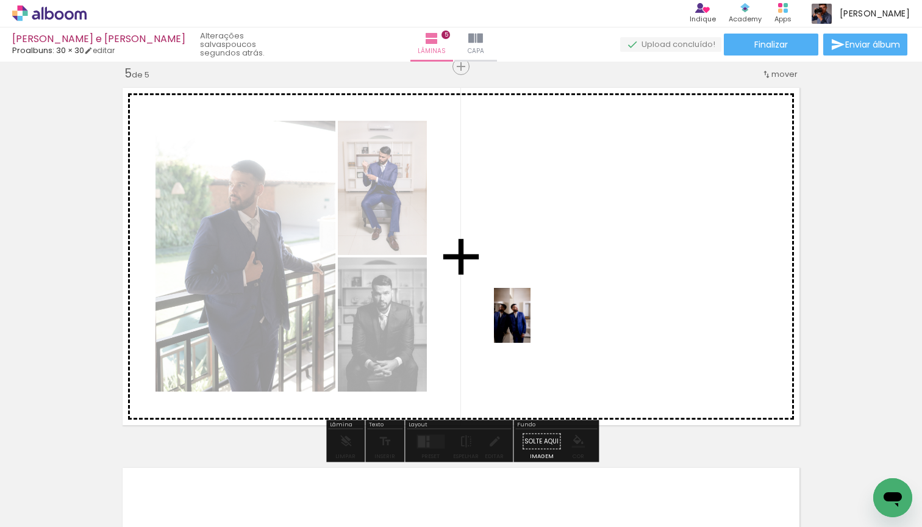
drag, startPoint x: 202, startPoint y: 487, endPoint x: 531, endPoint y: 324, distance: 366.0
click at [531, 324] on quentale-workspace at bounding box center [461, 263] width 922 height 527
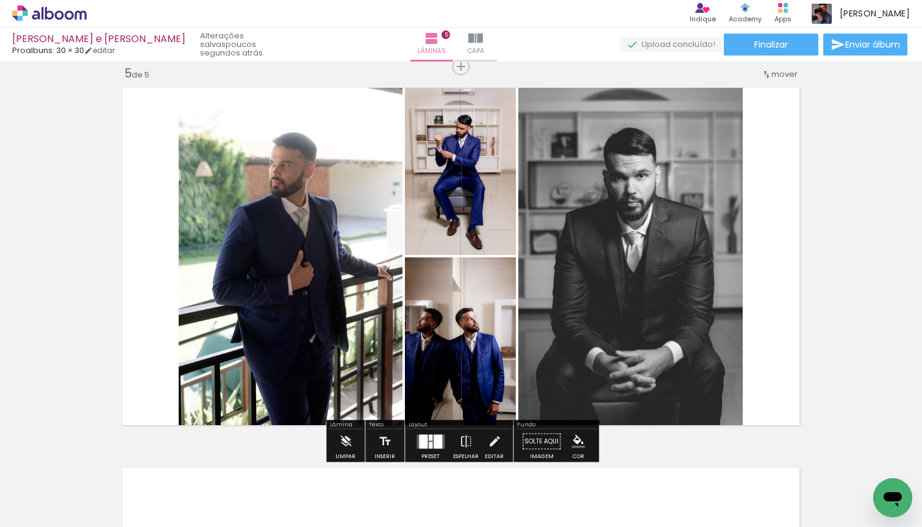
click at [429, 439] on div at bounding box center [431, 437] width 4 height 6
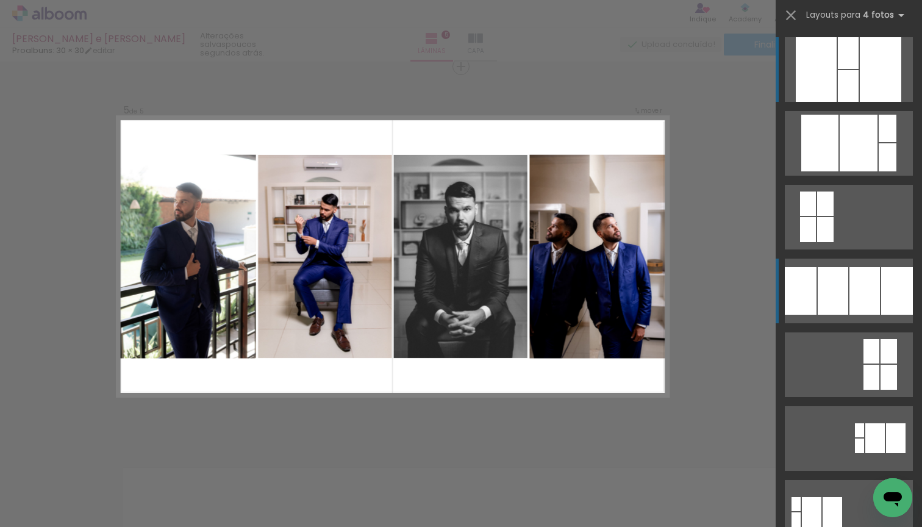
click at [799, 102] on div at bounding box center [816, 69] width 41 height 65
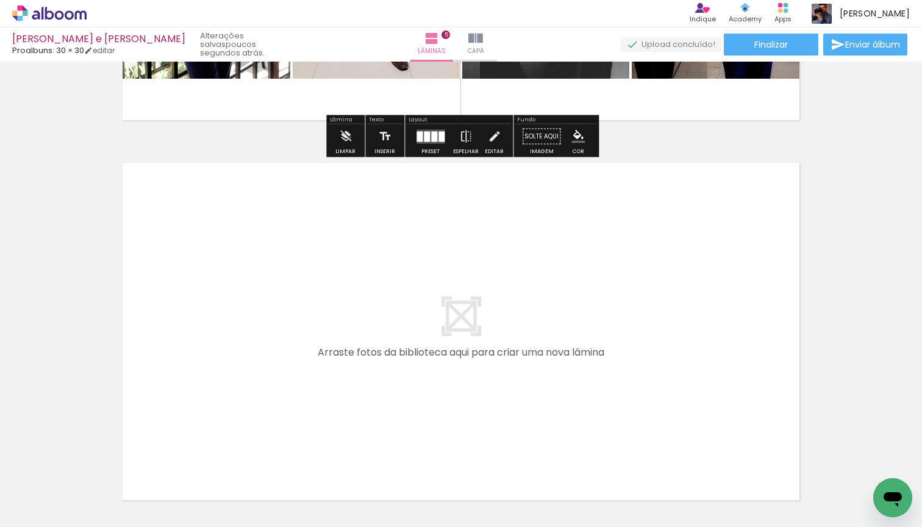
scroll to position [1841, 0]
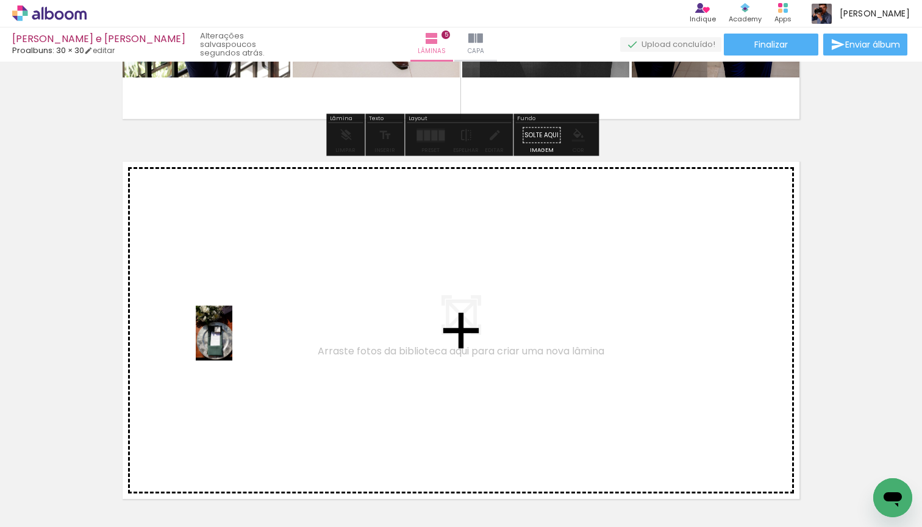
drag, startPoint x: 128, startPoint y: 492, endPoint x: 232, endPoint y: 342, distance: 182.7
click at [232, 342] on quentale-workspace at bounding box center [461, 263] width 922 height 527
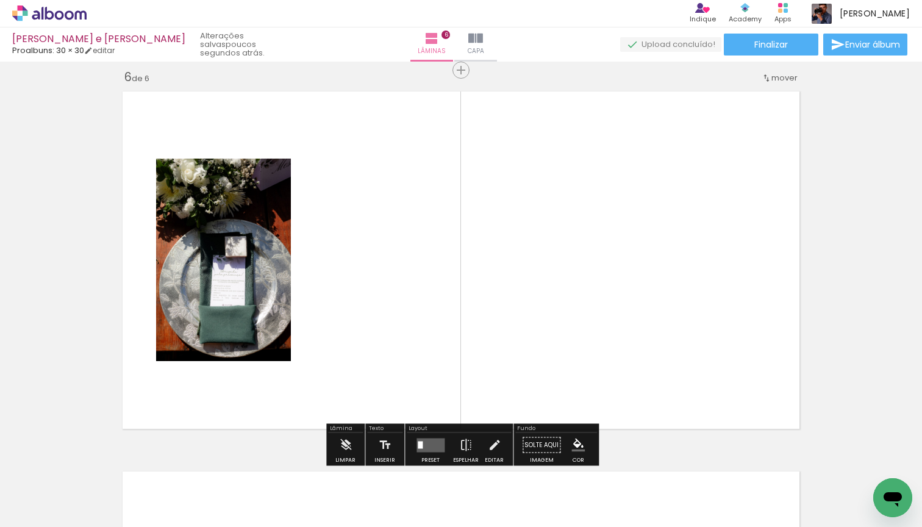
scroll to position [1915, 0]
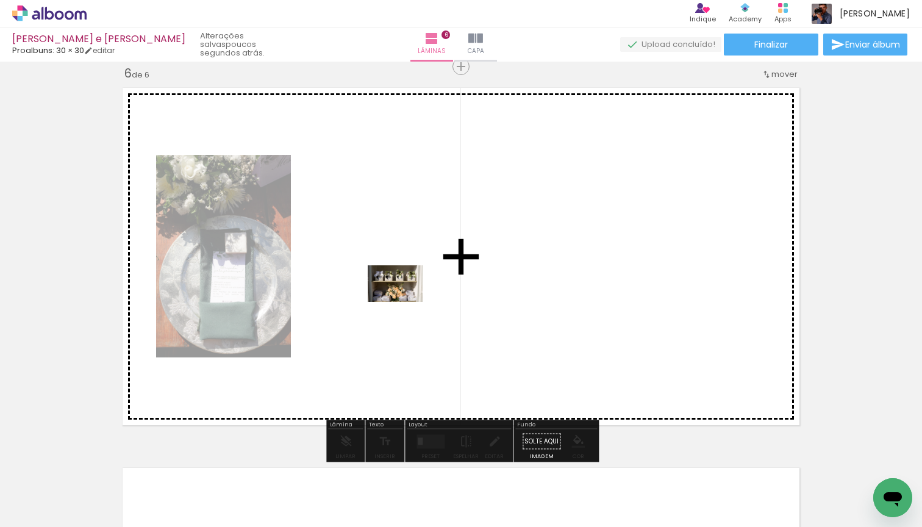
drag, startPoint x: 134, startPoint y: 487, endPoint x: 404, endPoint y: 302, distance: 327.8
click at [404, 302] on quentale-workspace at bounding box center [461, 263] width 922 height 527
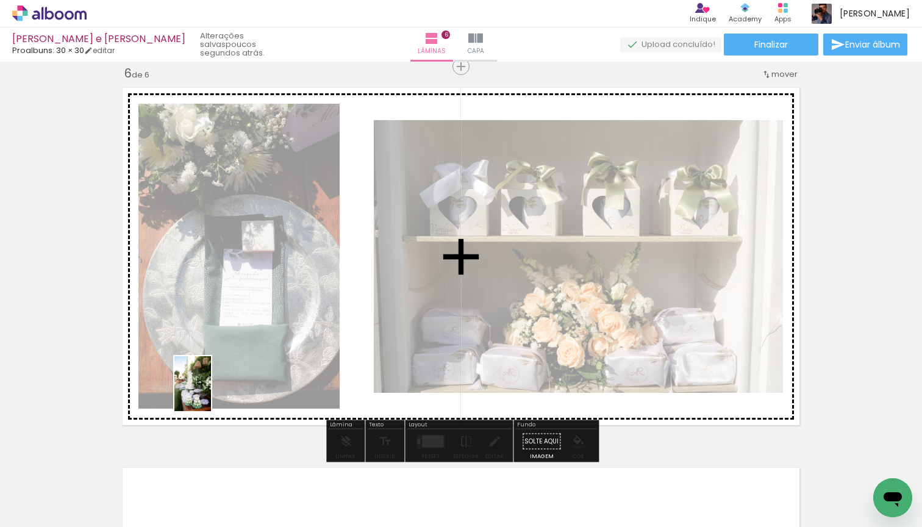
drag, startPoint x: 120, startPoint y: 501, endPoint x: 211, endPoint y: 393, distance: 141.6
click at [211, 393] on quentale-workspace at bounding box center [461, 263] width 922 height 527
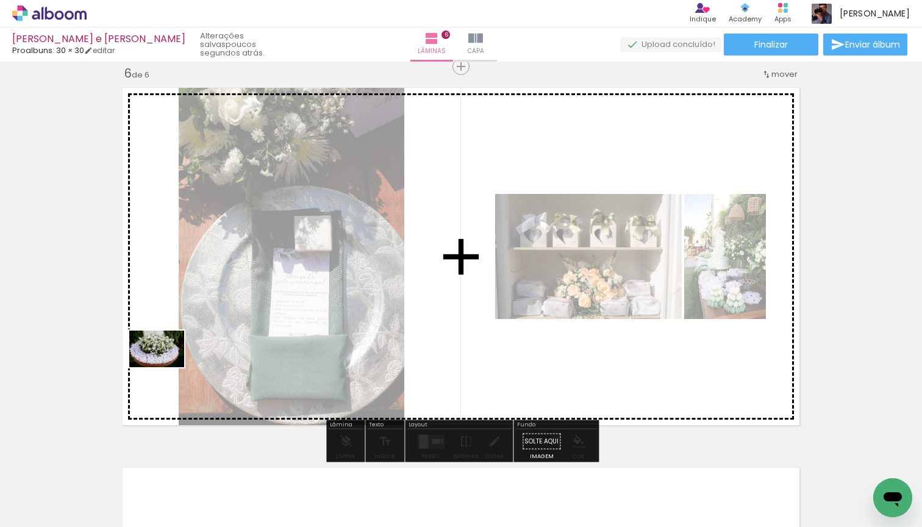
drag, startPoint x: 122, startPoint y: 492, endPoint x: 166, endPoint y: 367, distance: 131.9
click at [166, 367] on quentale-workspace at bounding box center [461, 263] width 922 height 527
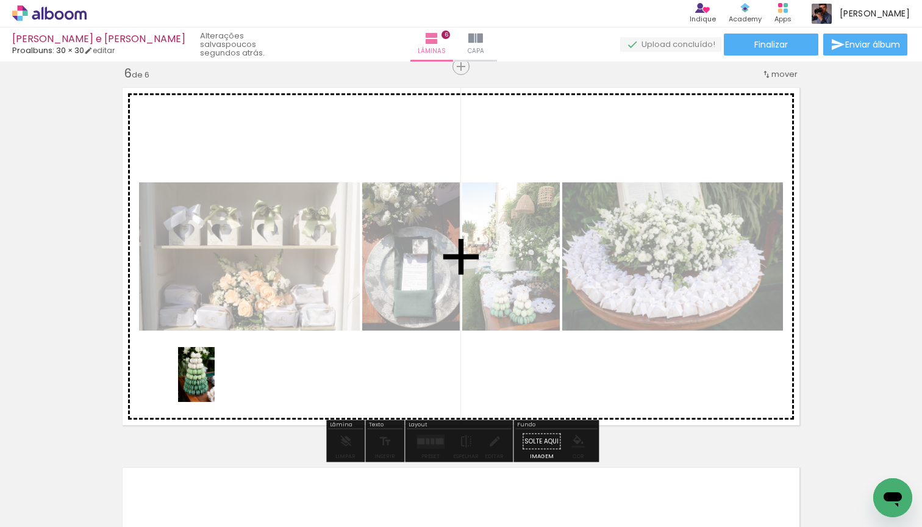
drag, startPoint x: 116, startPoint y: 482, endPoint x: 215, endPoint y: 384, distance: 139.7
click at [215, 384] on quentale-workspace at bounding box center [461, 263] width 922 height 527
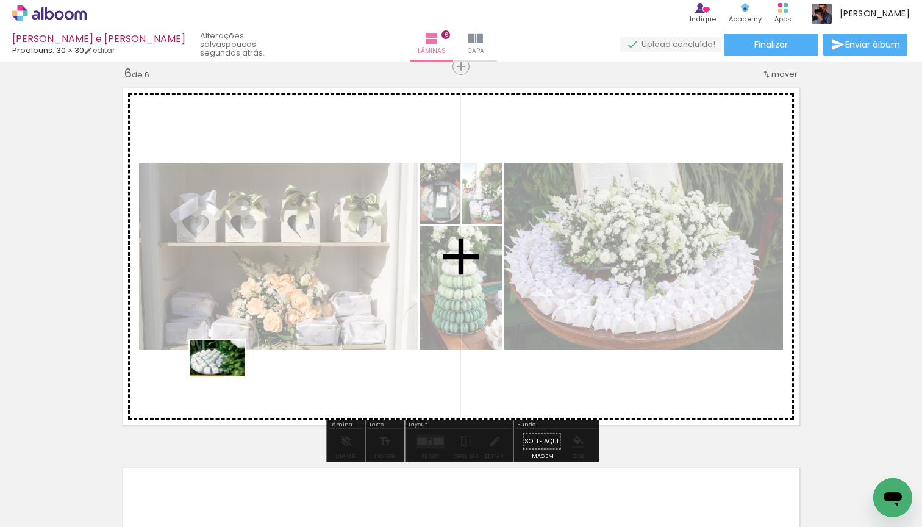
drag, startPoint x: 139, startPoint y: 478, endPoint x: 226, endPoint y: 376, distance: 134.1
click at [226, 376] on quentale-workspace at bounding box center [461, 263] width 922 height 527
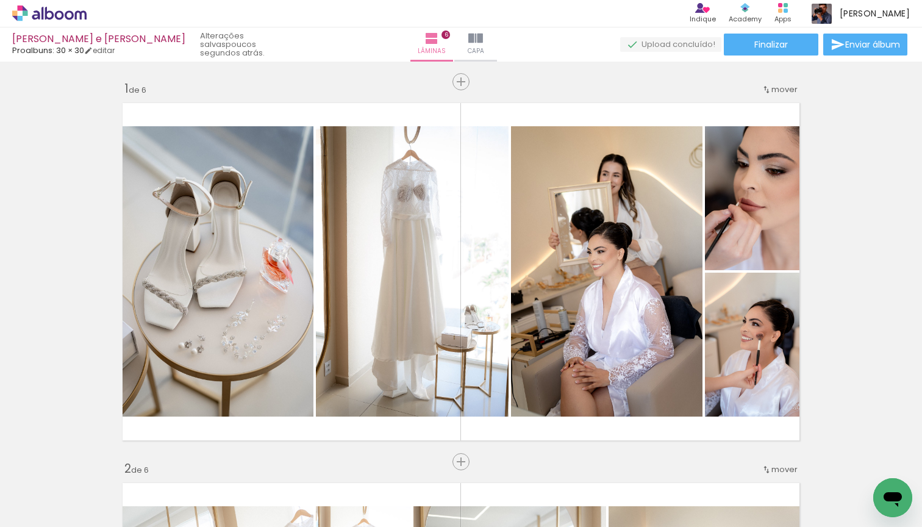
scroll to position [2253, 0]
